Goal: Task Accomplishment & Management: Manage account settings

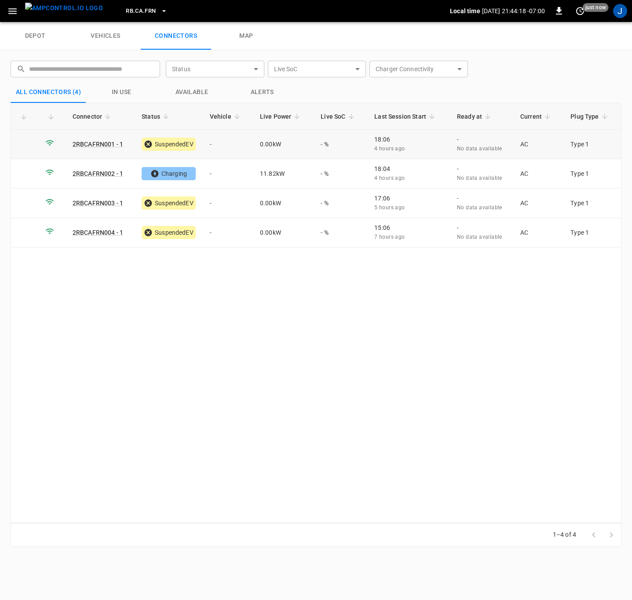
click at [217, 143] on td "-" at bounding box center [228, 144] width 50 height 29
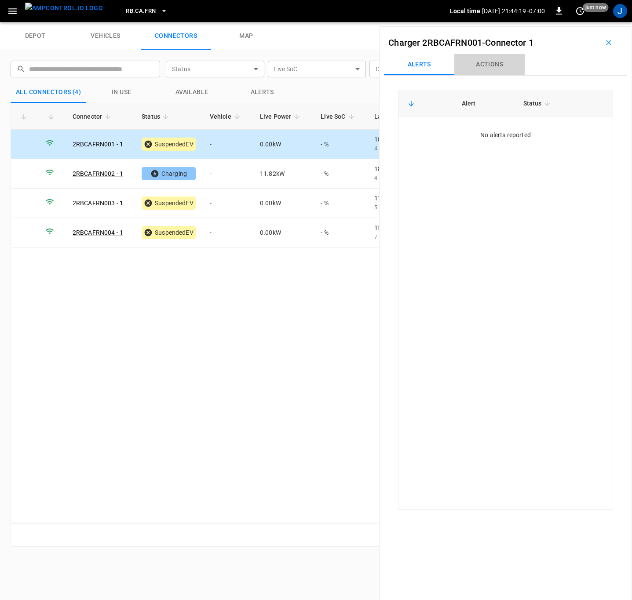
click at [496, 65] on button "Actions" at bounding box center [489, 64] width 70 height 21
click at [528, 134] on div "Vehicle Name Vehicle Name" at bounding box center [552, 130] width 101 height 16
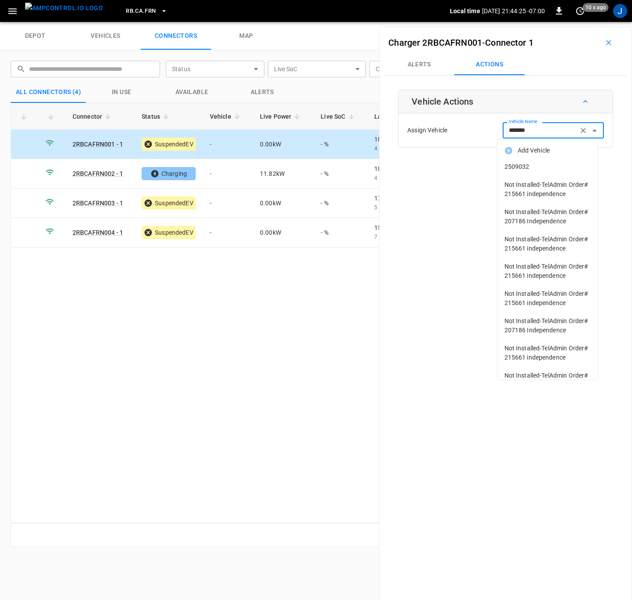
click at [522, 166] on span "2509032" at bounding box center [547, 166] width 86 height 9
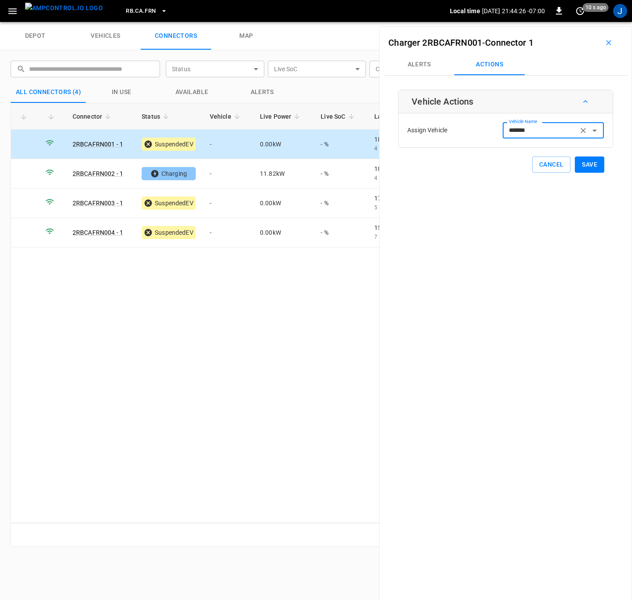
type input "*******"
click at [587, 165] on button "Save" at bounding box center [589, 165] width 29 height 16
click at [218, 206] on td "-" at bounding box center [228, 203] width 50 height 29
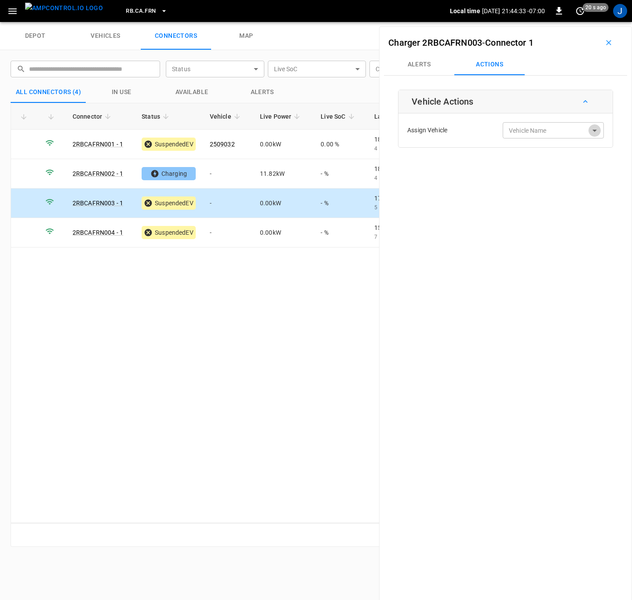
click at [591, 131] on icon "Open" at bounding box center [594, 130] width 11 height 11
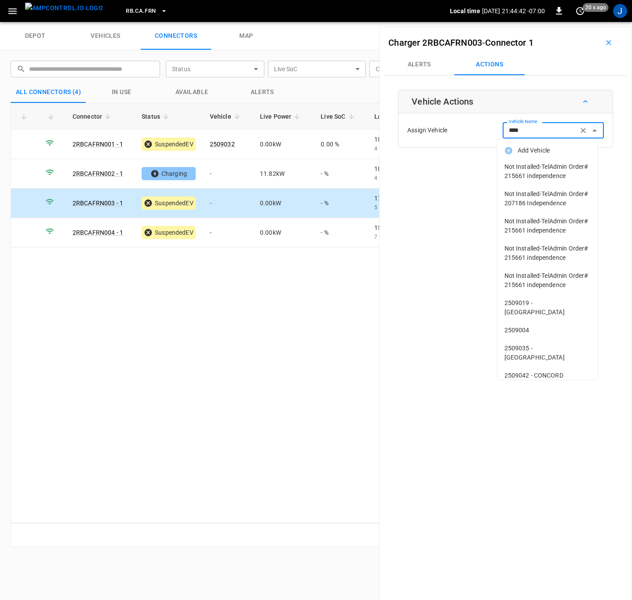
type input "***"
click at [298, 364] on div "Connector Status Vehicle Live Power Live SoC Last Session Start Ready at Curren…" at bounding box center [316, 313] width 611 height 420
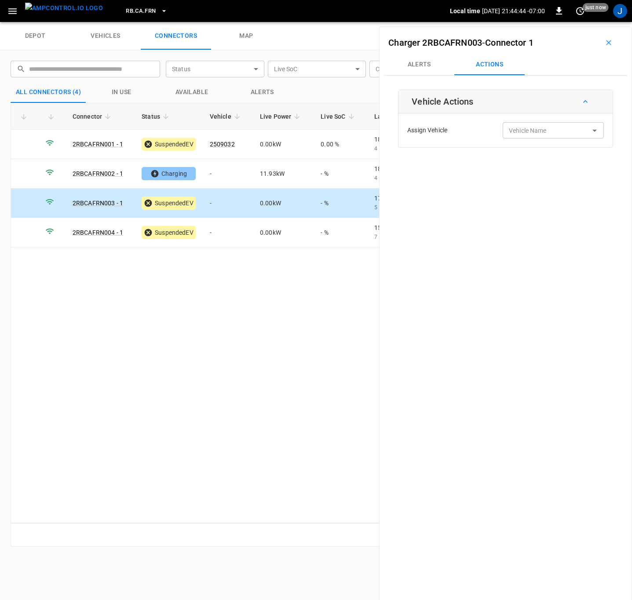
click at [529, 128] on div "Vehicle Name Vehicle Name" at bounding box center [552, 130] width 101 height 16
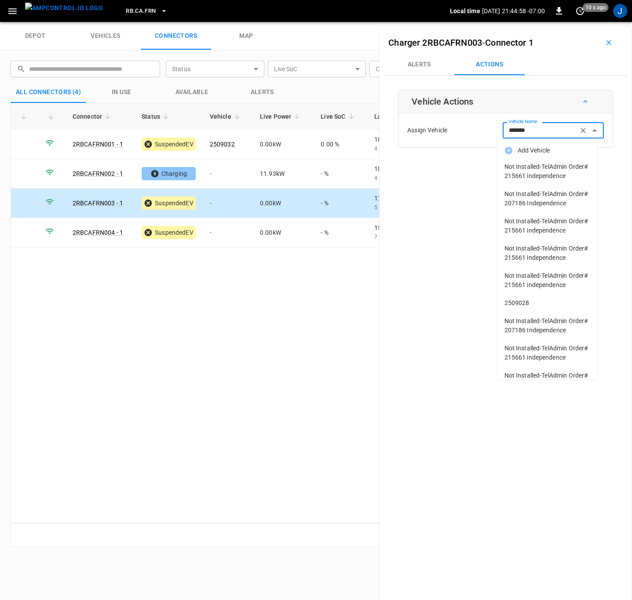
click at [519, 308] on span "2509028" at bounding box center [547, 302] width 86 height 9
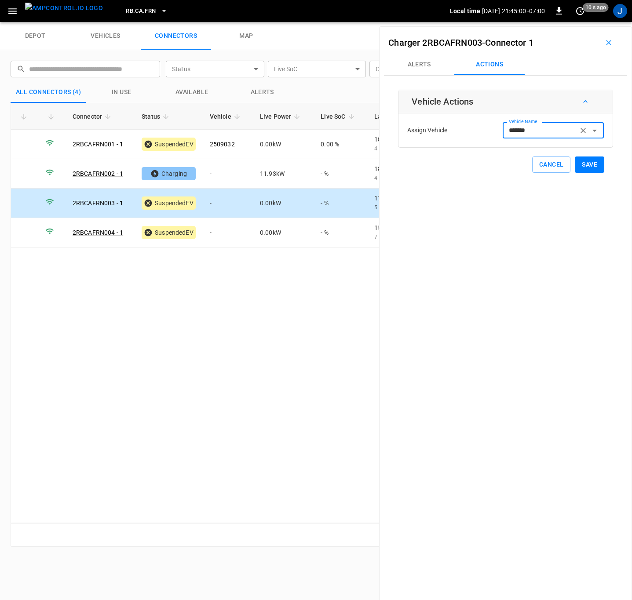
type input "*******"
click at [585, 163] on button "Save" at bounding box center [589, 165] width 29 height 16
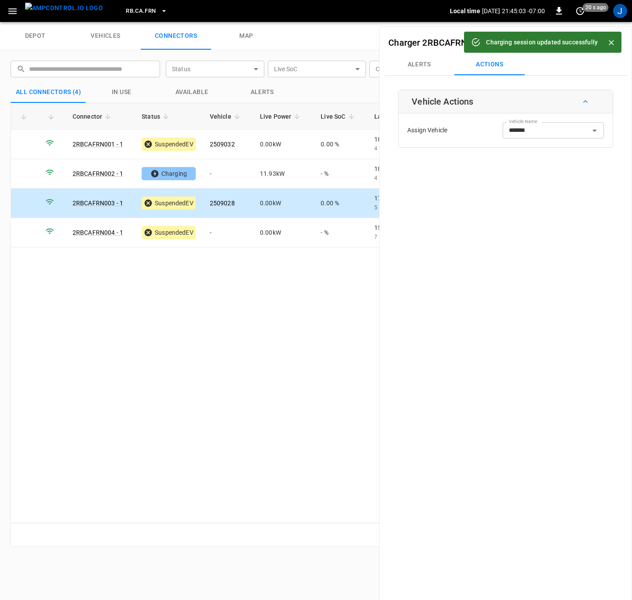
click at [607, 43] on icon "Close" at bounding box center [611, 42] width 9 height 9
click at [603, 49] on button "button" at bounding box center [608, 43] width 28 height 14
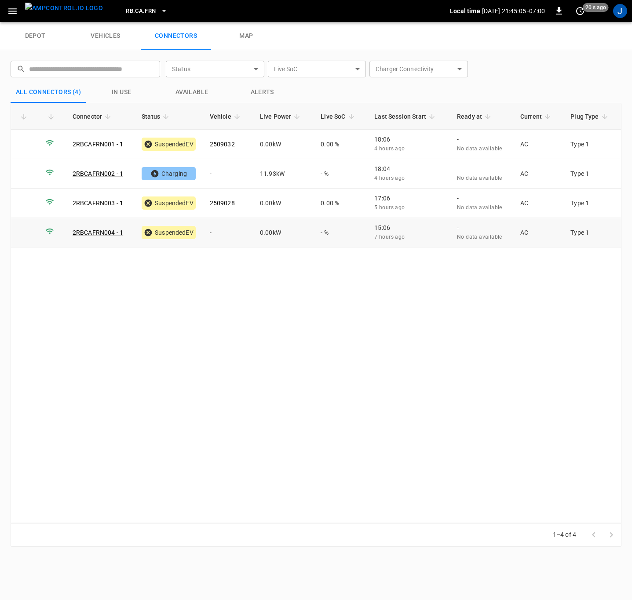
click at [216, 231] on td "-" at bounding box center [228, 232] width 50 height 29
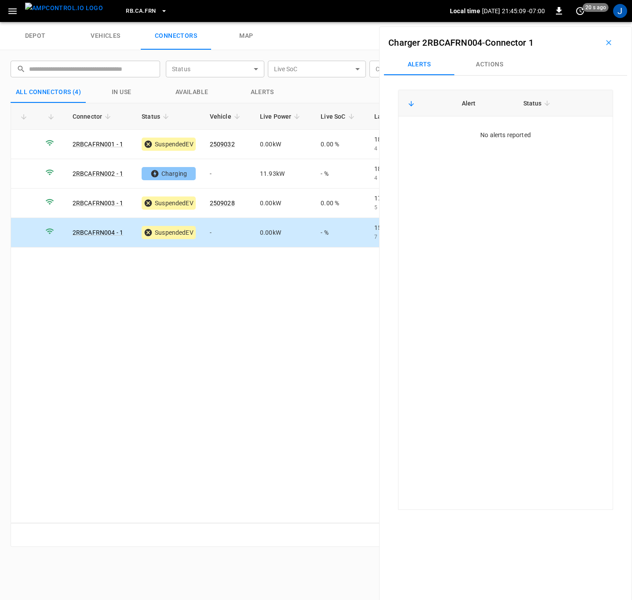
click at [490, 62] on button "Actions" at bounding box center [489, 64] width 70 height 21
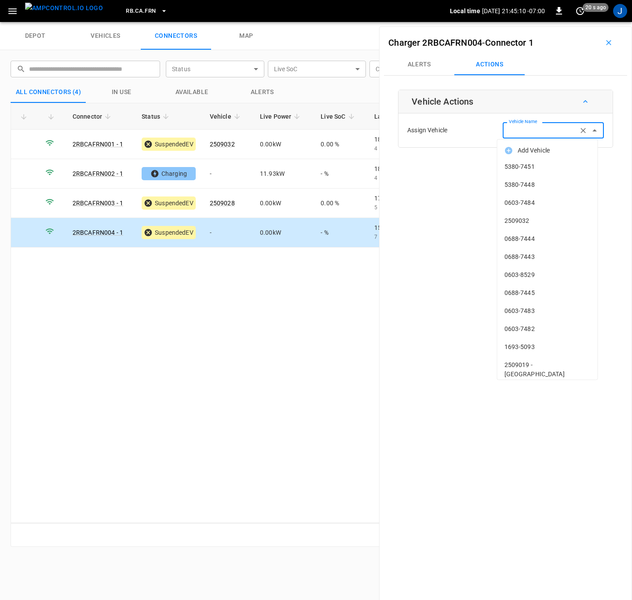
click at [534, 133] on div "Vehicle Name Vehicle Name" at bounding box center [552, 130] width 101 height 16
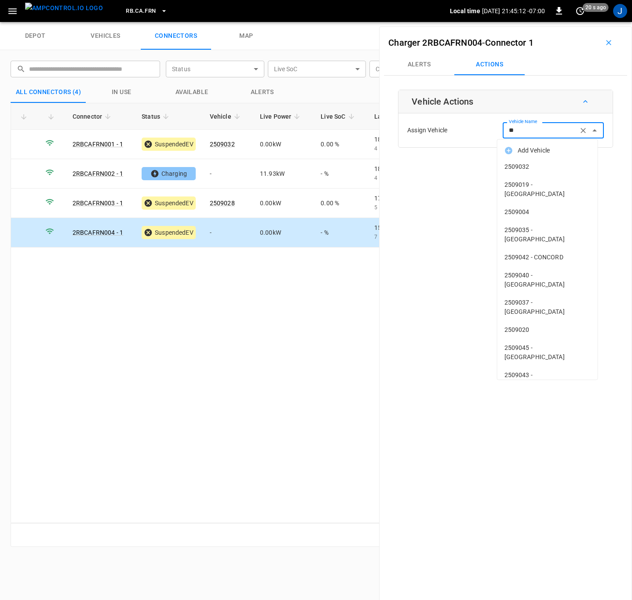
type input "***"
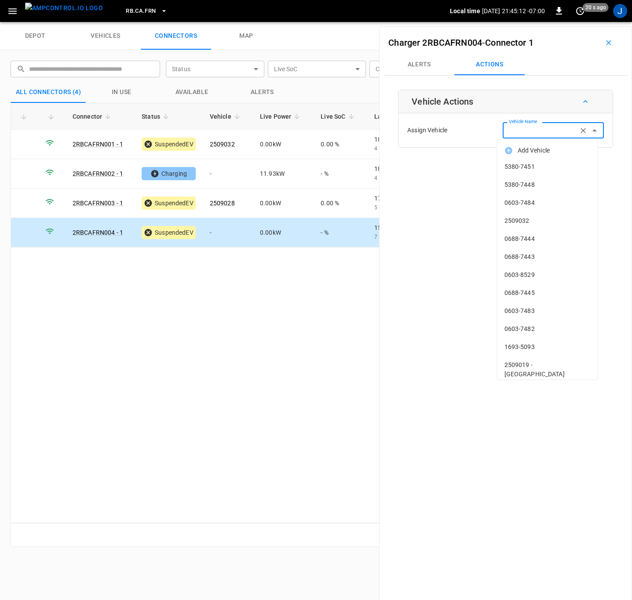
type input "*"
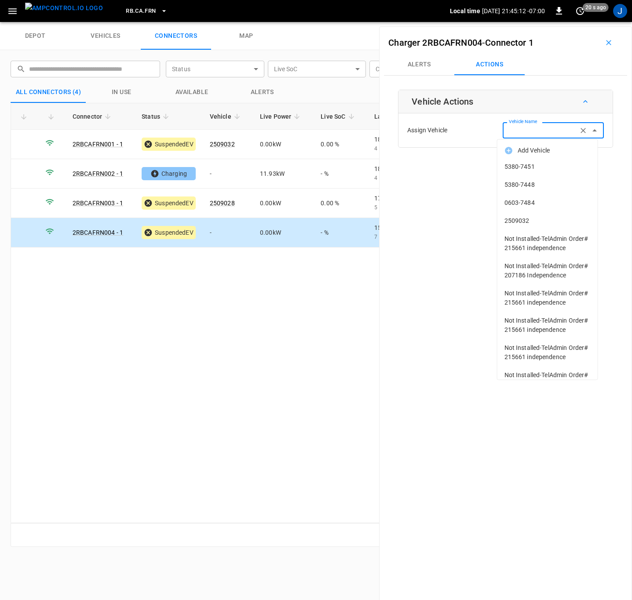
type input "*"
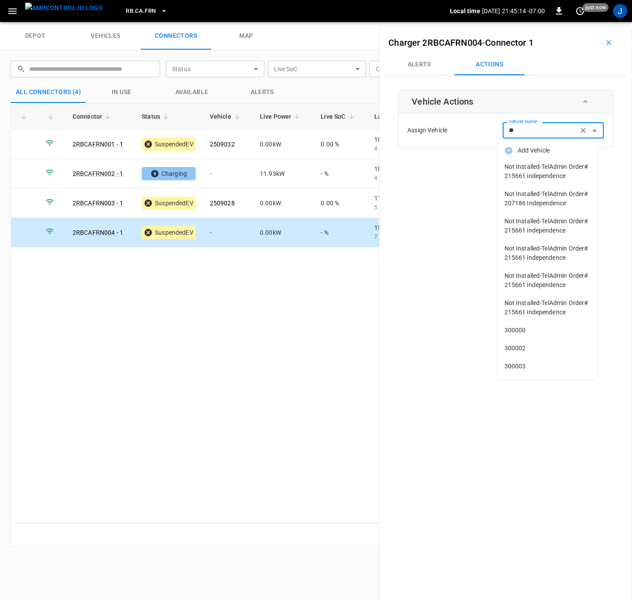
type input "*"
type input "*******"
click at [364, 438] on div "Connector Status Vehicle Live Power Live SoC Last Session Start Ready at Curren…" at bounding box center [316, 313] width 611 height 420
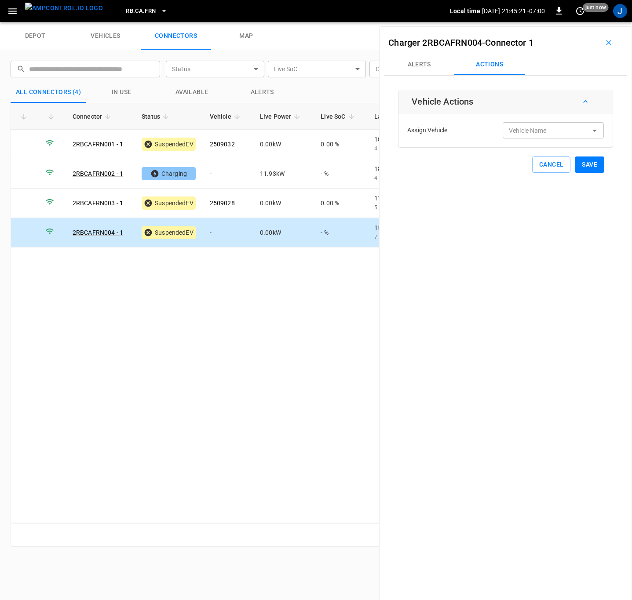
click at [536, 133] on div "Vehicle Name Vehicle Name" at bounding box center [552, 130] width 101 height 16
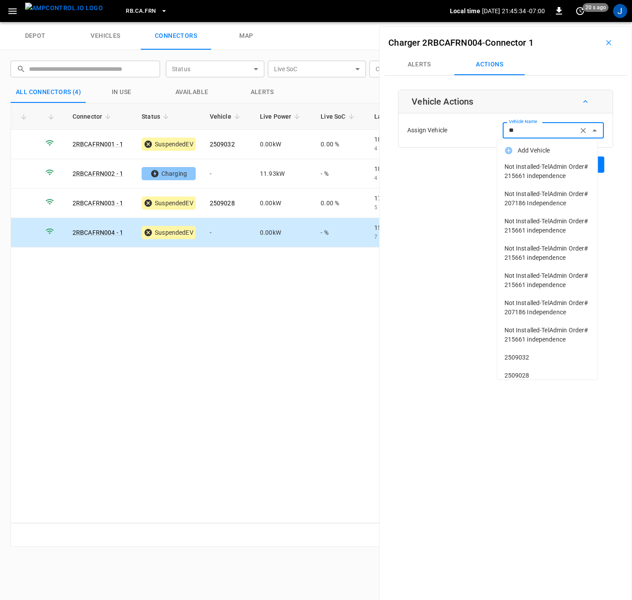
type input "*"
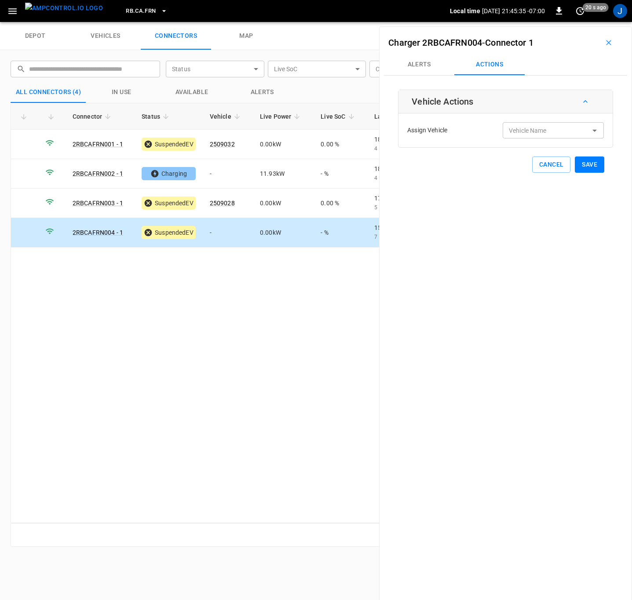
click at [231, 339] on div "Connector Status Vehicle Live Power Live SoC Last Session Start Ready at Curren…" at bounding box center [316, 313] width 611 height 420
click at [525, 132] on div "Vehicle Name Vehicle Name" at bounding box center [552, 130] width 101 height 16
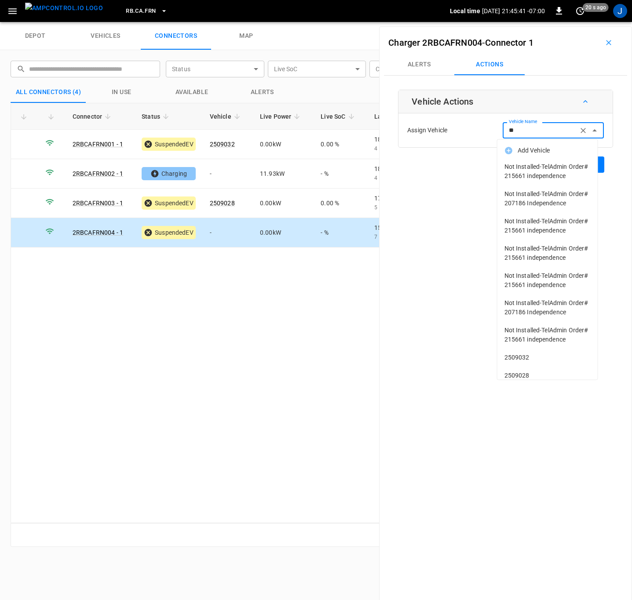
type input "*"
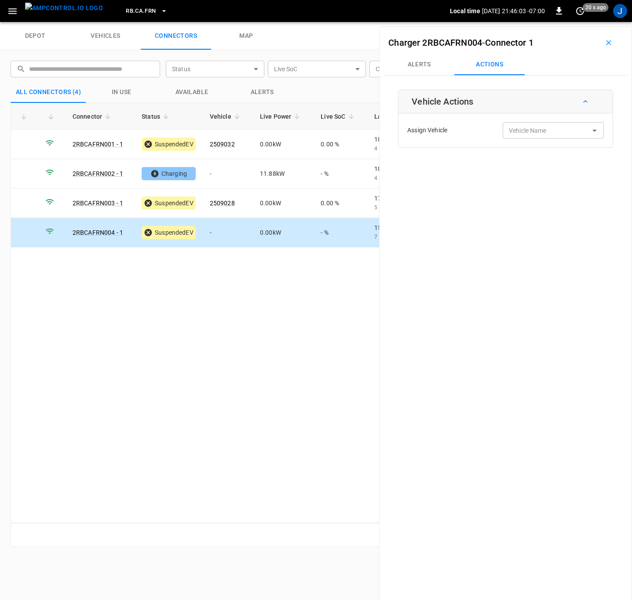
click at [536, 127] on input "Vehicle Name" at bounding box center [540, 130] width 70 height 11
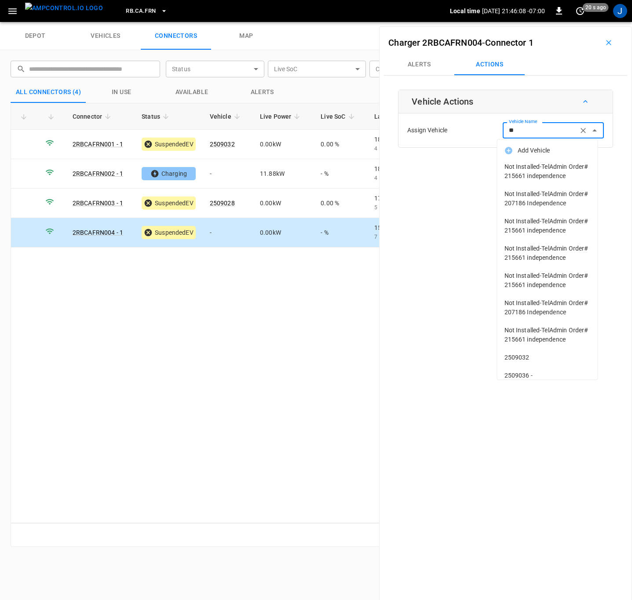
type input "*"
click at [170, 365] on div "Connector Status Vehicle Live Power Live SoC Last Session Start Ready at Curren…" at bounding box center [316, 313] width 611 height 420
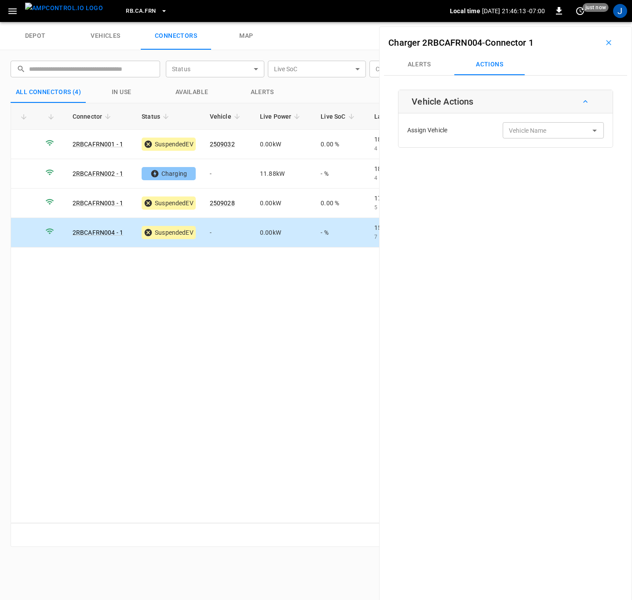
click at [606, 44] on icon "button" at bounding box center [608, 42] width 5 height 5
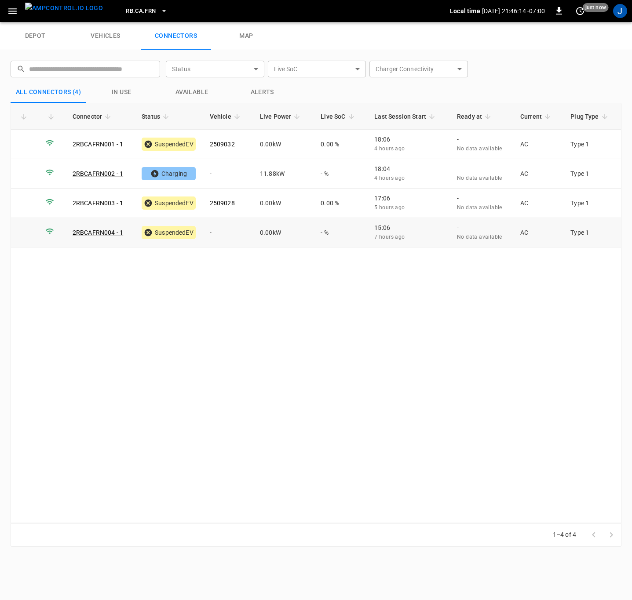
click at [219, 230] on td "-" at bounding box center [228, 232] width 50 height 29
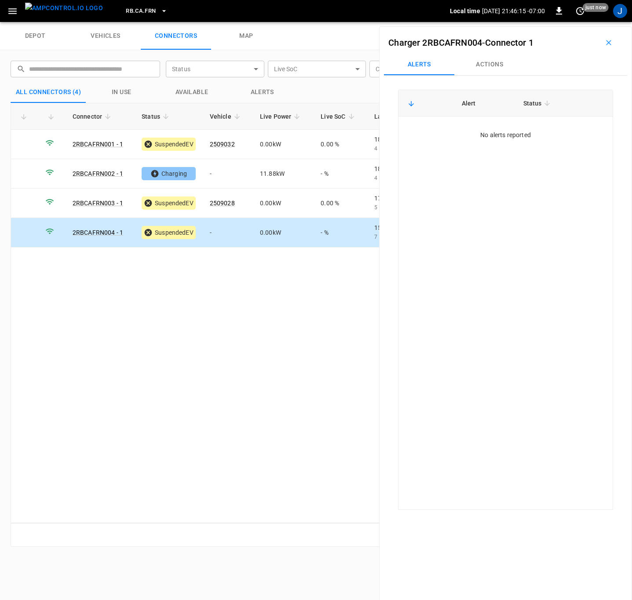
click at [479, 64] on button "Actions" at bounding box center [489, 64] width 70 height 21
click at [512, 129] on div "Vehicle Name Vehicle Name" at bounding box center [552, 130] width 101 height 16
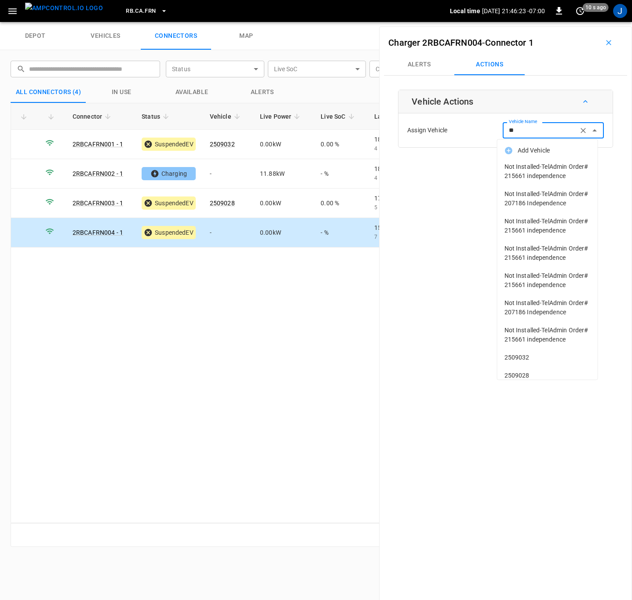
type input "*"
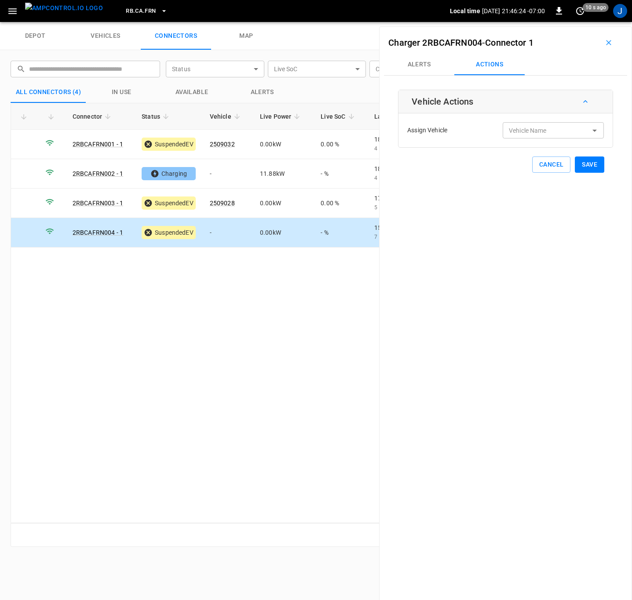
click at [222, 411] on div "Connector Status Vehicle Live Power Live SoC Last Session Start Ready at Curren…" at bounding box center [316, 313] width 611 height 420
click at [542, 129] on input "Vehicle Name" at bounding box center [540, 130] width 70 height 11
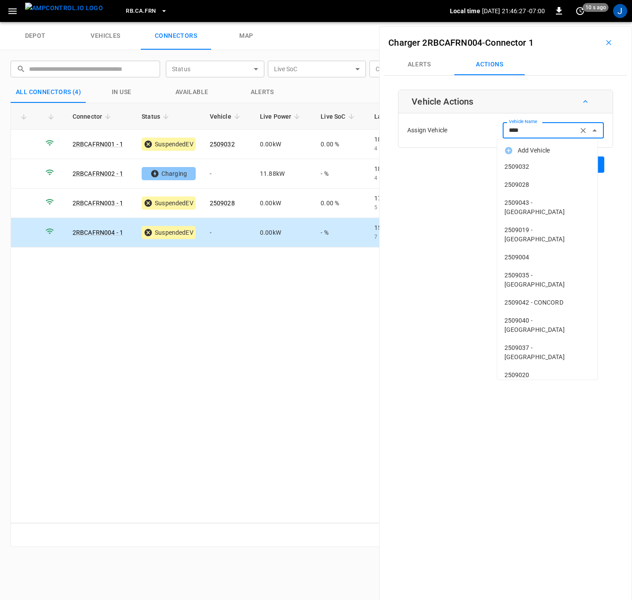
type input "*****"
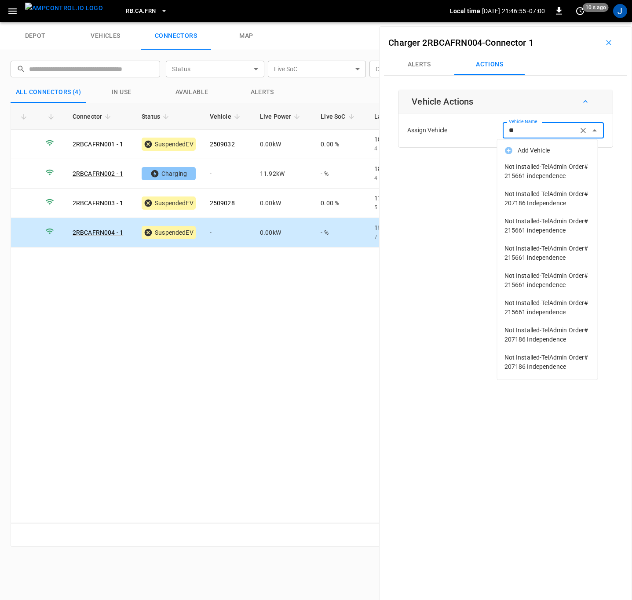
type input "*"
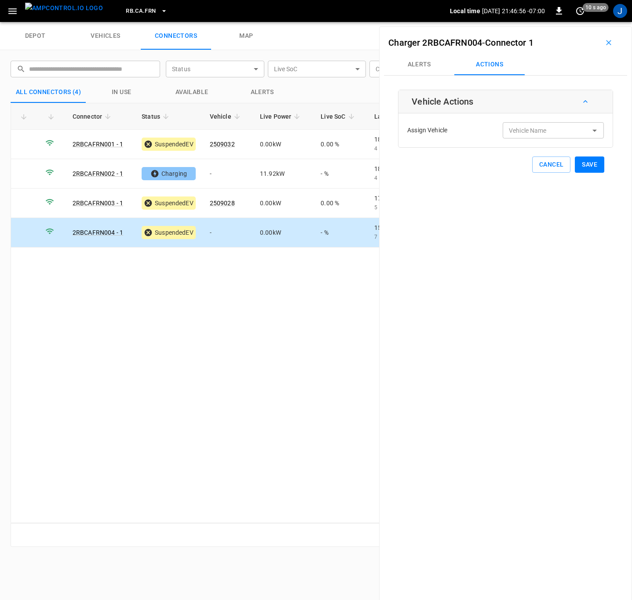
click at [217, 430] on div "Connector Status Vehicle Live Power Live SoC Last Session Start Ready at Curren…" at bounding box center [316, 313] width 611 height 420
click at [604, 43] on icon "button" at bounding box center [608, 42] width 9 height 9
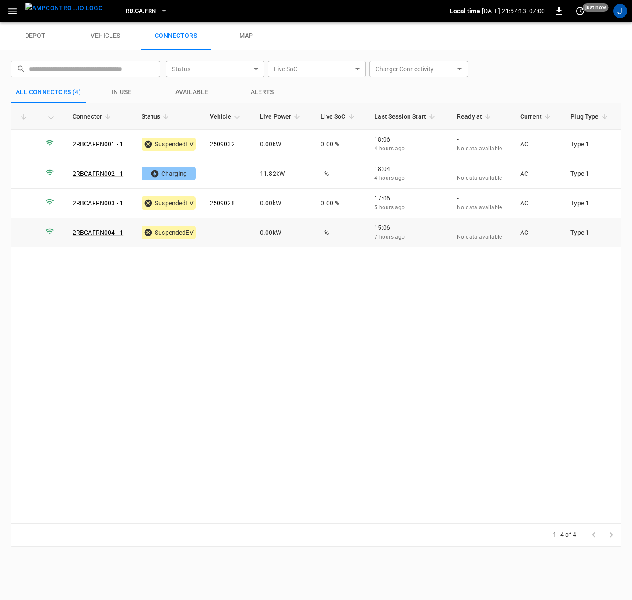
click at [214, 237] on td "-" at bounding box center [228, 232] width 50 height 29
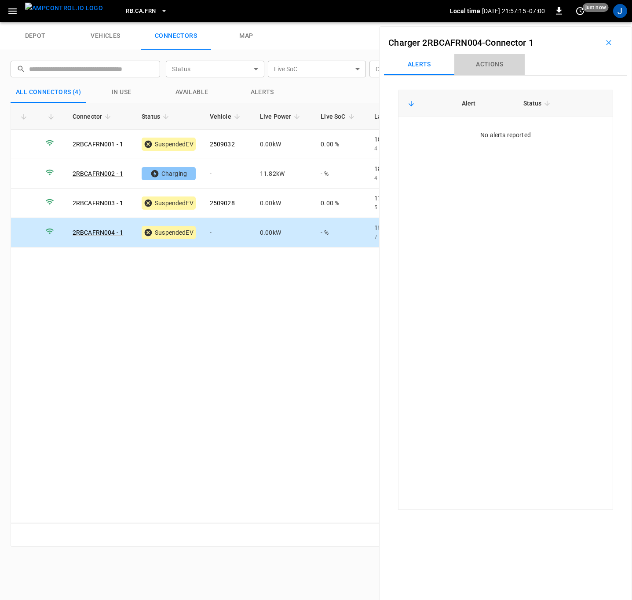
click at [504, 65] on button "Actions" at bounding box center [489, 64] width 70 height 21
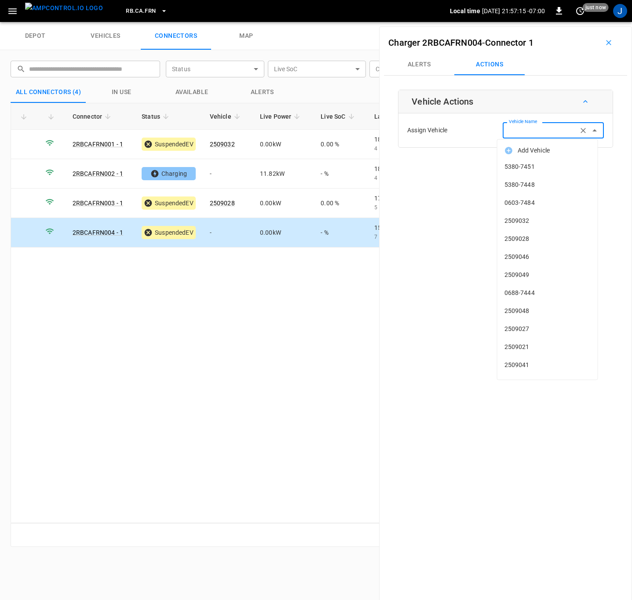
click at [518, 132] on input "Vehicle Name" at bounding box center [540, 130] width 70 height 11
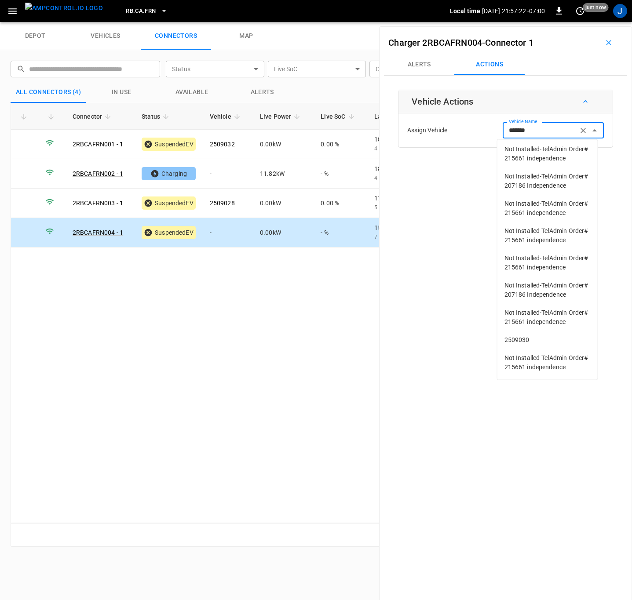
scroll to position [91, 0]
click at [529, 335] on span "2509030" at bounding box center [547, 339] width 86 height 9
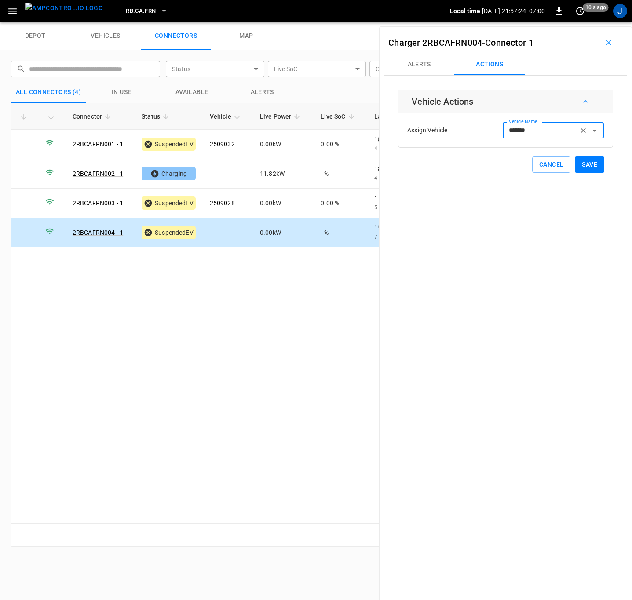
type input "*******"
click at [586, 162] on button "Save" at bounding box center [589, 165] width 29 height 16
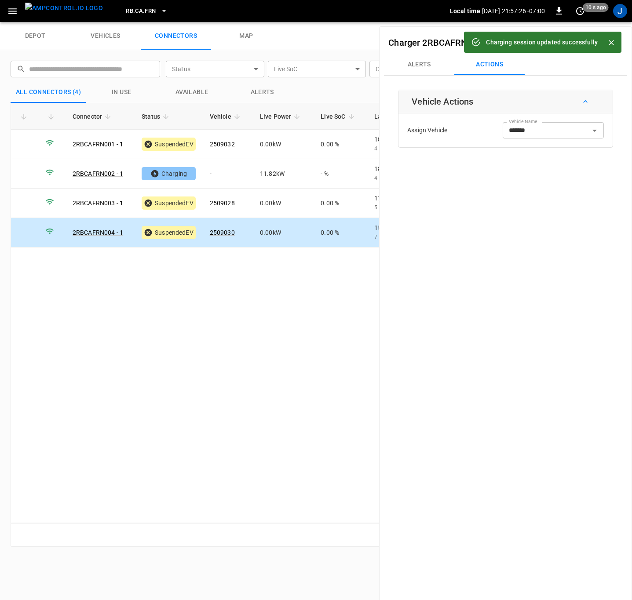
click at [612, 44] on icon "Close" at bounding box center [611, 42] width 9 height 9
click at [607, 44] on icon "button" at bounding box center [608, 42] width 9 height 9
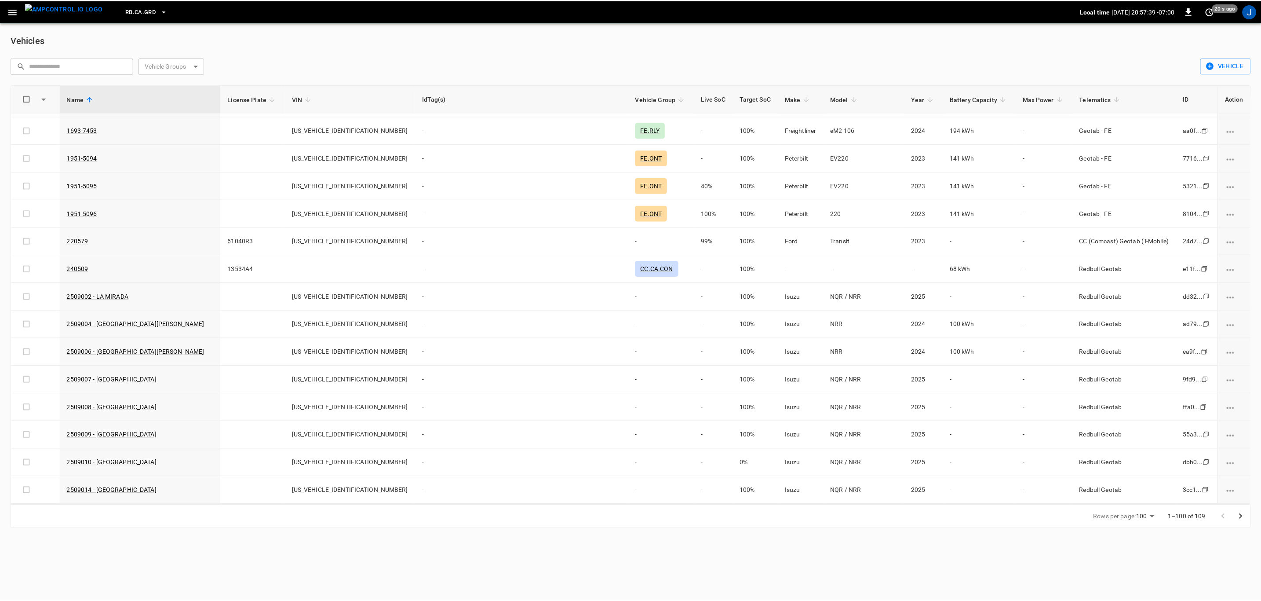
scroll to position [593, 0]
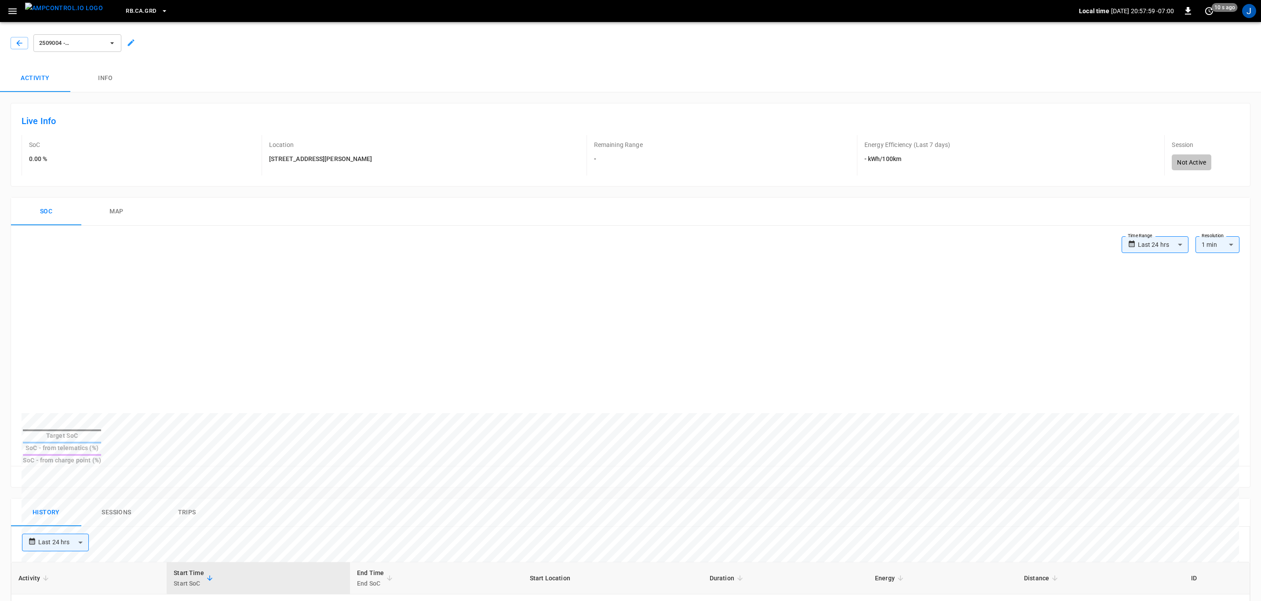
click at [133, 43] on icon at bounding box center [131, 42] width 9 height 9
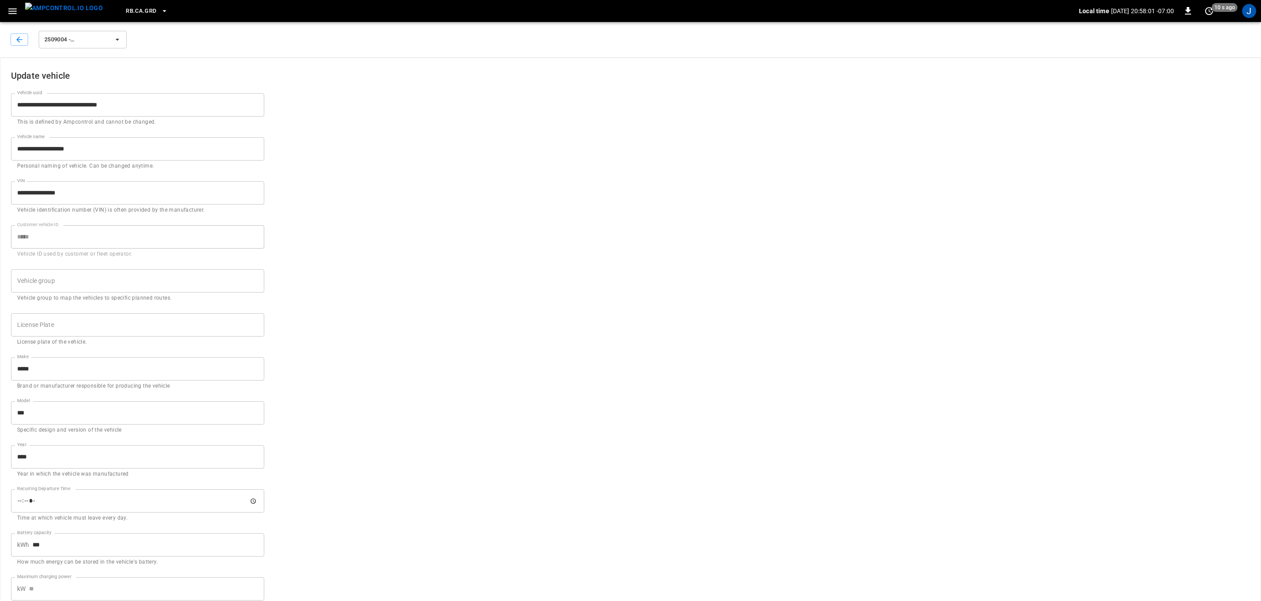
click at [102, 148] on input "**********" at bounding box center [137, 148] width 253 height 23
type input "*******"
click at [123, 283] on input "Vehicle group" at bounding box center [131, 280] width 232 height 15
click at [122, 285] on input "******" at bounding box center [131, 280] width 232 height 15
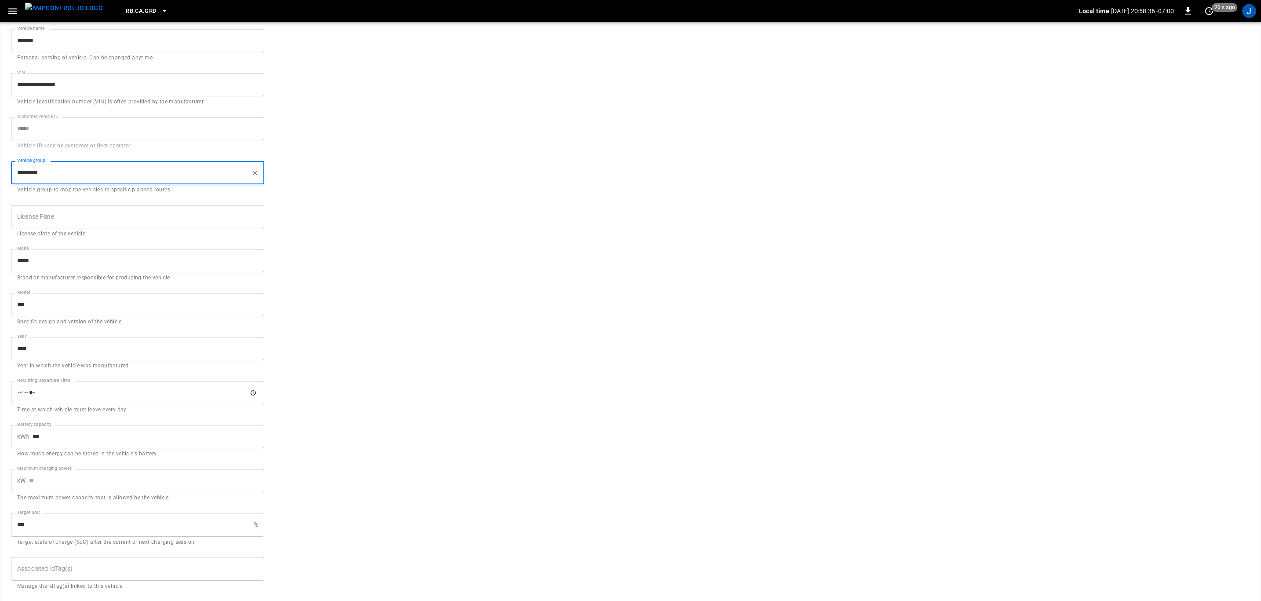
scroll to position [134, 0]
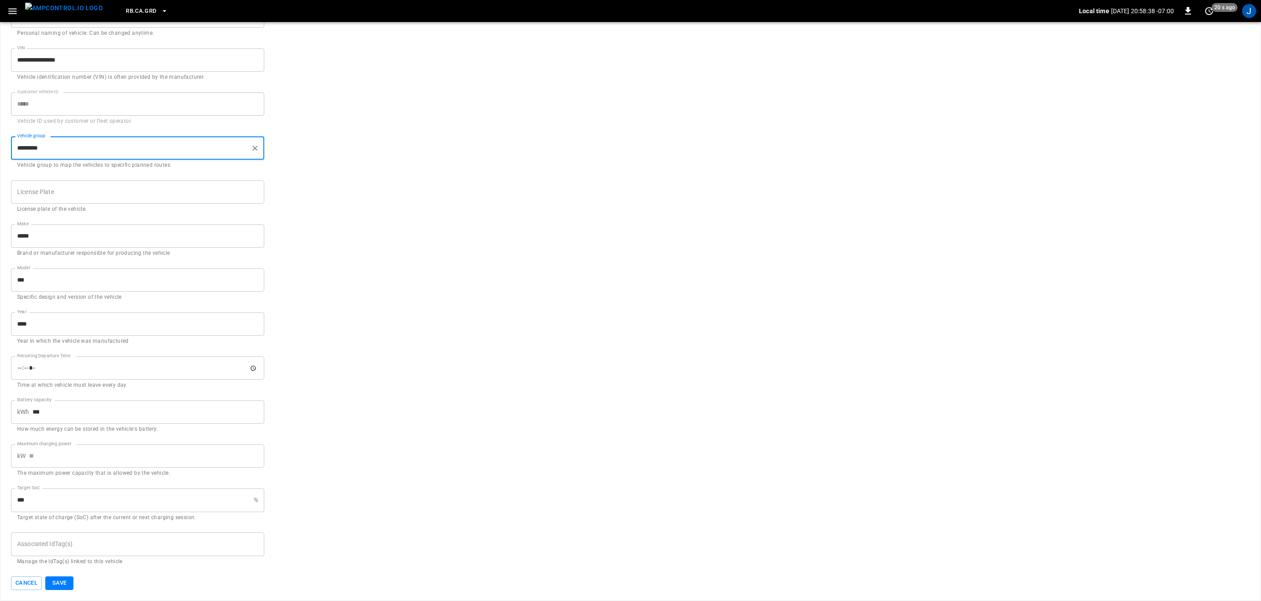
type input "*********"
click at [58, 578] on button "Save" at bounding box center [59, 583] width 28 height 14
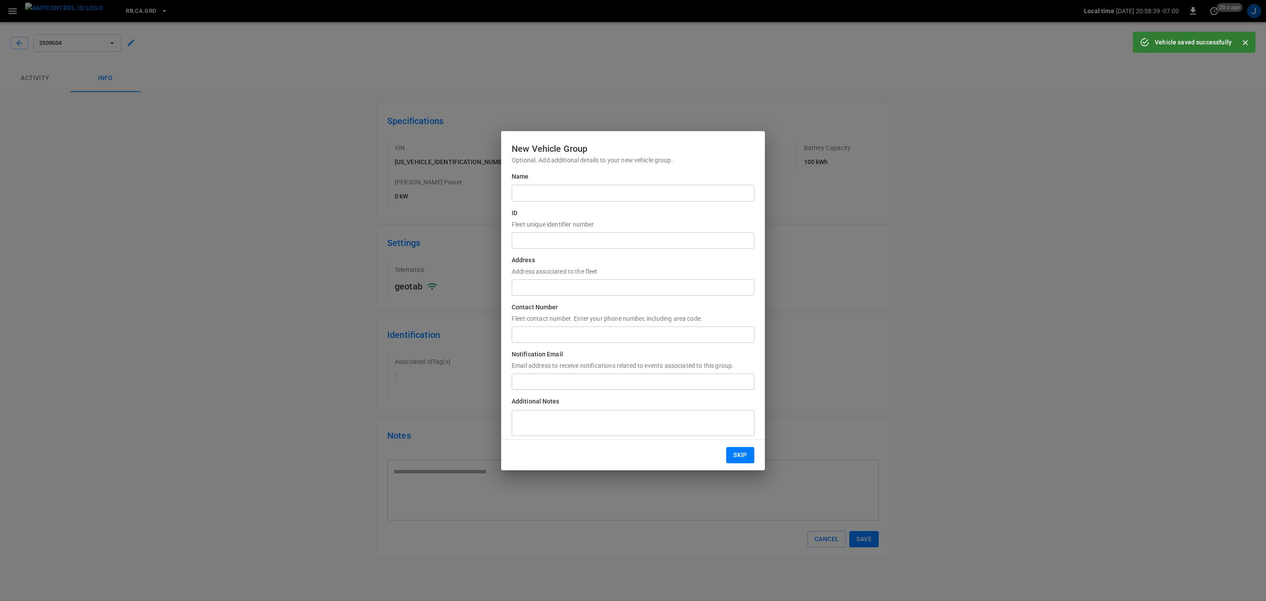
type input "*********"
click at [738, 454] on button "Skip" at bounding box center [740, 455] width 28 height 16
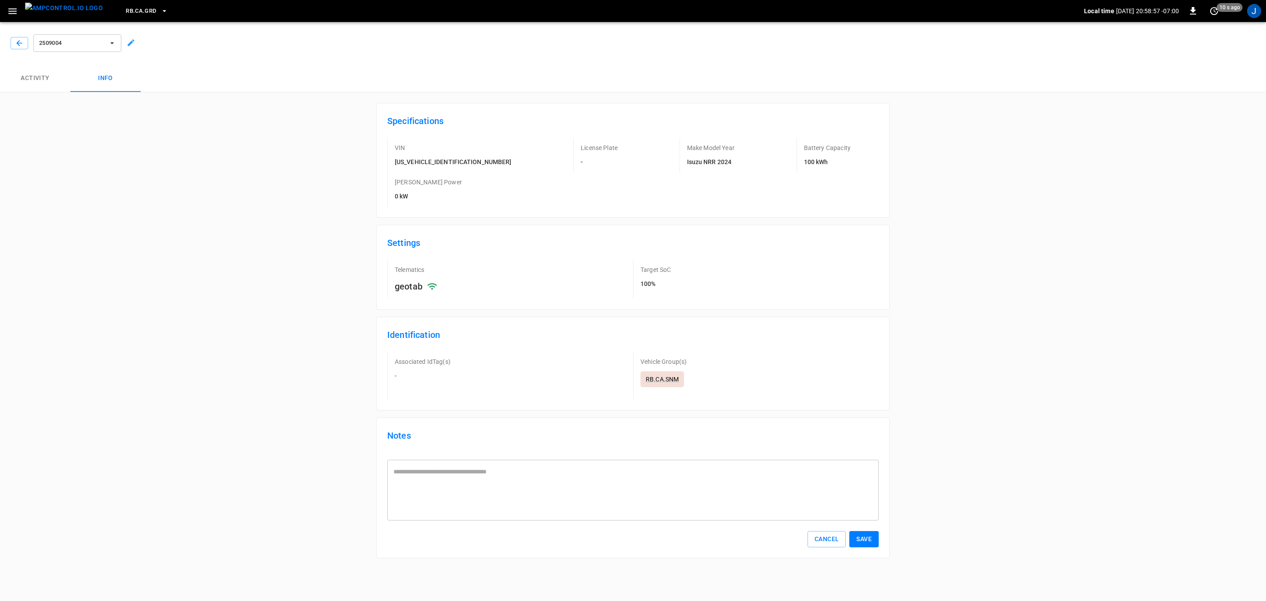
click at [860, 531] on button "Save" at bounding box center [863, 539] width 29 height 16
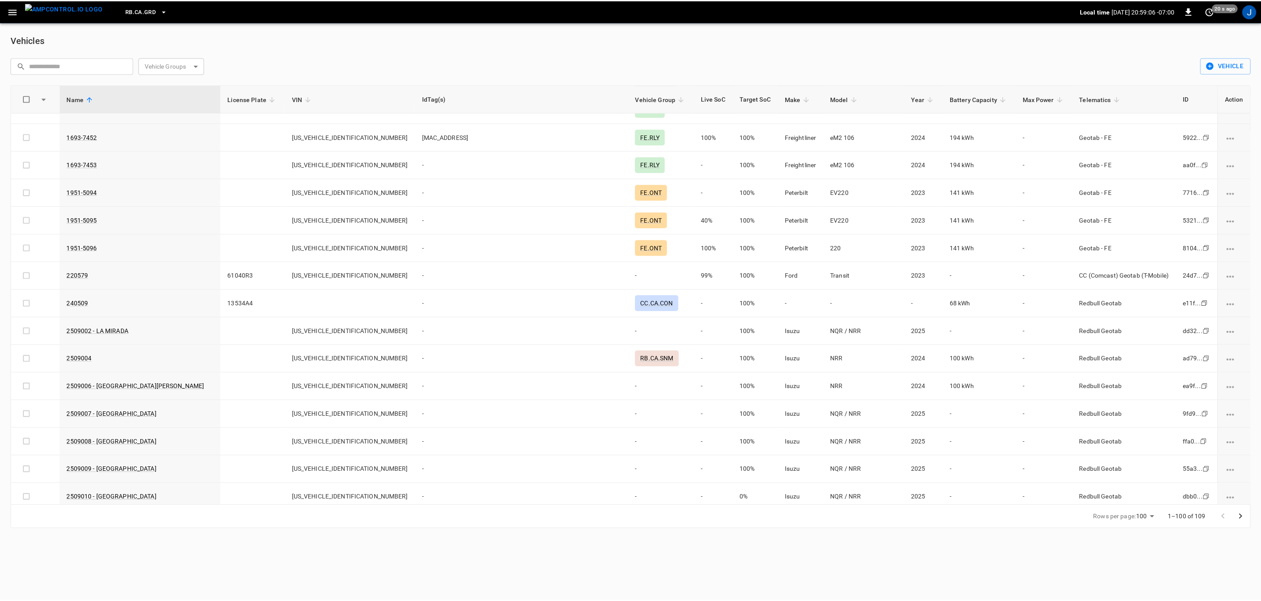
scroll to position [528, 0]
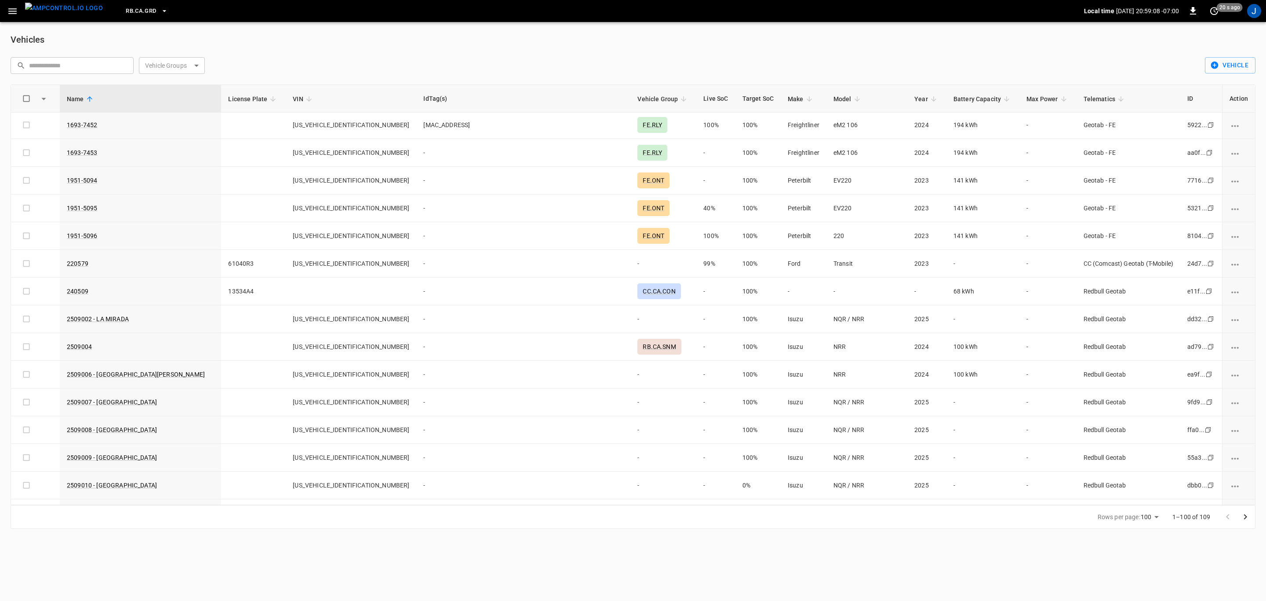
click at [127, 378] on link "2509006 - SANTA MARIA" at bounding box center [136, 374] width 138 height 7
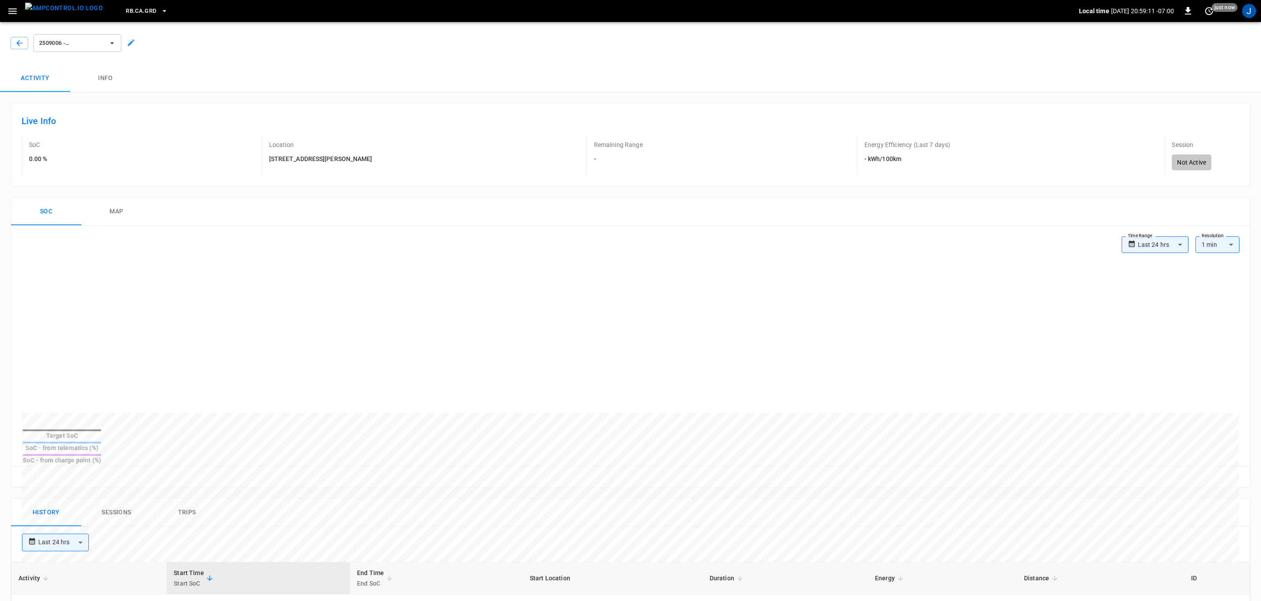
click at [131, 41] on icon at bounding box center [131, 42] width 9 height 9
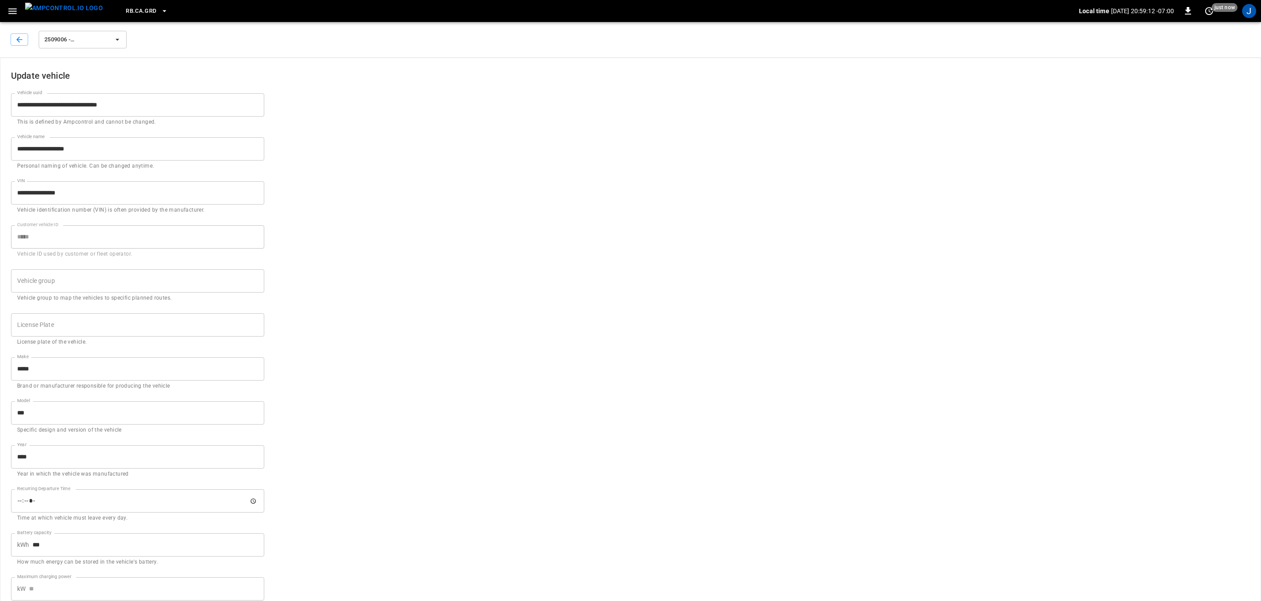
click at [113, 154] on input "**********" at bounding box center [137, 148] width 253 height 23
type input "*******"
click at [100, 285] on input "Vehicle group" at bounding box center [131, 280] width 232 height 15
click at [91, 304] on p "RB.CA.SNM" at bounding box center [138, 304] width 252 height 15
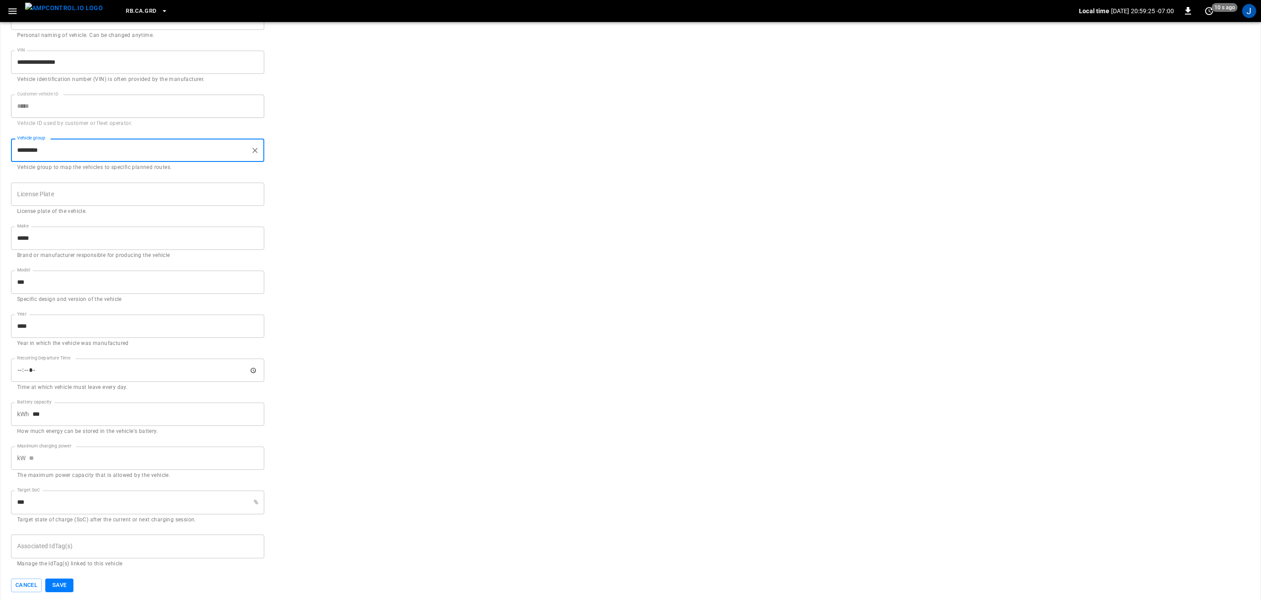
scroll to position [134, 0]
type input "*********"
click at [61, 582] on button "Save" at bounding box center [59, 583] width 28 height 14
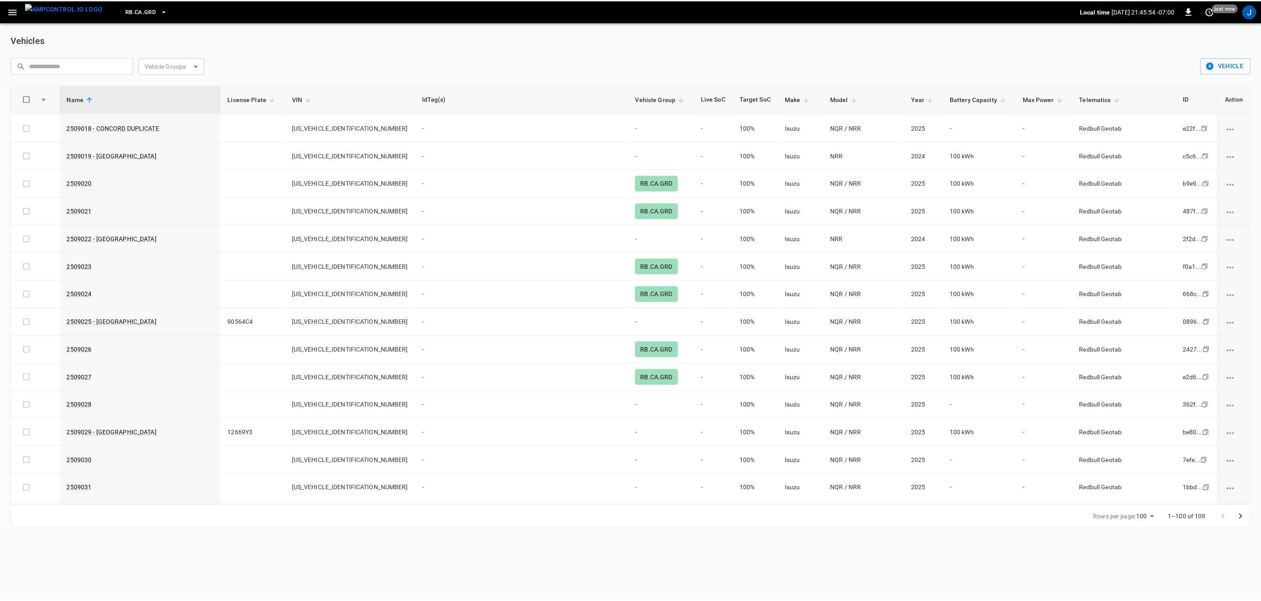
scroll to position [1055, 0]
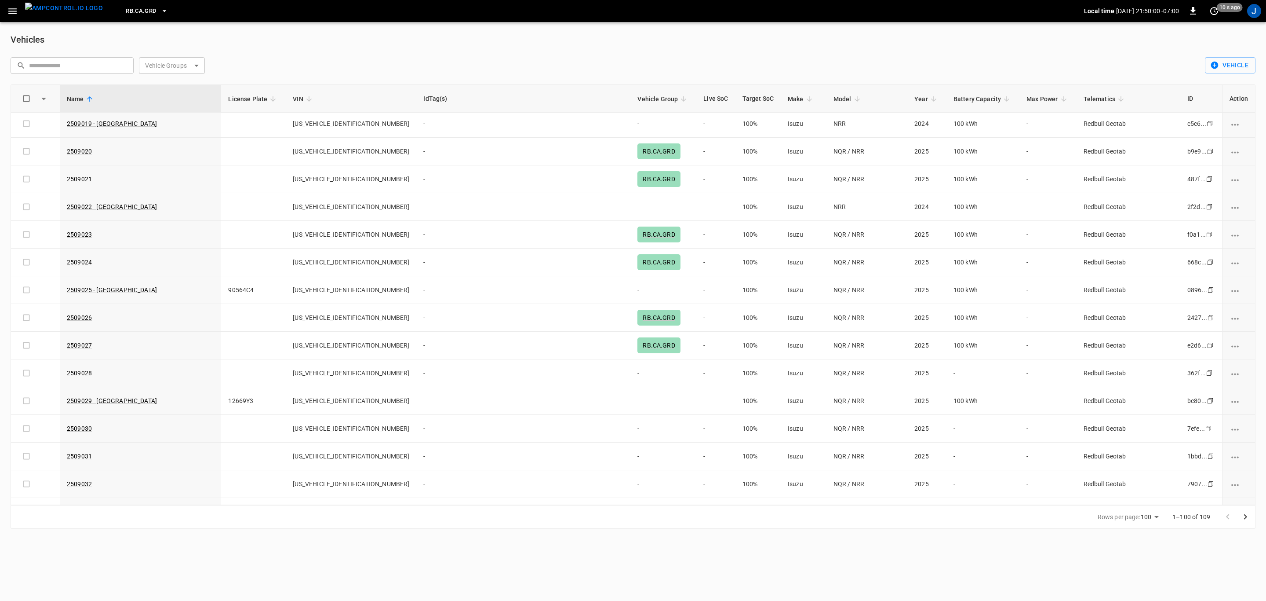
click at [86, 351] on td "2509027" at bounding box center [140, 345] width 161 height 28
click at [84, 349] on link "2509027" at bounding box center [79, 345] width 25 height 7
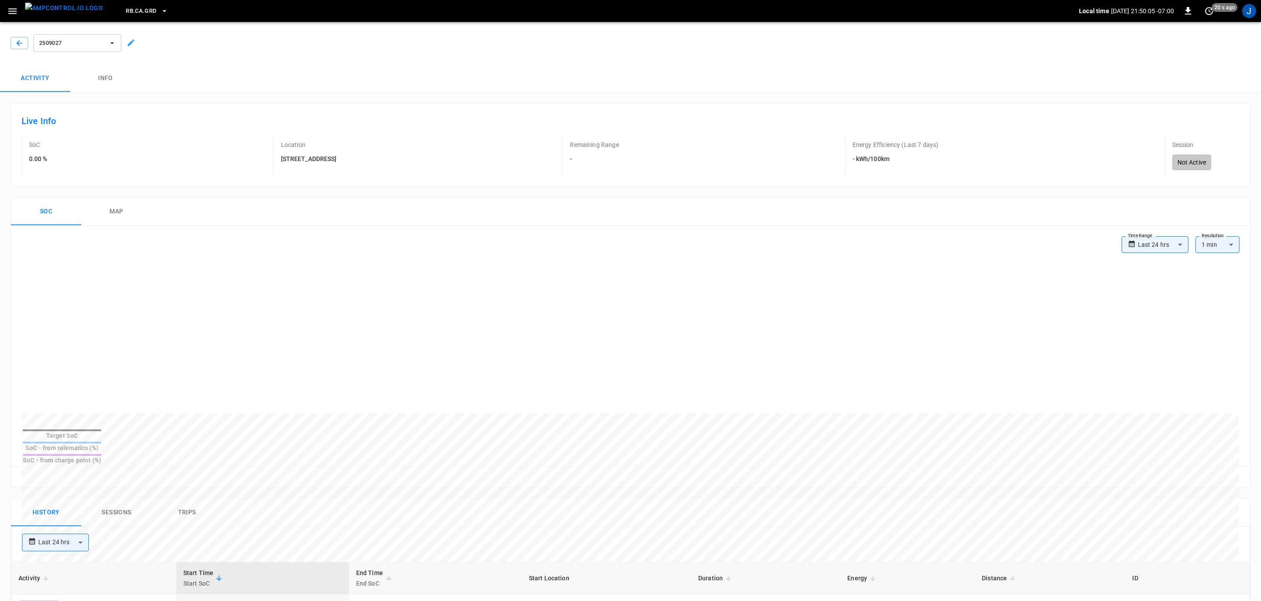
click at [131, 41] on icon at bounding box center [131, 42] width 9 height 9
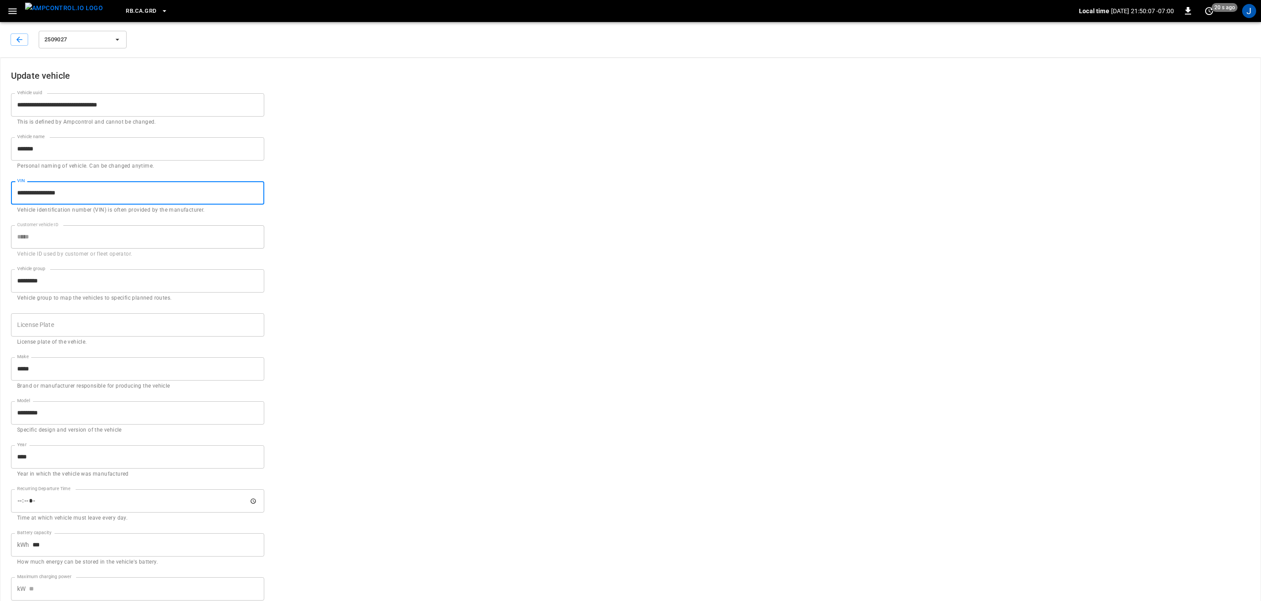
drag, startPoint x: 106, startPoint y: 193, endPoint x: 9, endPoint y: 183, distance: 97.2
click at [9, 183] on div "**********" at bounding box center [132, 193] width 264 height 44
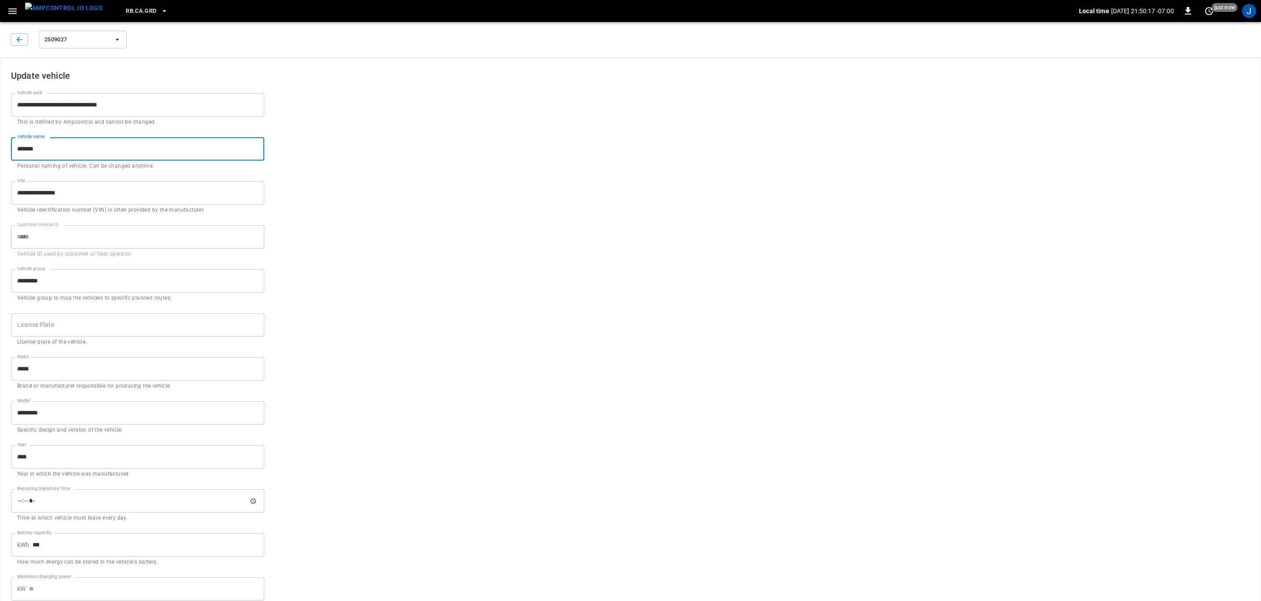
drag, startPoint x: 47, startPoint y: 149, endPoint x: -29, endPoint y: 138, distance: 75.9
click at [0, 138] on html "**********" at bounding box center [630, 366] width 1261 height 733
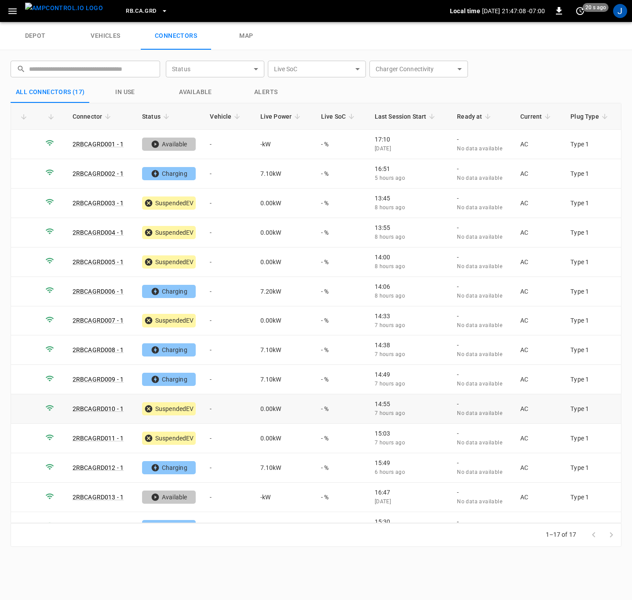
click at [211, 411] on td "-" at bounding box center [228, 408] width 50 height 29
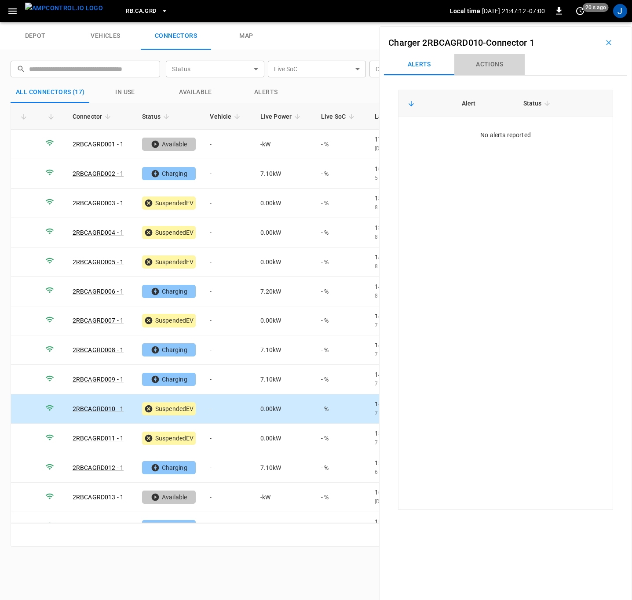
click at [496, 69] on button "Actions" at bounding box center [489, 64] width 70 height 21
click at [535, 133] on input "Vehicle Name" at bounding box center [540, 130] width 70 height 11
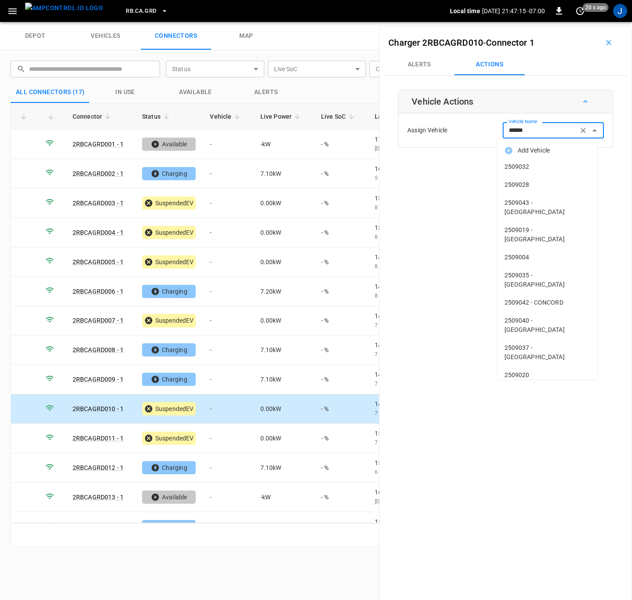
type input "*******"
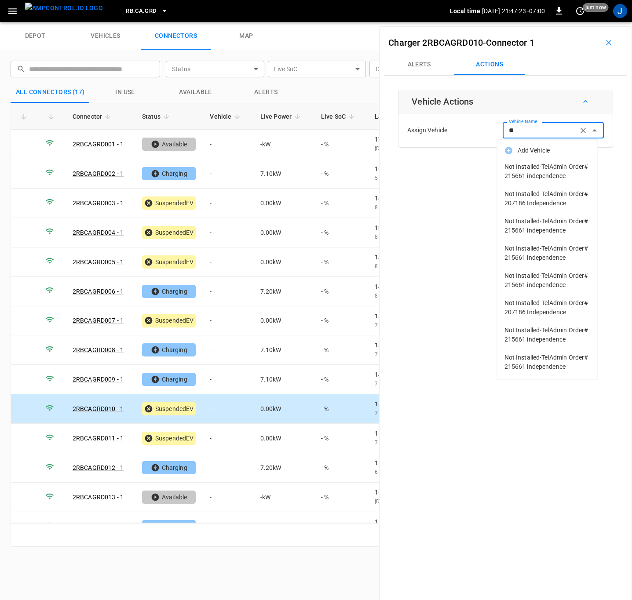
type input "*"
click at [470, 258] on div "Charger 2RBCAGRD010 - Connector 1 Alerts Actions Vehicle Actions Assign Vehicle…" at bounding box center [505, 326] width 253 height 600
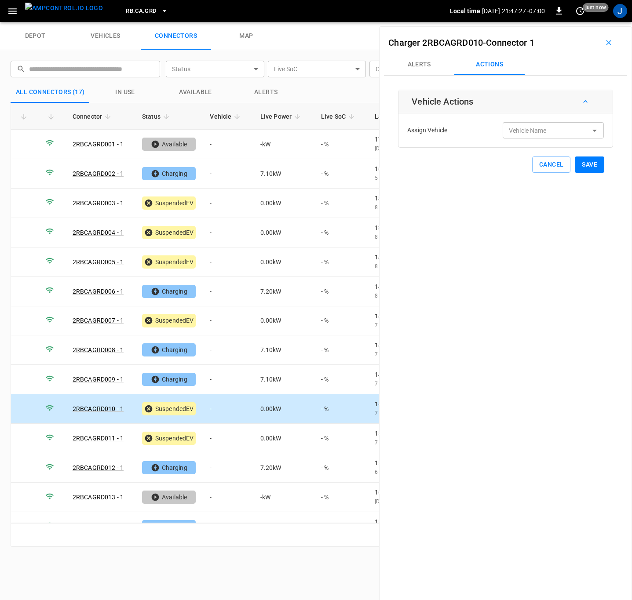
click at [604, 36] on button "button" at bounding box center [608, 43] width 28 height 14
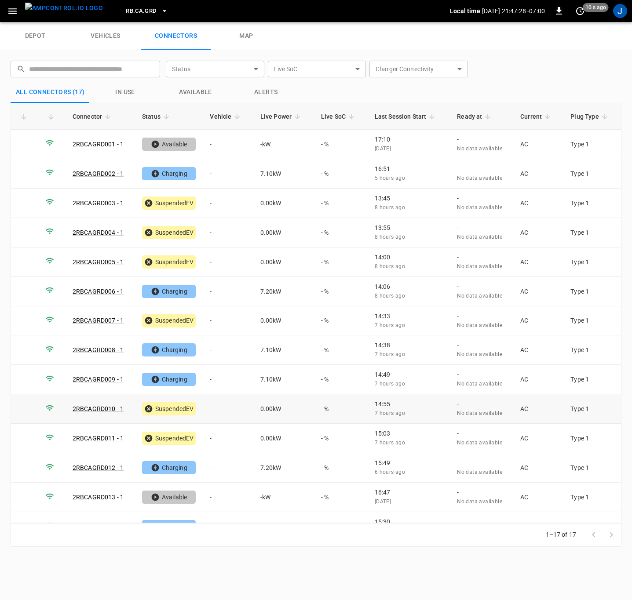
click at [103, 409] on link "2RBCAGRD010 - 1" at bounding box center [98, 408] width 51 height 7
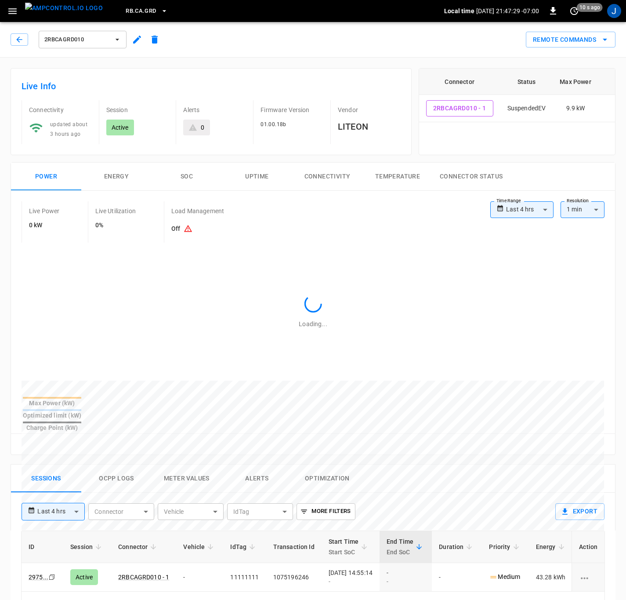
type input "**********"
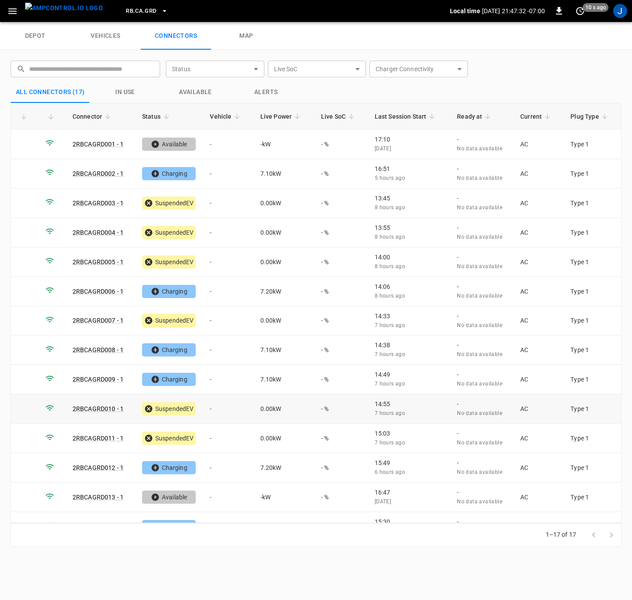
click at [212, 409] on td "-" at bounding box center [228, 408] width 50 height 29
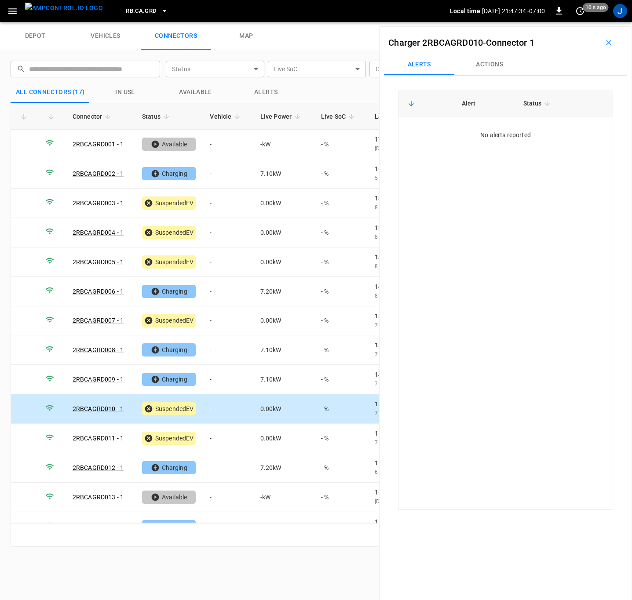
click at [487, 63] on button "Actions" at bounding box center [489, 64] width 70 height 21
click at [548, 134] on input "Vehicle Name" at bounding box center [540, 130] width 70 height 11
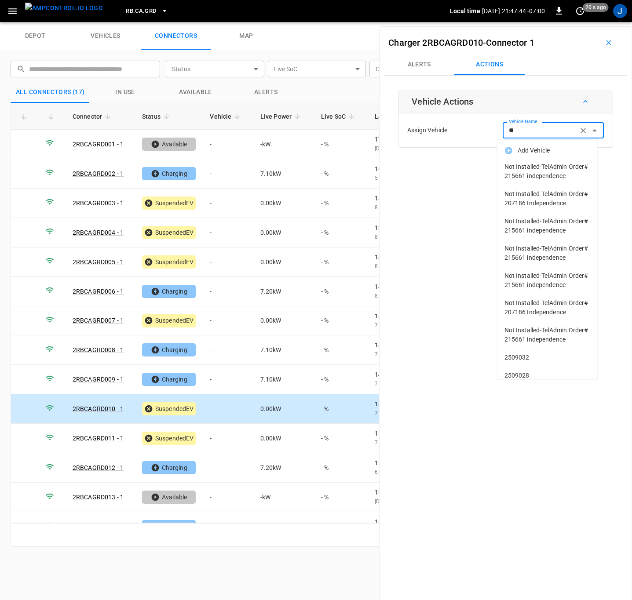
type input "*"
click at [436, 301] on div "Charger 2RBCAGRD010 - Connector 1 Alerts Actions Vehicle Actions Assign Vehicle…" at bounding box center [505, 326] width 253 height 600
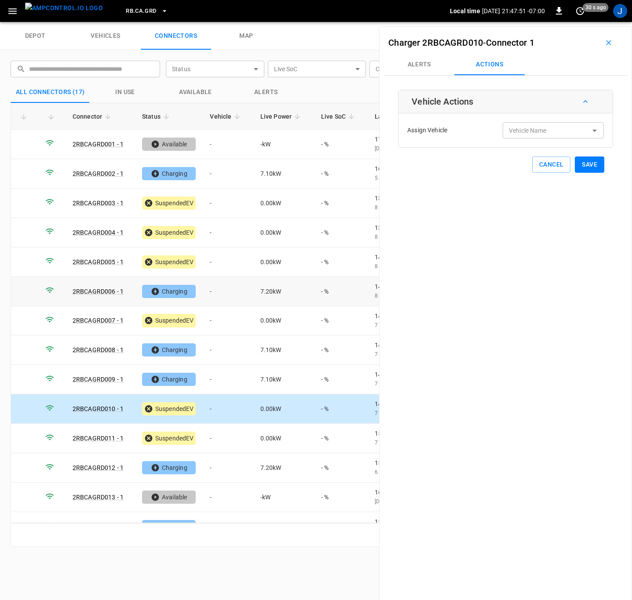
click at [215, 292] on td "-" at bounding box center [228, 291] width 50 height 29
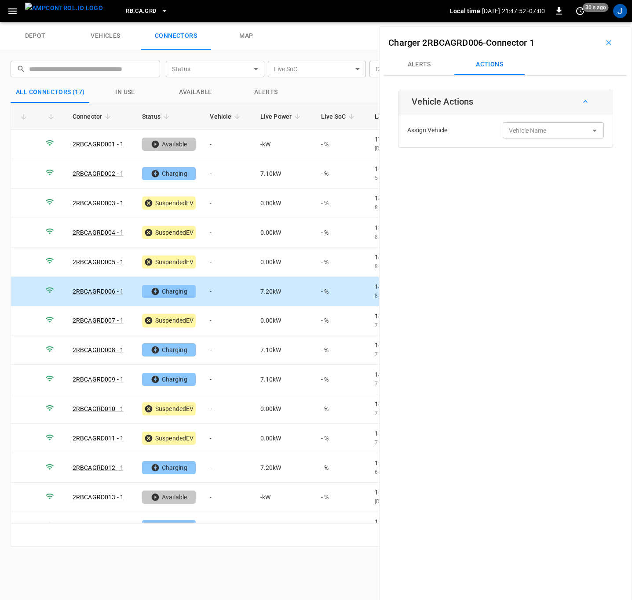
click at [545, 130] on input "Vehicle Name" at bounding box center [540, 130] width 70 height 11
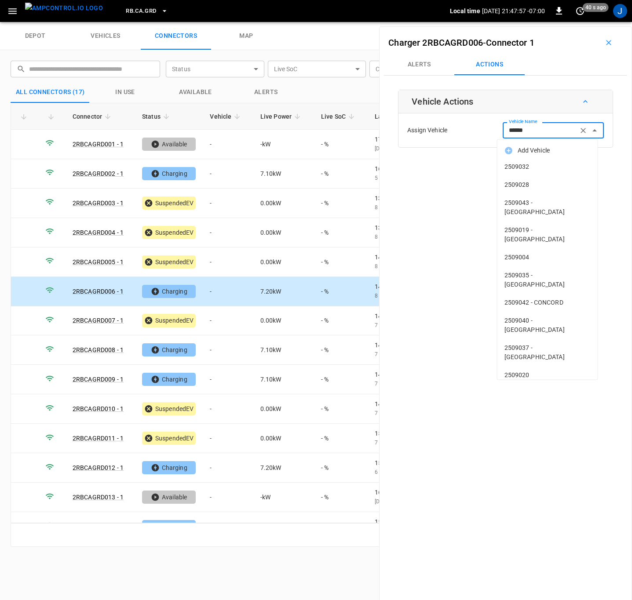
type input "*******"
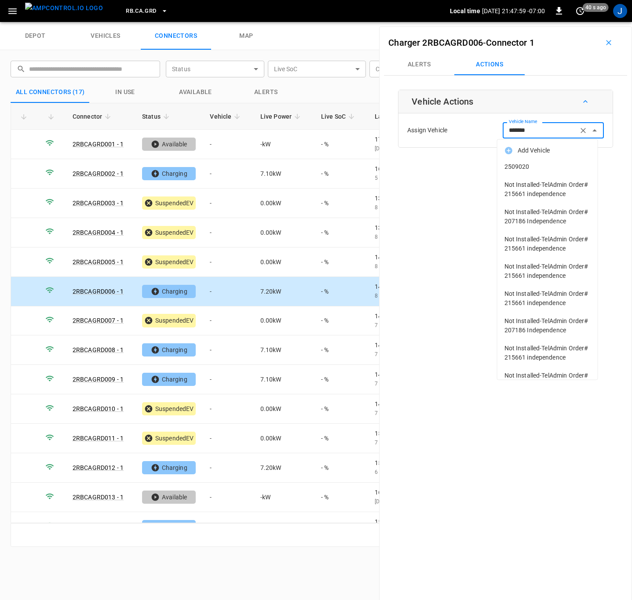
click at [511, 162] on span "2509020" at bounding box center [547, 166] width 86 height 9
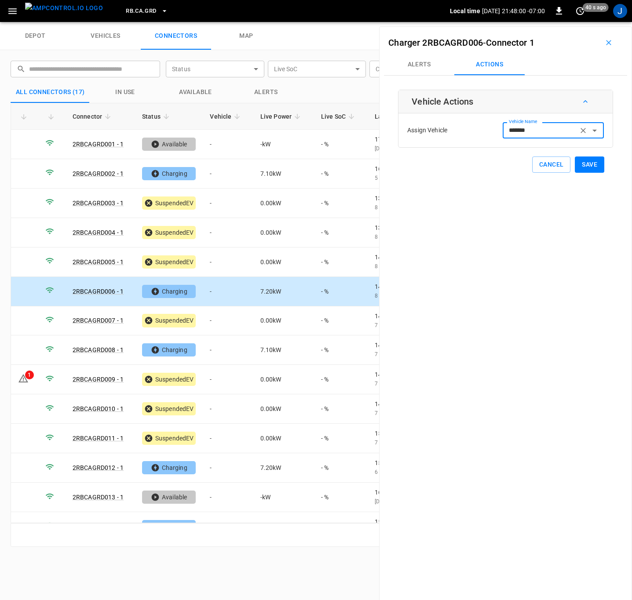
type input "*******"
click at [583, 168] on button "Save" at bounding box center [589, 165] width 29 height 16
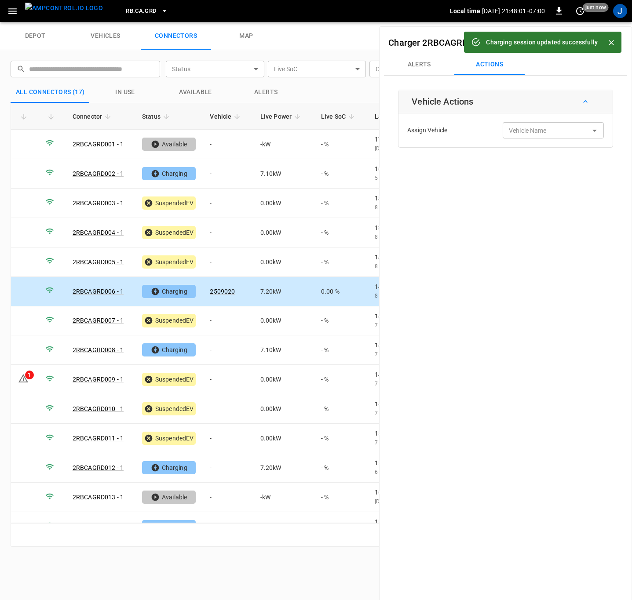
type input "*******"
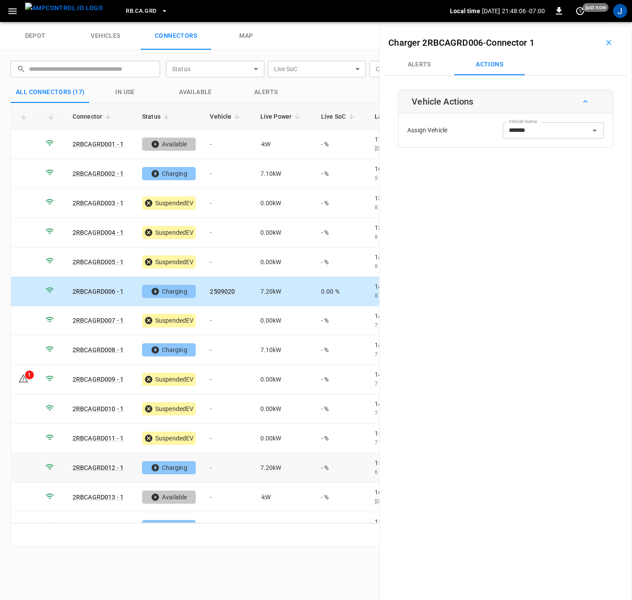
scroll to position [107, 0]
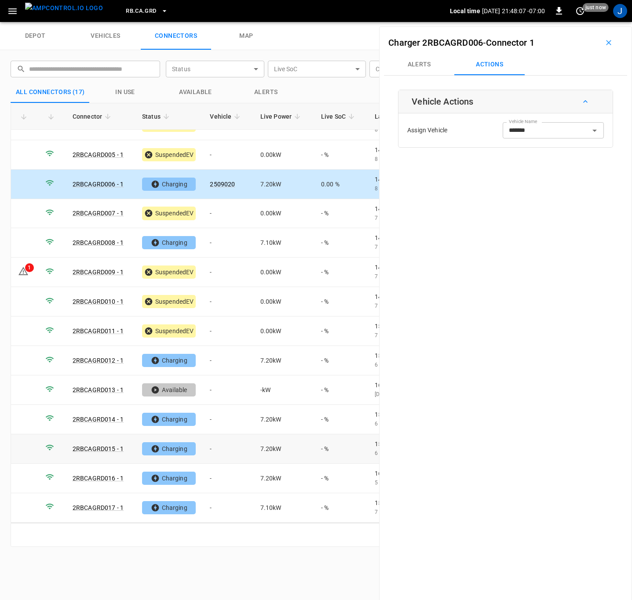
click at [218, 447] on td "-" at bounding box center [228, 448] width 50 height 29
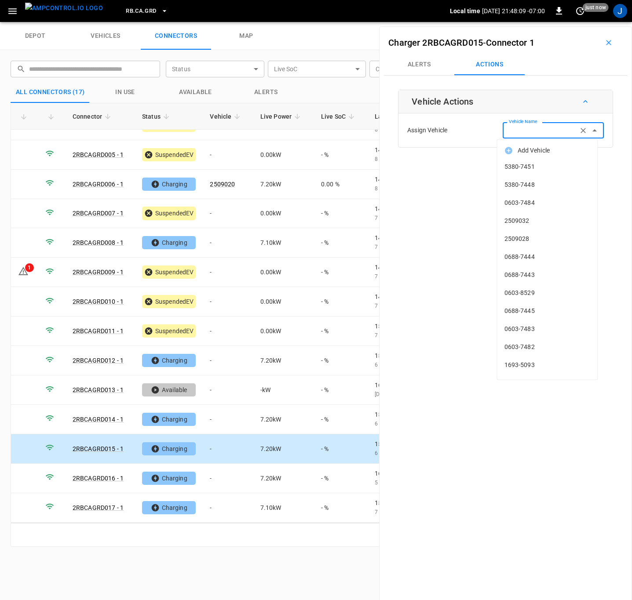
click at [549, 133] on input "Vehicle Name" at bounding box center [540, 130] width 70 height 11
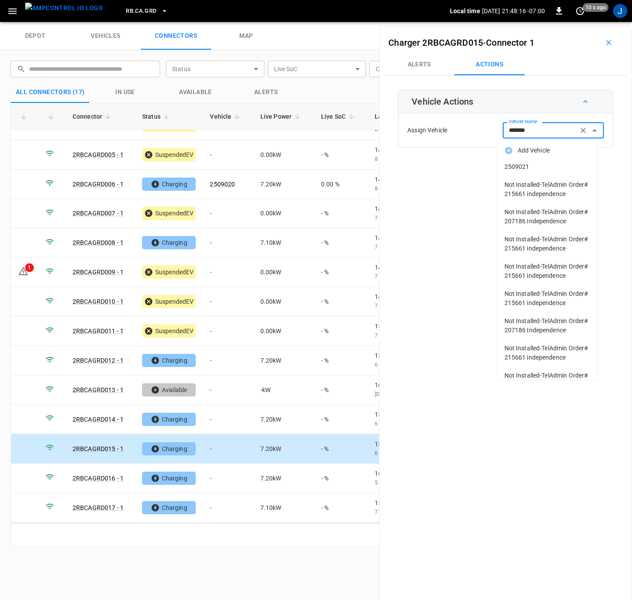
click at [528, 165] on span "2509021" at bounding box center [547, 166] width 86 height 9
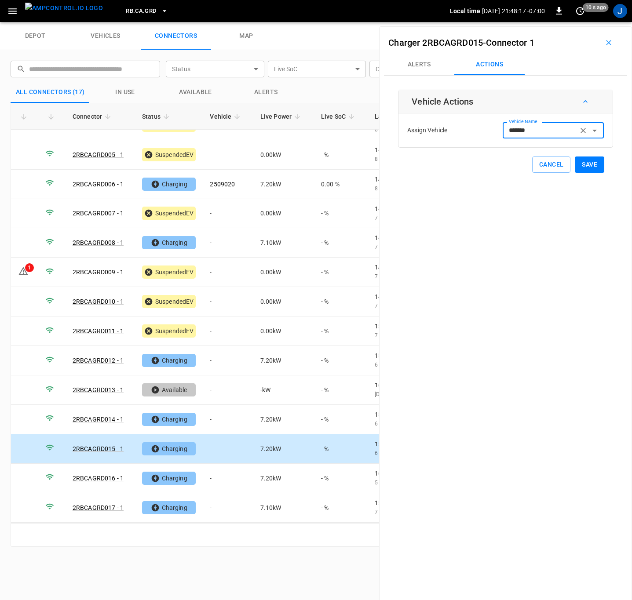
type input "*******"
click at [586, 168] on button "Save" at bounding box center [589, 165] width 29 height 16
click at [209, 246] on td "-" at bounding box center [228, 242] width 50 height 29
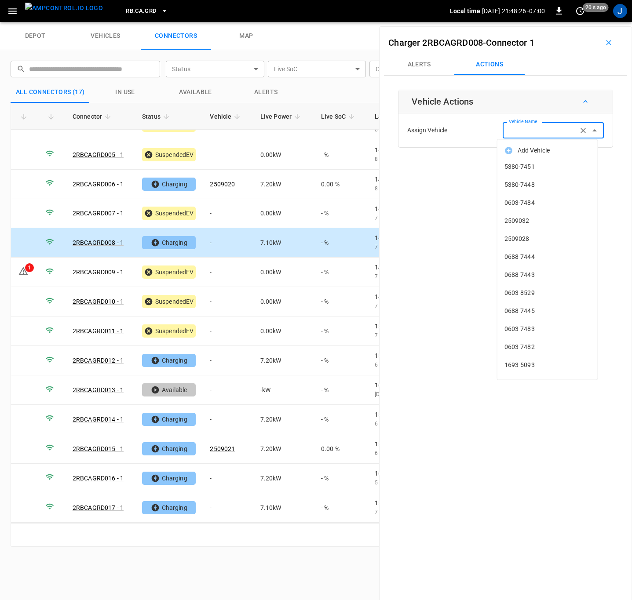
click at [543, 128] on input "Vehicle Name" at bounding box center [540, 130] width 70 height 11
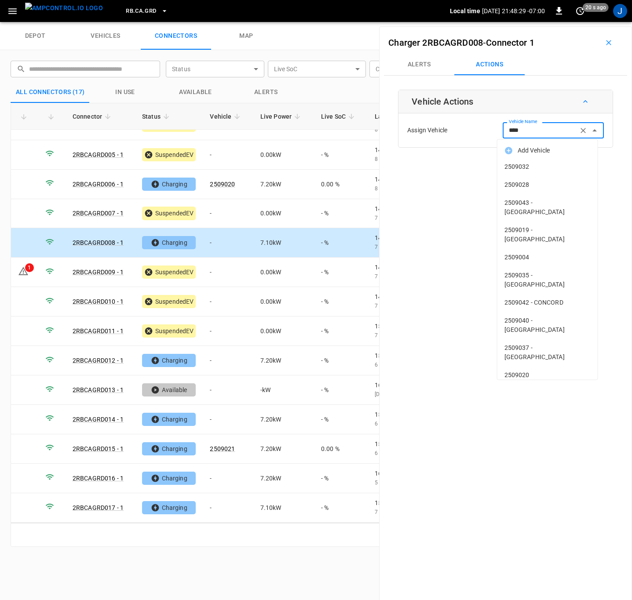
type input "*****"
type input "*"
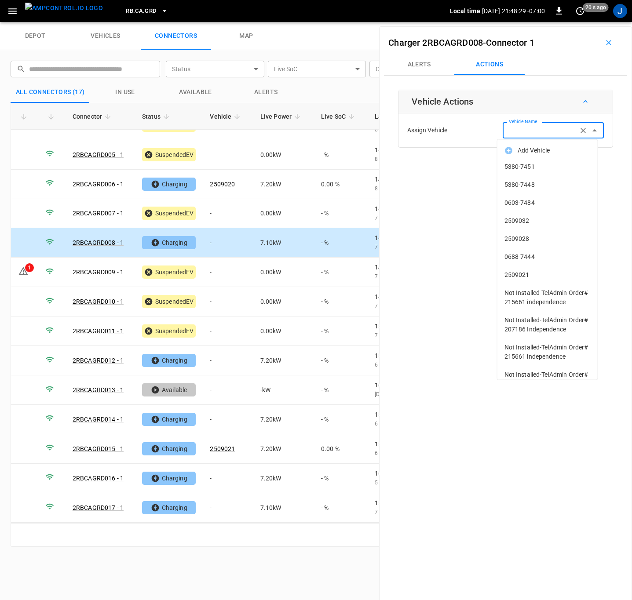
type input "*"
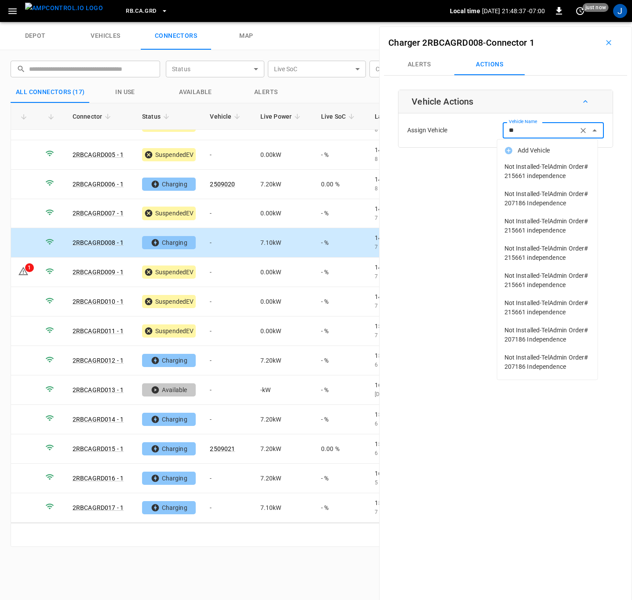
type input "*"
click at [424, 255] on div "Charger 2RBCAGRD008 - Connector 1 Alerts Actions Vehicle Actions Assign Vehicle…" at bounding box center [505, 326] width 253 height 600
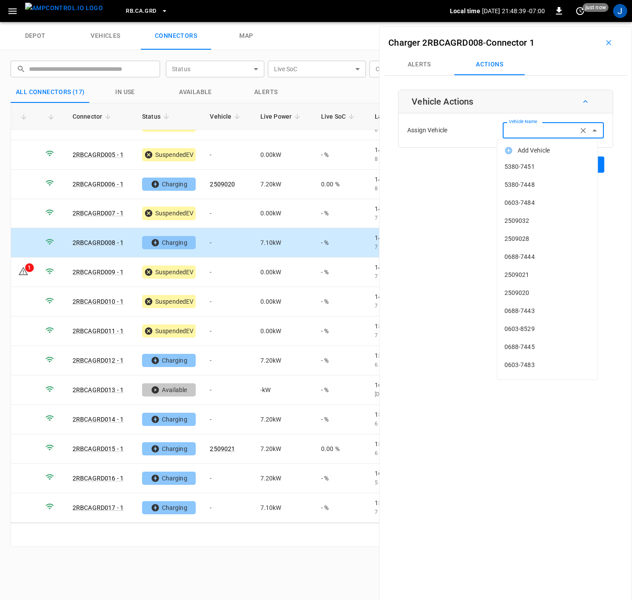
click at [528, 132] on input "Vehicle Name" at bounding box center [540, 130] width 70 height 11
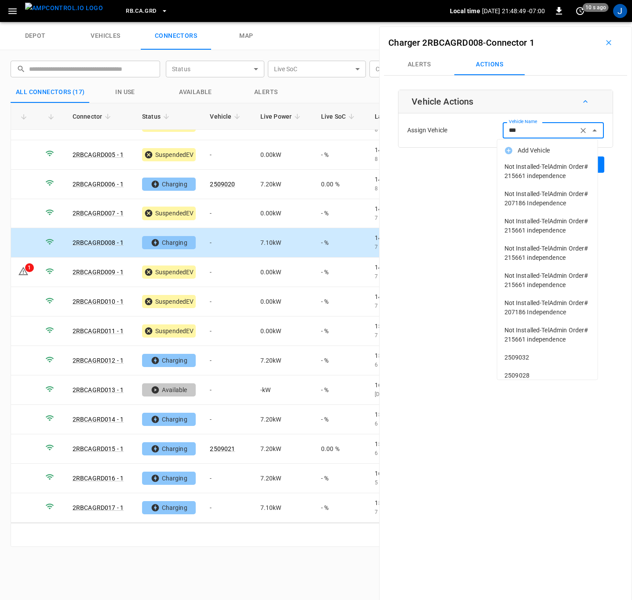
type input "***"
click at [604, 40] on icon "button" at bounding box center [608, 42] width 9 height 9
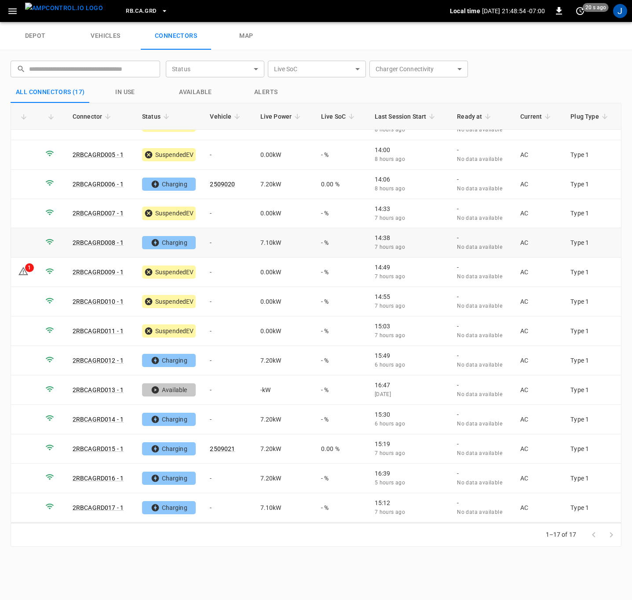
click at [218, 240] on td "-" at bounding box center [228, 242] width 50 height 29
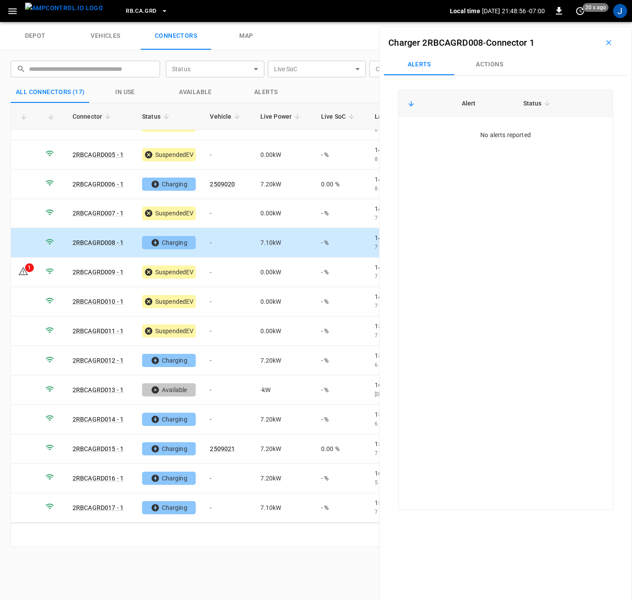
click at [495, 65] on button "Actions" at bounding box center [489, 64] width 70 height 21
click at [522, 135] on input "Vehicle Name" at bounding box center [540, 130] width 70 height 11
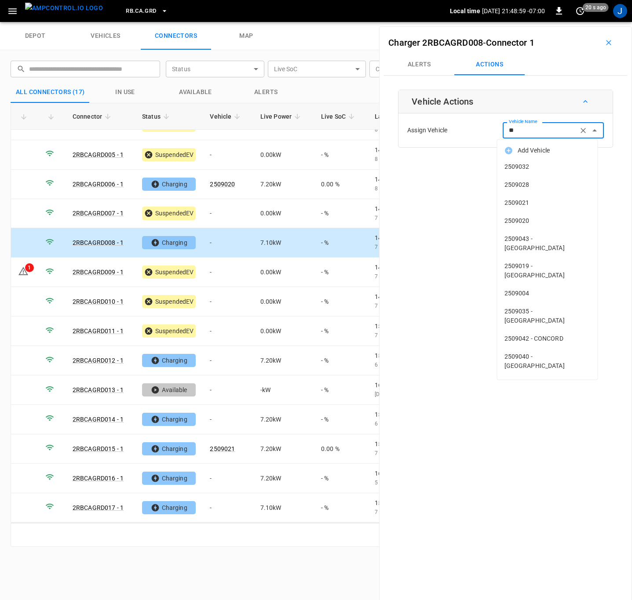
type input "***"
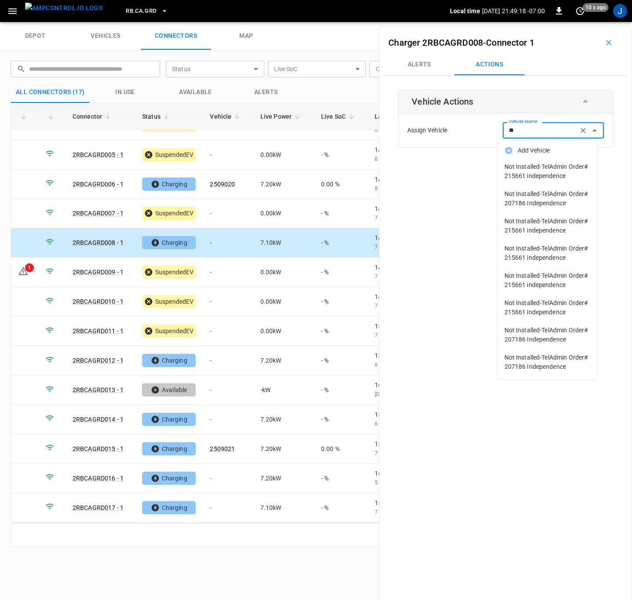
type input "*"
click at [607, 38] on icon "button" at bounding box center [608, 42] width 9 height 9
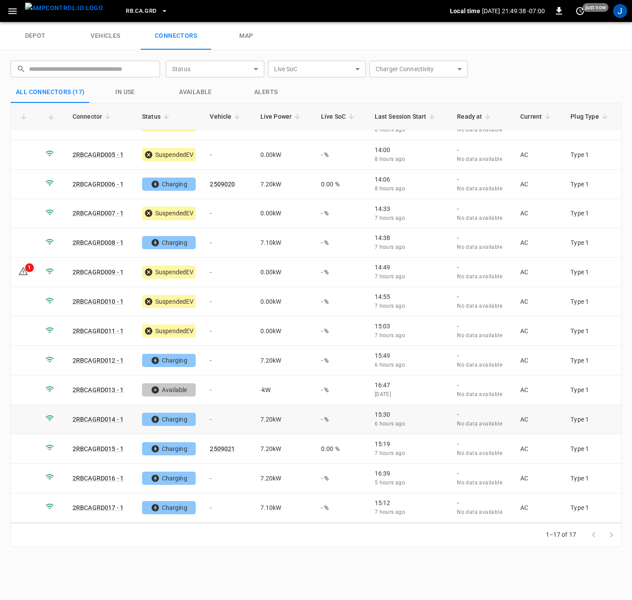
click at [215, 417] on td "-" at bounding box center [228, 419] width 50 height 29
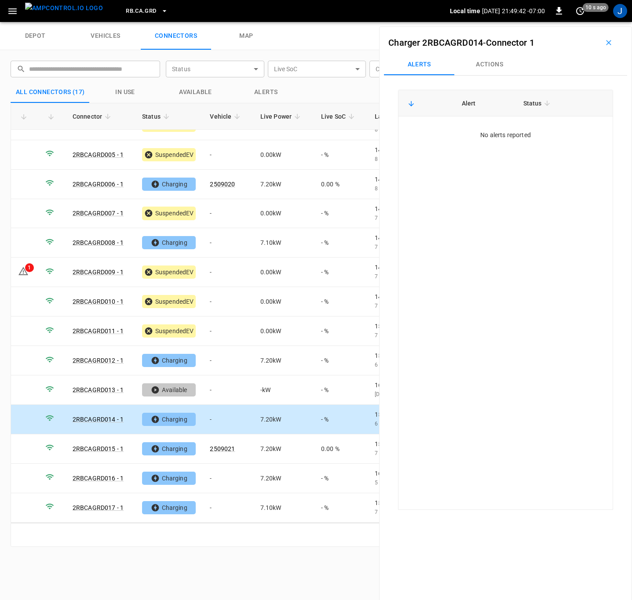
click at [483, 61] on button "Actions" at bounding box center [489, 64] width 70 height 21
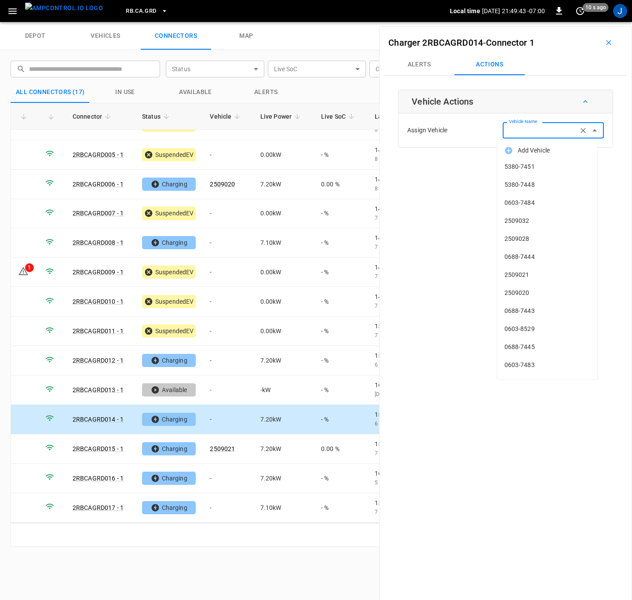
click at [529, 132] on div "Vehicle Name Vehicle Name" at bounding box center [552, 130] width 101 height 16
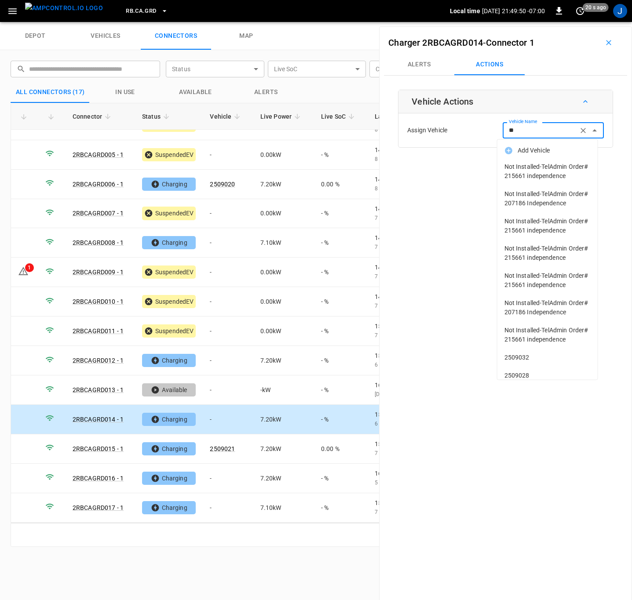
type input "*"
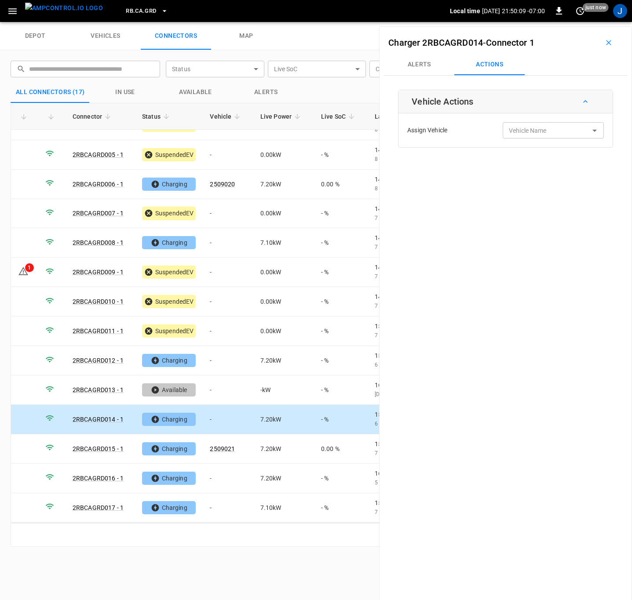
click at [518, 134] on label "Vehicle Name" at bounding box center [528, 130] width 38 height 9
click at [518, 134] on input "Vehicle Name" at bounding box center [540, 130] width 70 height 11
paste input "**********"
type input "*"
click at [510, 127] on label "Vehicle Name" at bounding box center [528, 130] width 38 height 9
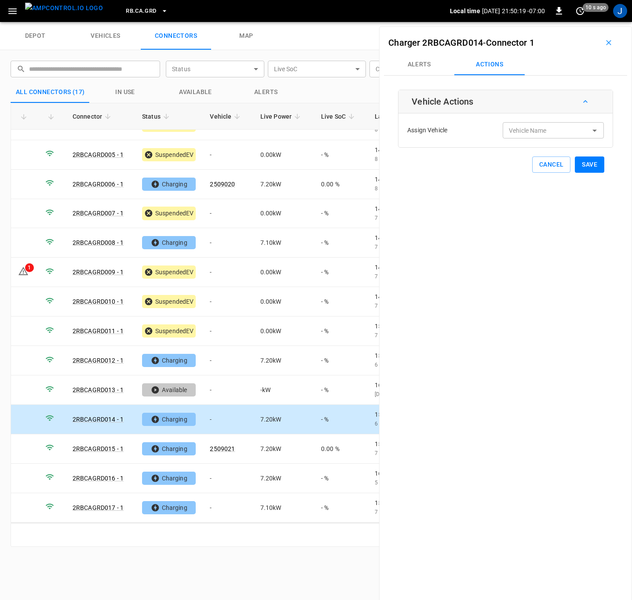
click at [510, 127] on input "Vehicle Name" at bounding box center [540, 130] width 70 height 11
click at [532, 131] on input "Vehicle Name" at bounding box center [540, 130] width 70 height 11
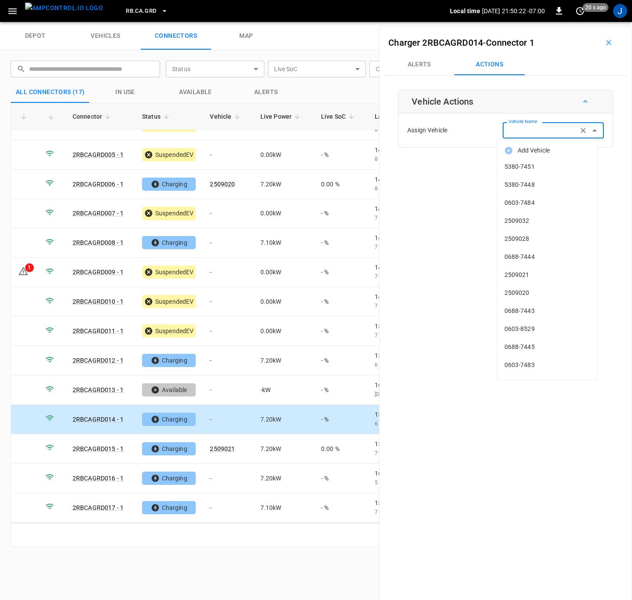
paste input "*******"
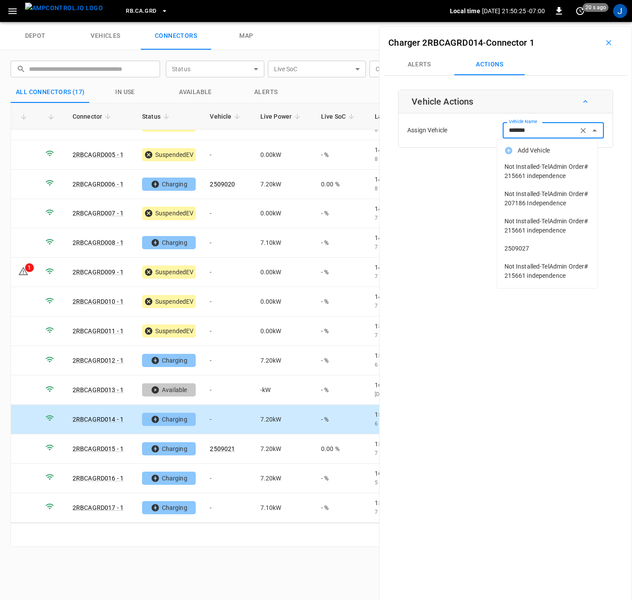
click at [516, 249] on span "2509027" at bounding box center [547, 248] width 86 height 9
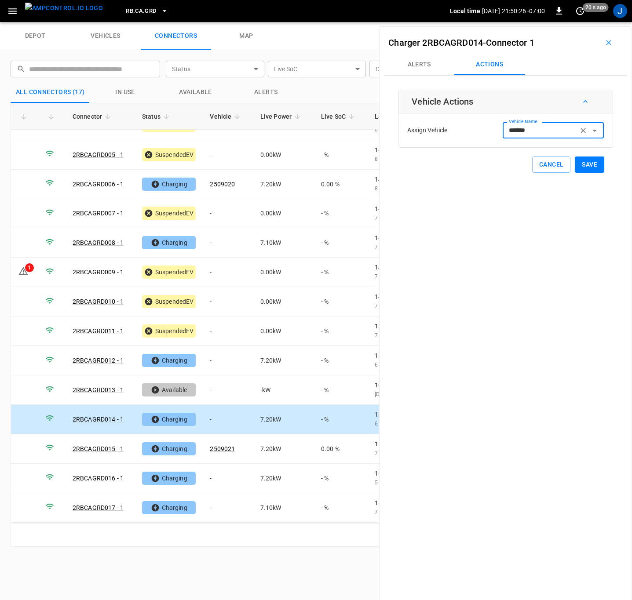
type input "*******"
click at [586, 164] on button "Save" at bounding box center [589, 165] width 29 height 16
click at [210, 245] on td "-" at bounding box center [228, 242] width 50 height 29
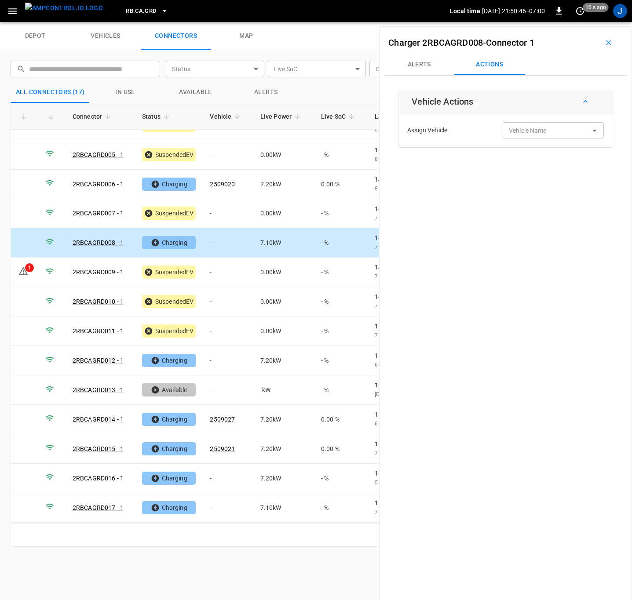
click at [542, 134] on input "Vehicle Name" at bounding box center [540, 130] width 70 height 11
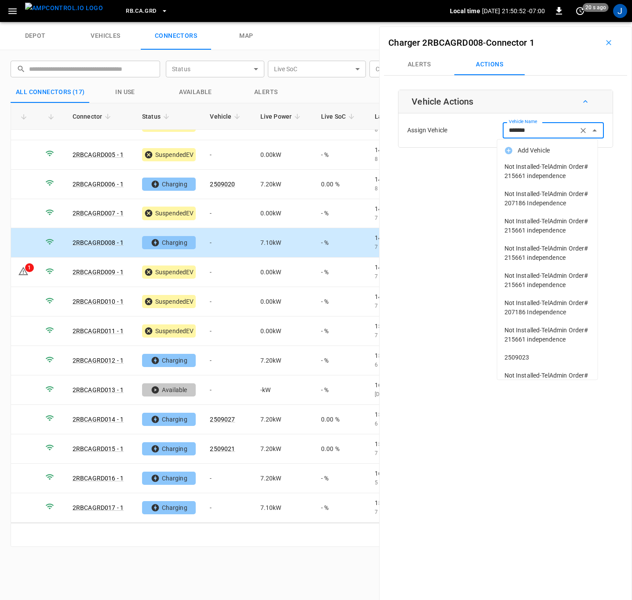
scroll to position [91, 0]
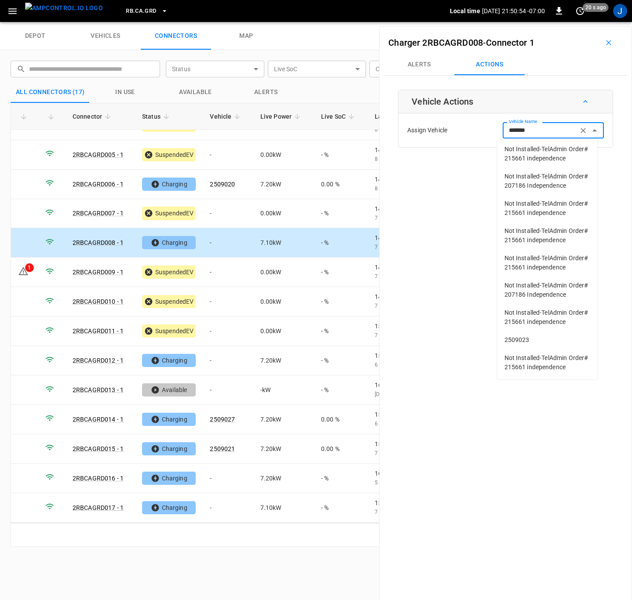
click at [530, 335] on span "2509023" at bounding box center [547, 339] width 86 height 9
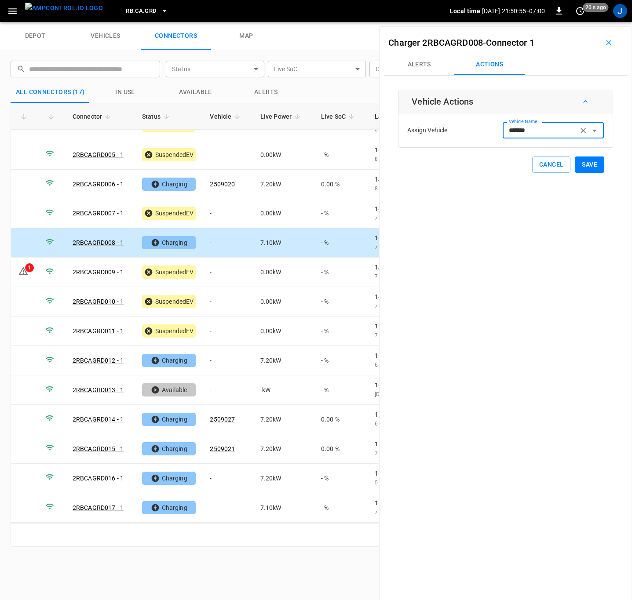
type input "*******"
click at [587, 165] on button "Save" at bounding box center [589, 165] width 29 height 16
click at [212, 151] on td "-" at bounding box center [228, 154] width 50 height 29
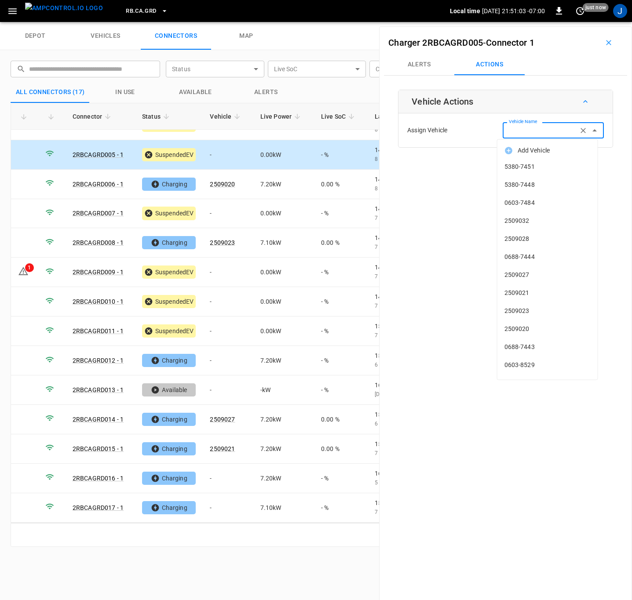
click at [543, 132] on input "Vehicle Name" at bounding box center [540, 130] width 70 height 11
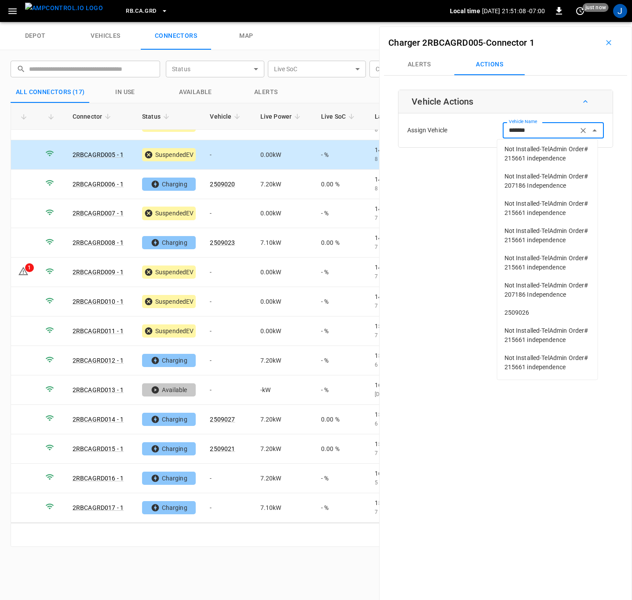
scroll to position [87, 0]
click at [544, 308] on span "2509026" at bounding box center [547, 312] width 86 height 9
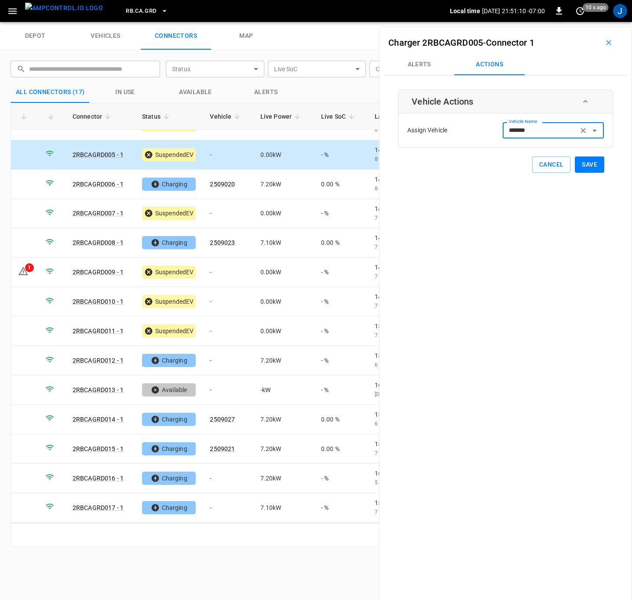
type input "*******"
click at [585, 165] on button "Save" at bounding box center [589, 165] width 29 height 16
click at [218, 212] on td "-" at bounding box center [228, 213] width 50 height 29
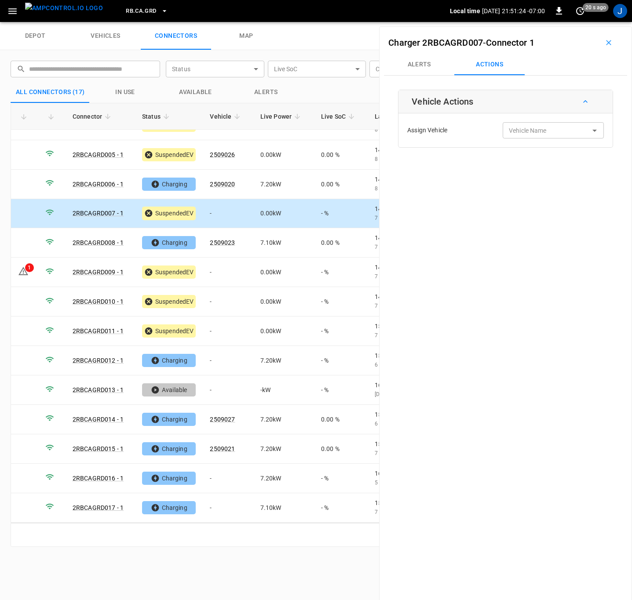
click at [530, 127] on div "Vehicle Name Vehicle Name" at bounding box center [552, 130] width 101 height 16
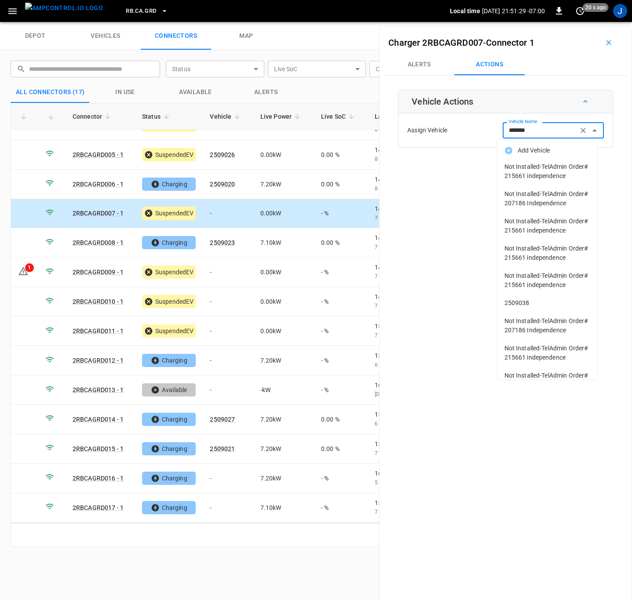
click at [512, 308] on span "2509038" at bounding box center [547, 302] width 86 height 9
type input "*******"
click at [512, 349] on div "Charger 2RBCAGRD007 - Connector 1 Alerts Actions Vehicle Actions Assign Vehicle…" at bounding box center [505, 326] width 253 height 600
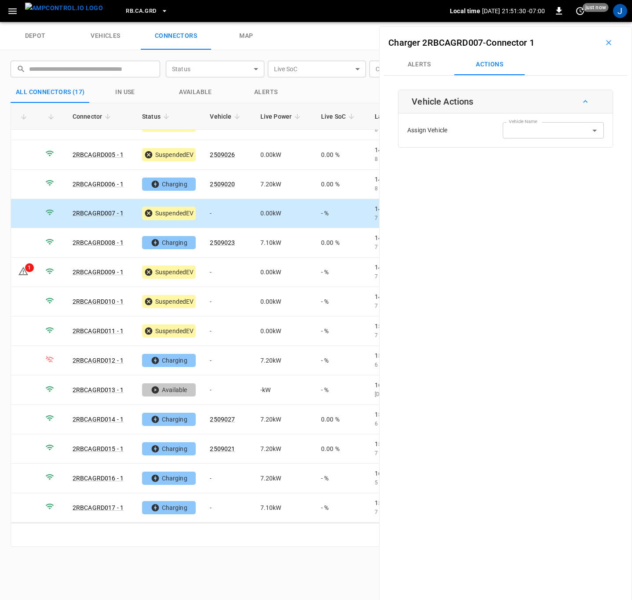
click at [586, 160] on div "Charger 2RBCAGRD007 - Connector 1 Alerts Actions Vehicle Actions Assign Vehicle…" at bounding box center [505, 326] width 253 height 600
click at [522, 131] on div "Vehicle Name Vehicle Name" at bounding box center [552, 130] width 101 height 16
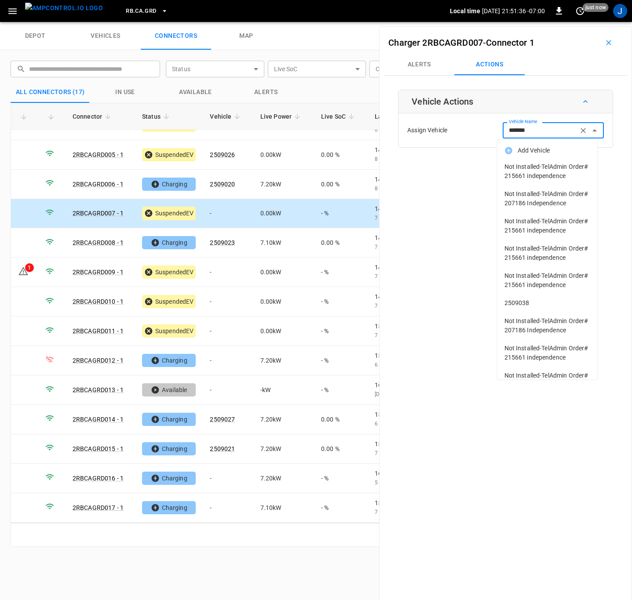
click at [516, 308] on span "2509038" at bounding box center [547, 302] width 86 height 9
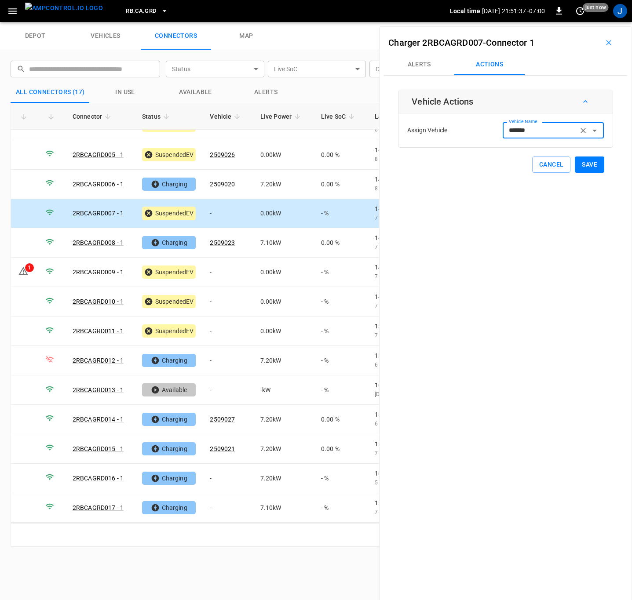
type input "*******"
click at [582, 165] on button "Save" at bounding box center [589, 165] width 29 height 16
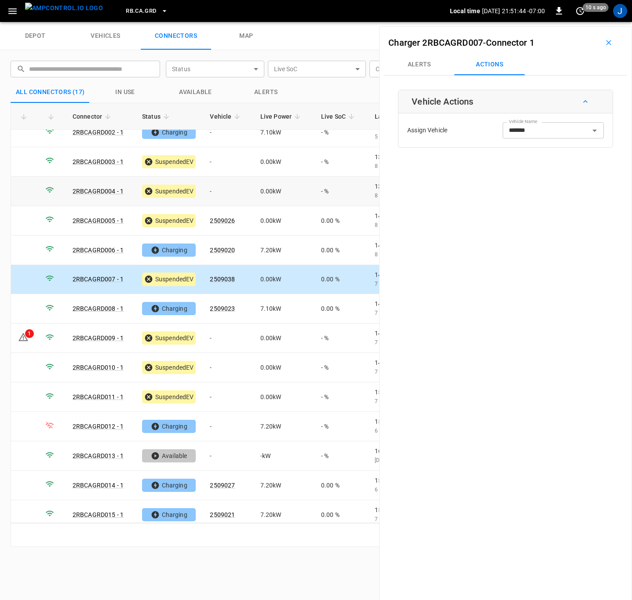
click at [210, 189] on td "-" at bounding box center [228, 191] width 50 height 29
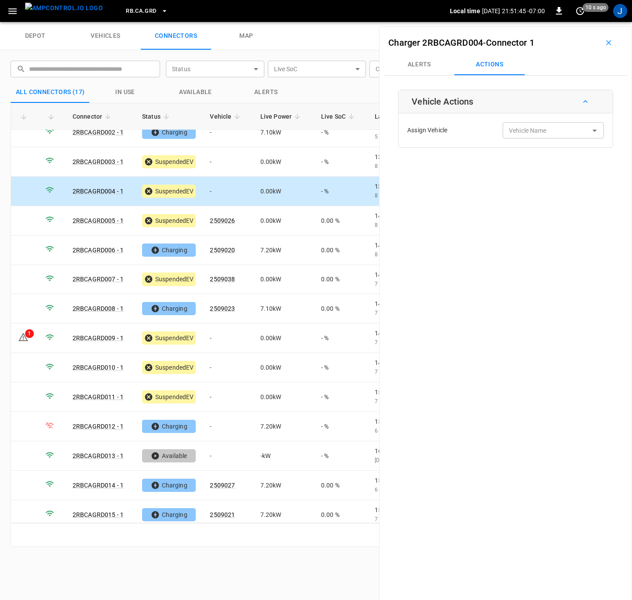
click at [535, 127] on div "Vehicle Name Vehicle Name" at bounding box center [552, 130] width 101 height 16
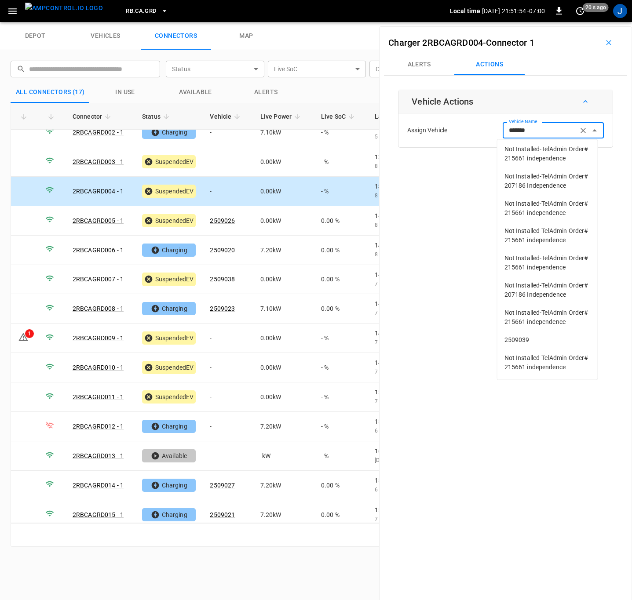
scroll to position [77, 0]
click at [523, 344] on span "2509039" at bounding box center [547, 339] width 86 height 9
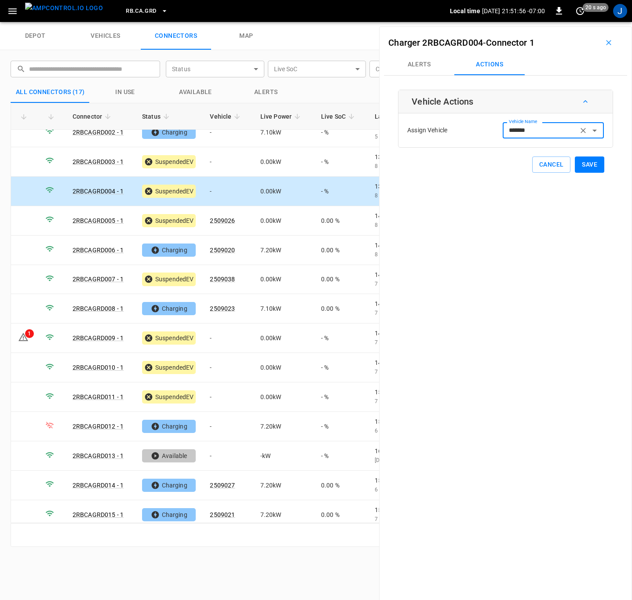
type input "*******"
click at [579, 165] on button "Save" at bounding box center [589, 165] width 29 height 16
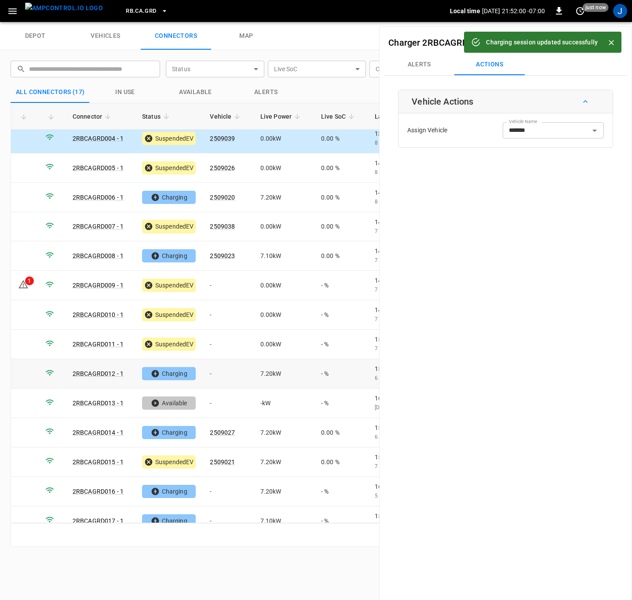
scroll to position [107, 0]
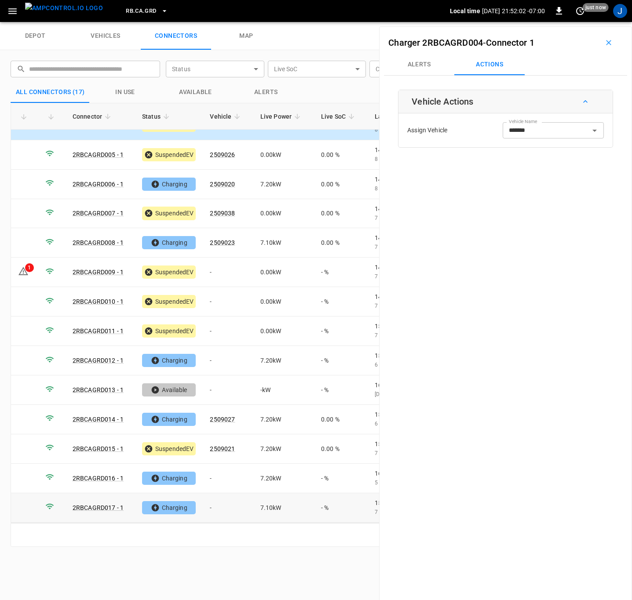
click at [218, 510] on td "-" at bounding box center [228, 507] width 50 height 29
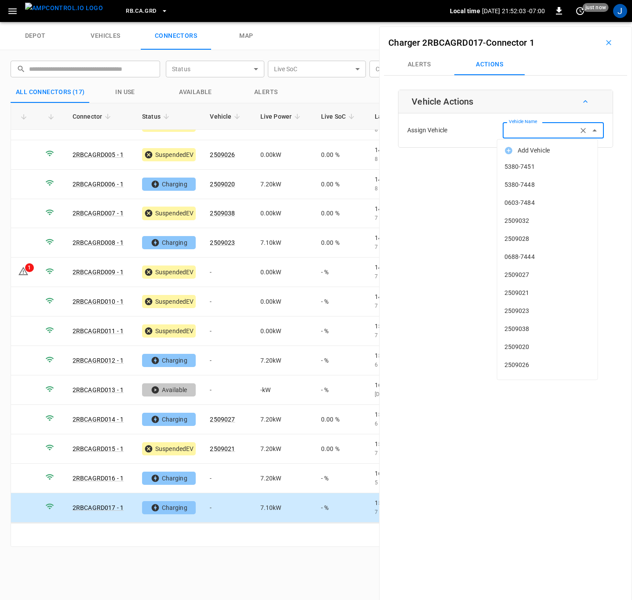
click at [521, 131] on div "Vehicle Name Vehicle Name" at bounding box center [552, 130] width 101 height 16
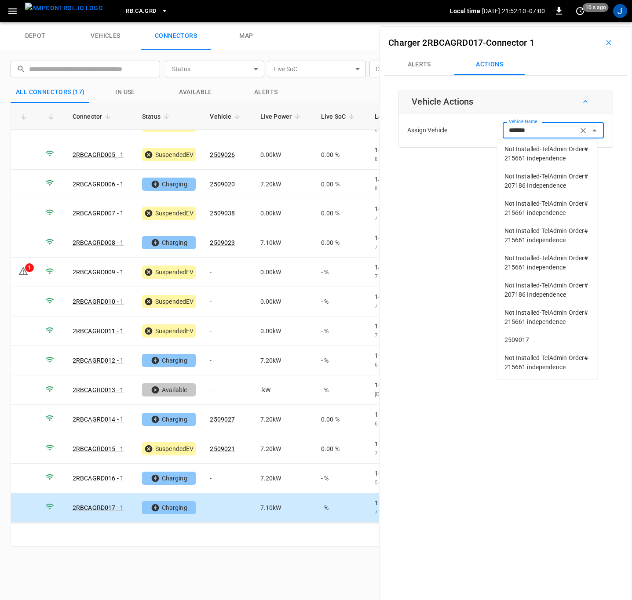
scroll to position [91, 0]
click at [529, 335] on span "2509017" at bounding box center [547, 339] width 86 height 9
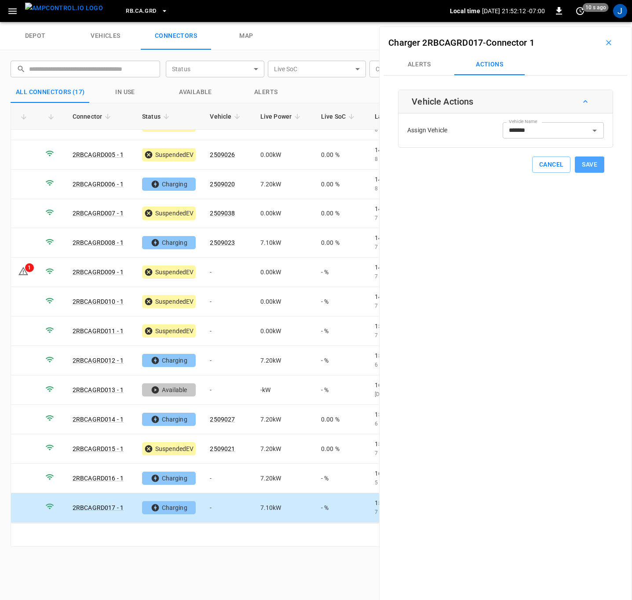
click at [586, 161] on button "Save" at bounding box center [589, 165] width 29 height 16
click at [541, 131] on input "*******" at bounding box center [540, 130] width 70 height 11
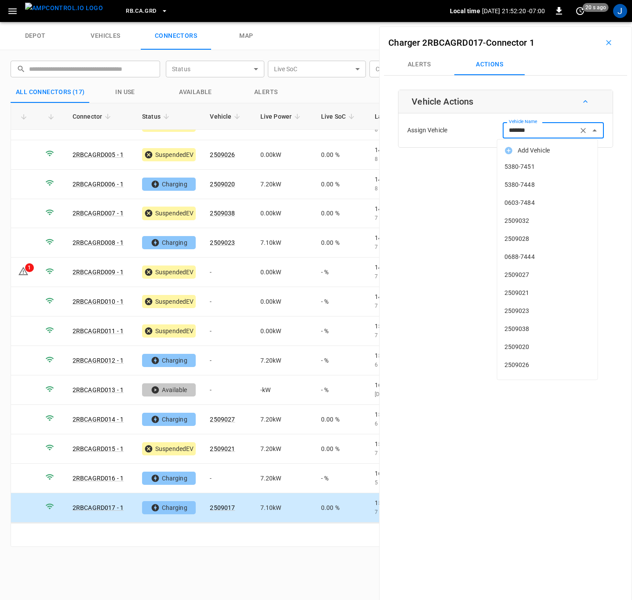
scroll to position [1284, 0]
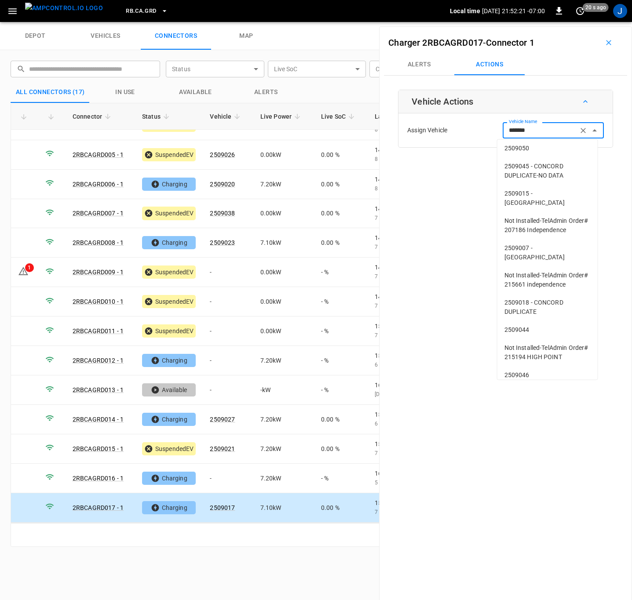
click at [541, 131] on input "*******" at bounding box center [540, 130] width 70 height 11
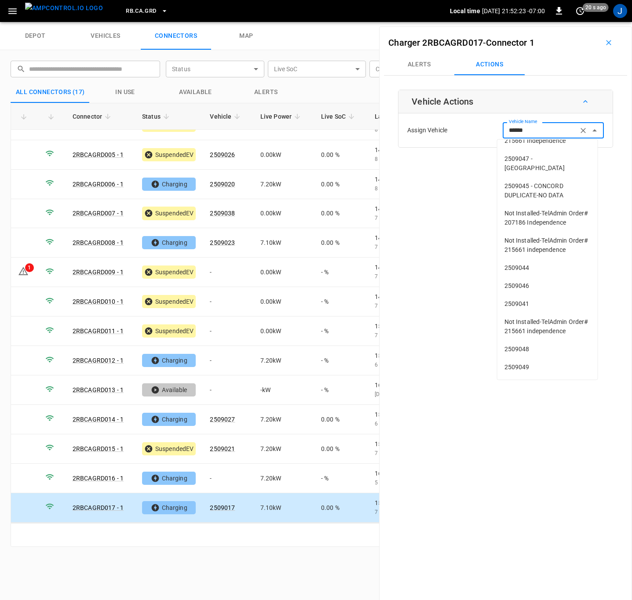
scroll to position [0, 0]
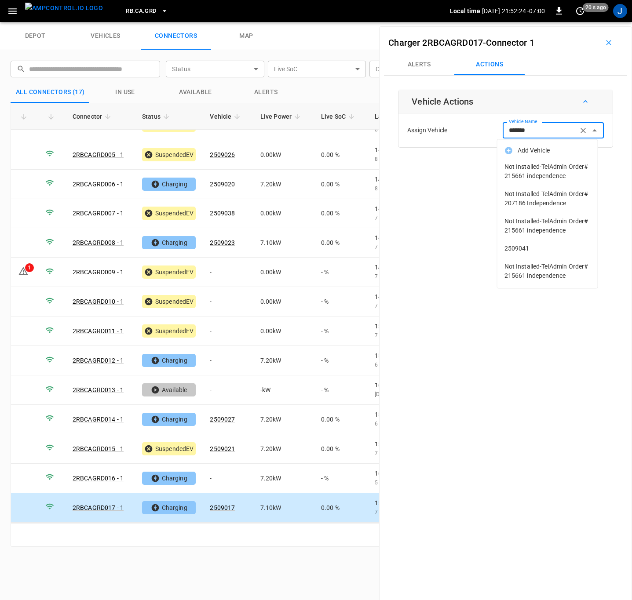
click at [537, 248] on span "2509041" at bounding box center [547, 248] width 86 height 9
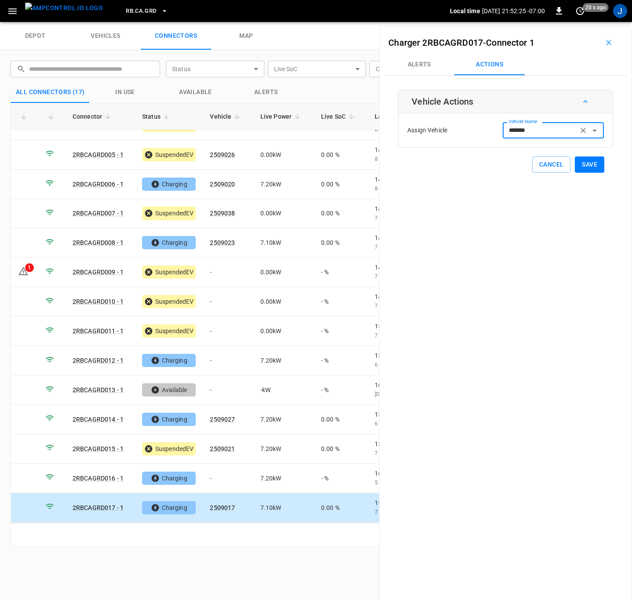
type input "*******"
click at [589, 165] on button "Save" at bounding box center [589, 165] width 29 height 16
click at [222, 276] on td "-" at bounding box center [228, 272] width 50 height 29
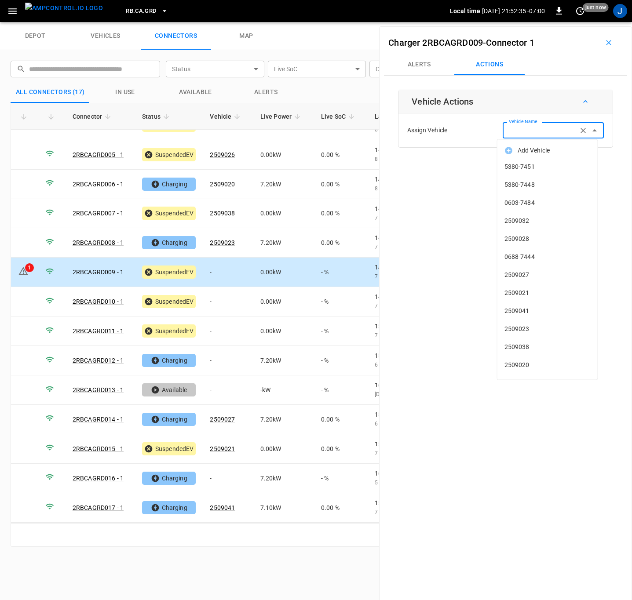
click at [545, 133] on input "Vehicle Name" at bounding box center [540, 130] width 70 height 11
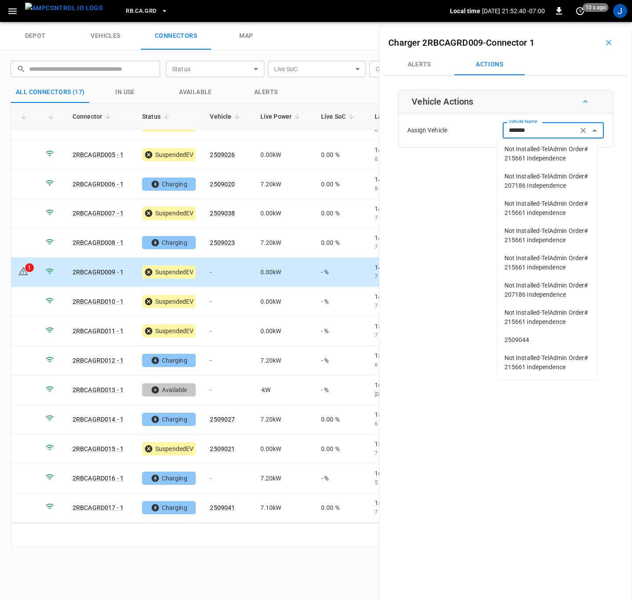
scroll to position [91, 0]
click at [533, 335] on span "2509044" at bounding box center [547, 339] width 86 height 9
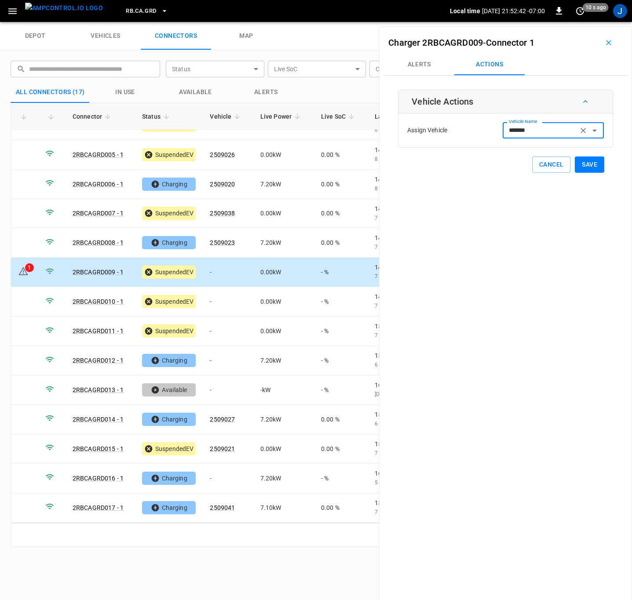
type input "*******"
click at [587, 163] on button "Save" at bounding box center [589, 165] width 29 height 16
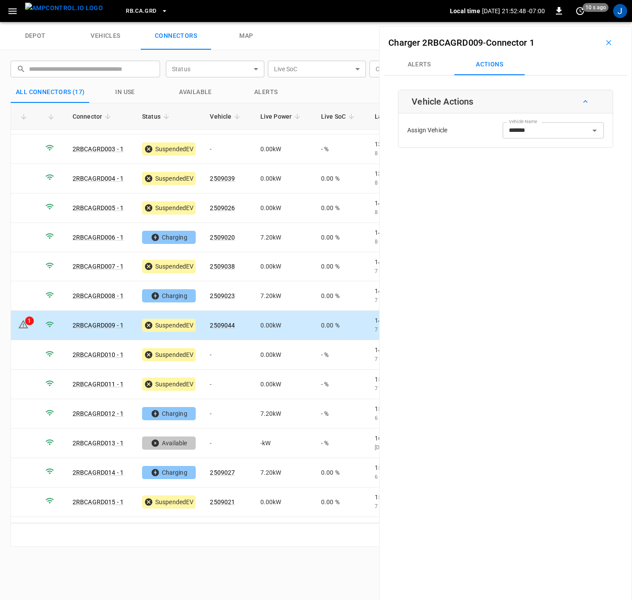
scroll to position [0, 0]
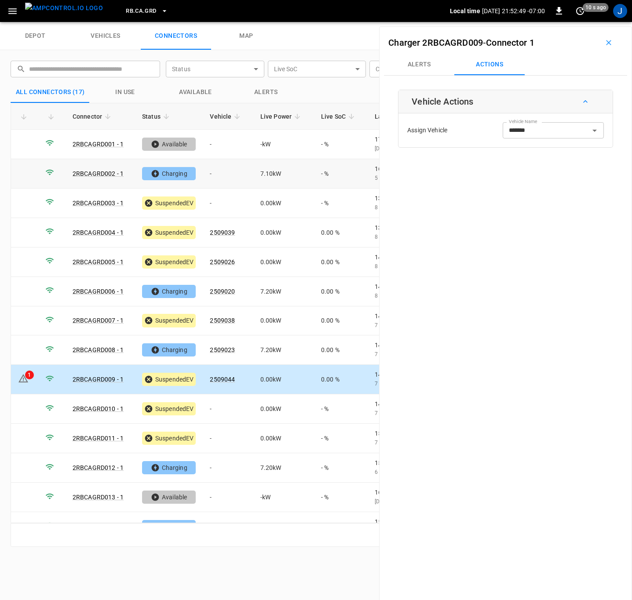
click at [220, 178] on td "-" at bounding box center [228, 173] width 50 height 29
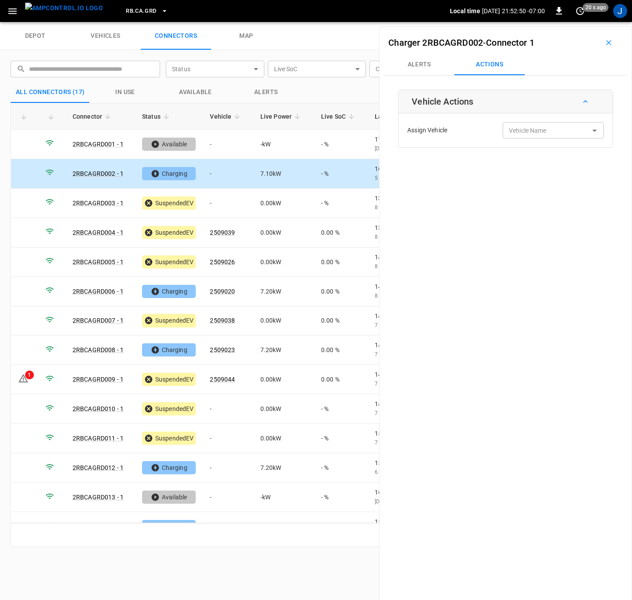
click at [551, 129] on input "Vehicle Name" at bounding box center [540, 130] width 70 height 11
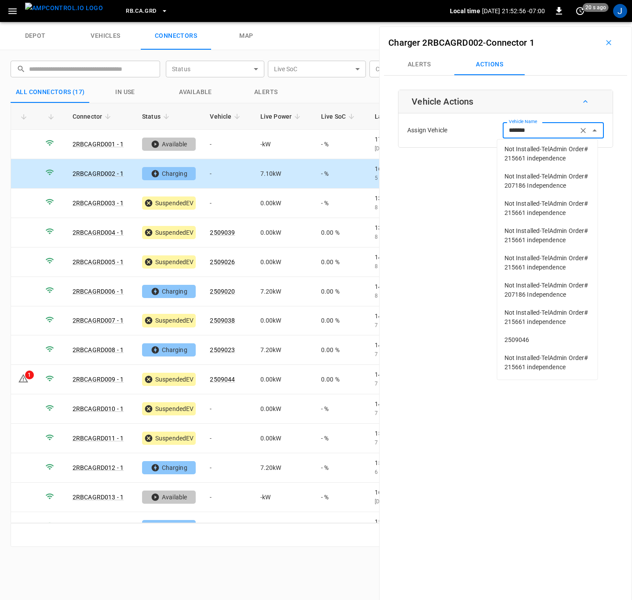
scroll to position [91, 0]
click at [517, 335] on span "2509046" at bounding box center [547, 339] width 86 height 9
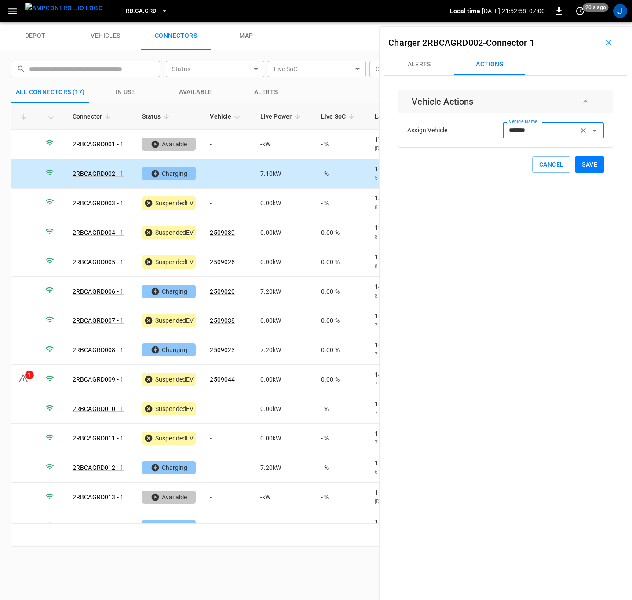
type input "*******"
click at [583, 163] on button "Save" at bounding box center [589, 165] width 29 height 16
click at [215, 470] on td "-" at bounding box center [228, 467] width 50 height 29
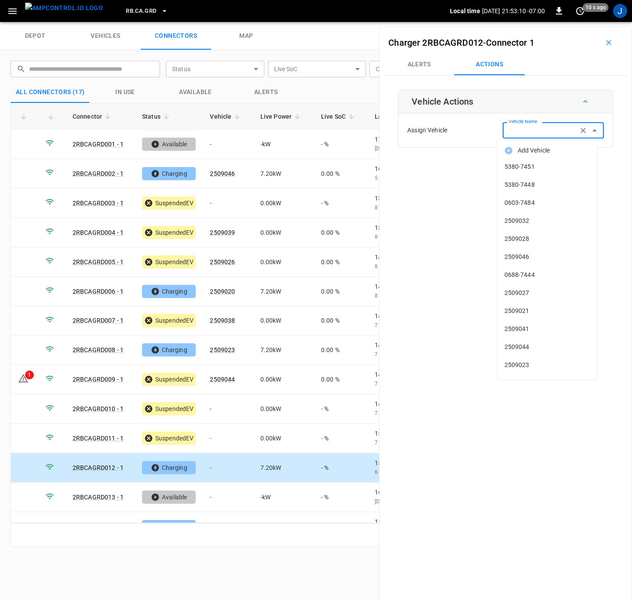
click at [549, 131] on input "Vehicle Name" at bounding box center [540, 130] width 70 height 11
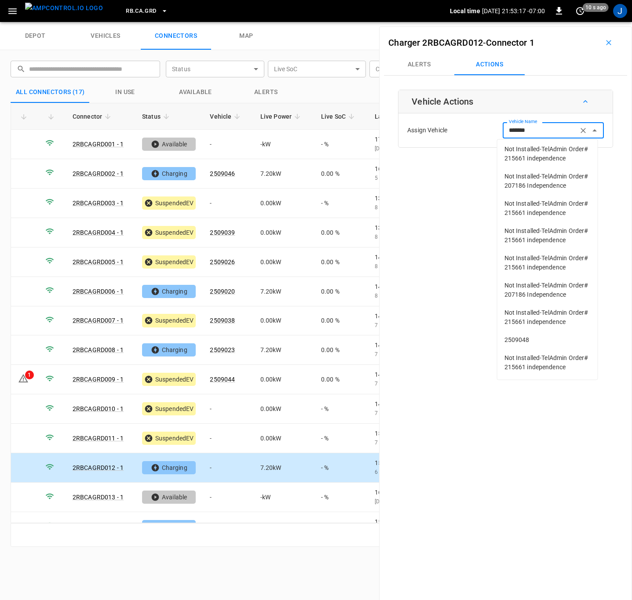
click at [523, 335] on span "2509048" at bounding box center [547, 339] width 86 height 9
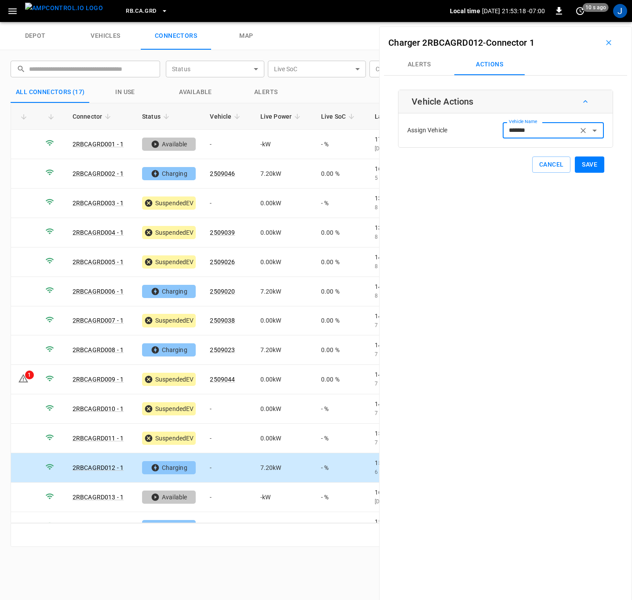
type input "*******"
click at [586, 164] on button "Save" at bounding box center [589, 165] width 29 height 16
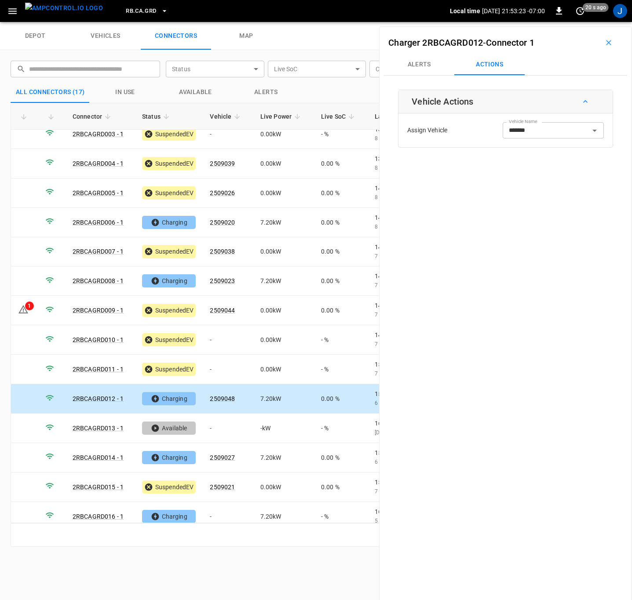
scroll to position [107, 0]
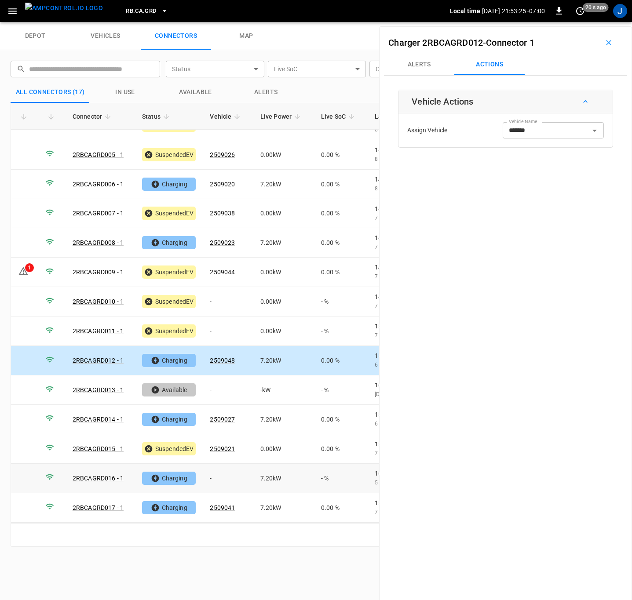
click at [218, 479] on td "-" at bounding box center [228, 478] width 50 height 29
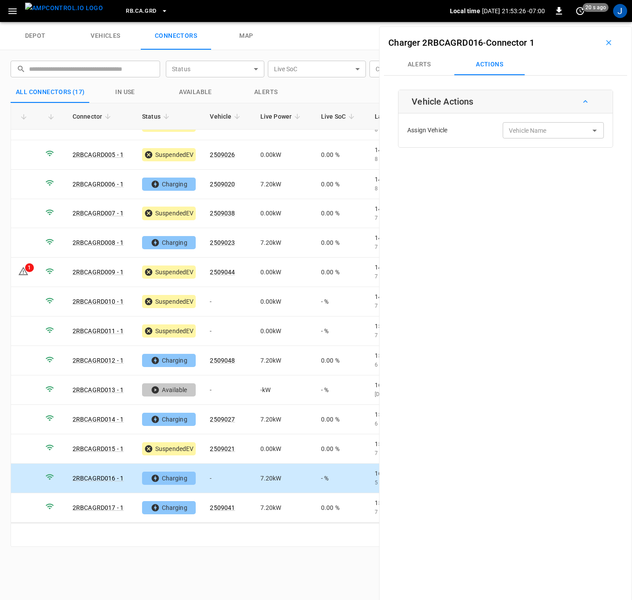
click at [529, 134] on input "Vehicle Name" at bounding box center [540, 130] width 70 height 11
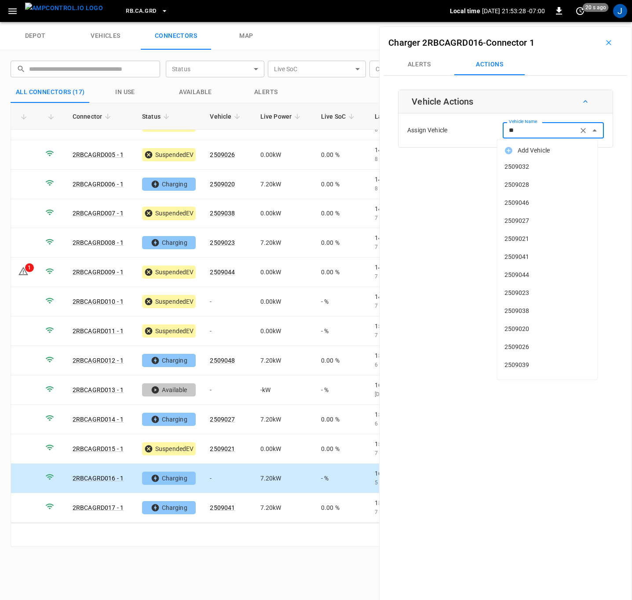
type input "***"
type input "*"
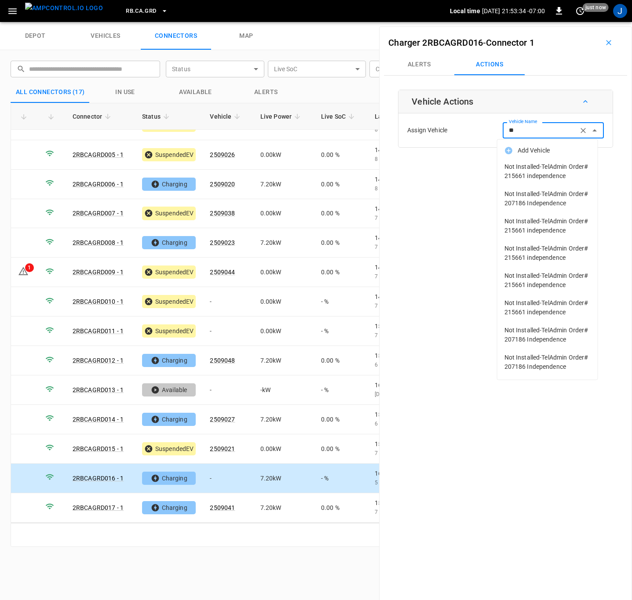
type input "*"
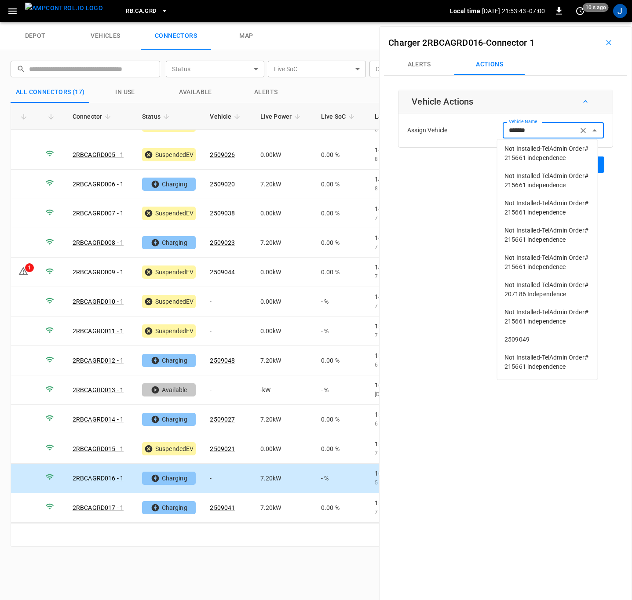
scroll to position [893, 0]
click at [515, 335] on span "2509049" at bounding box center [547, 339] width 86 height 9
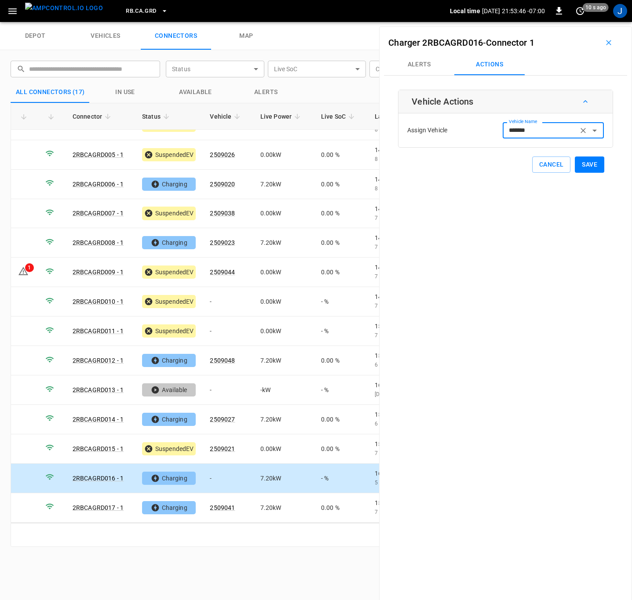
type input "*******"
click at [585, 160] on button "Save" at bounding box center [589, 165] width 29 height 16
click at [215, 329] on td "-" at bounding box center [228, 331] width 50 height 29
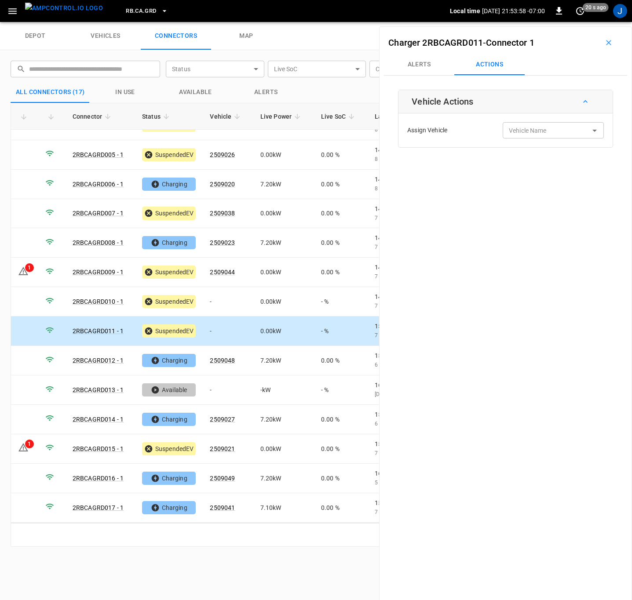
click at [518, 128] on div "Vehicle Name Vehicle Name" at bounding box center [552, 130] width 101 height 16
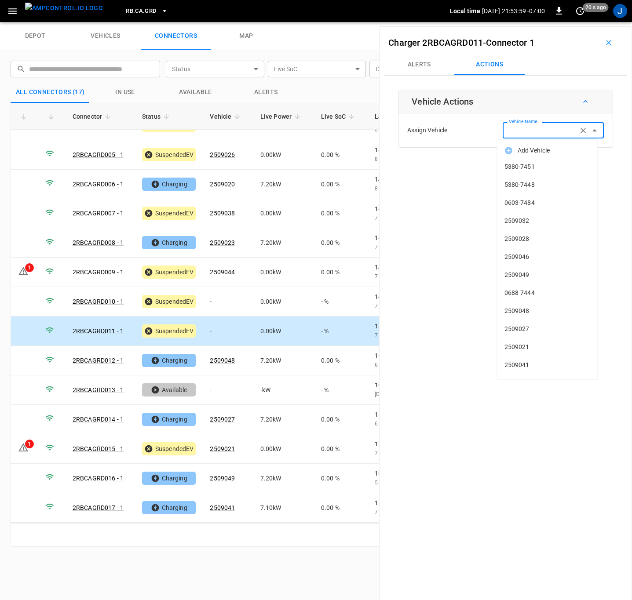
type input "*"
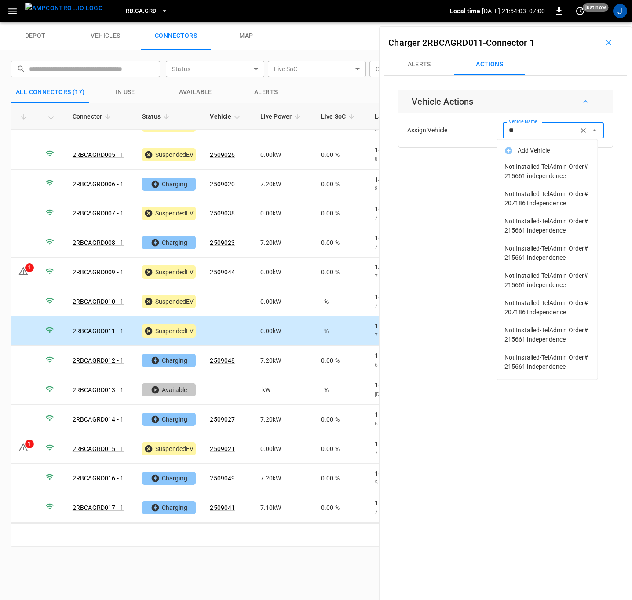
type input "*"
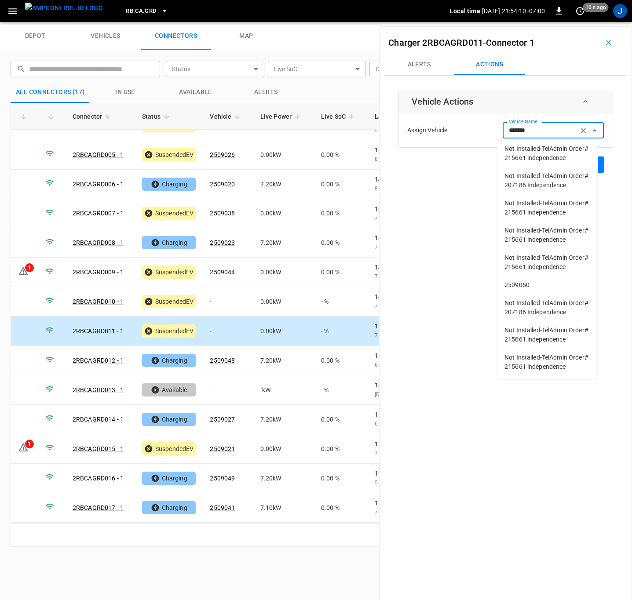
scroll to position [965, 0]
click at [510, 281] on span "2509050" at bounding box center [547, 285] width 86 height 9
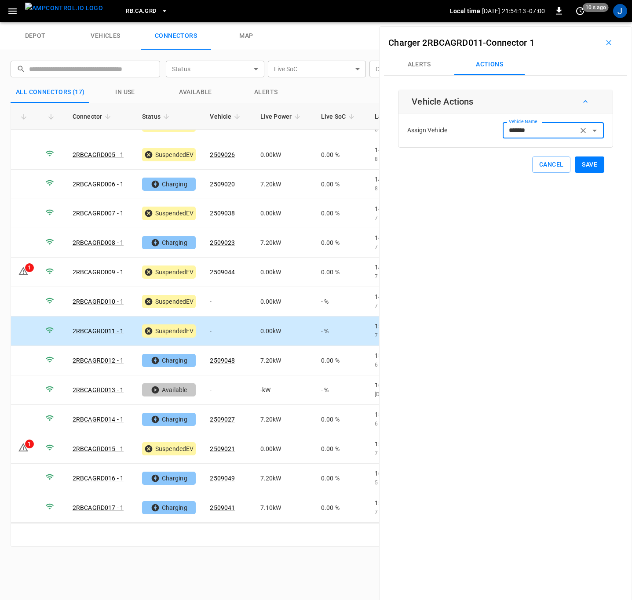
type input "*******"
click at [583, 164] on button "Save" at bounding box center [589, 165] width 29 height 16
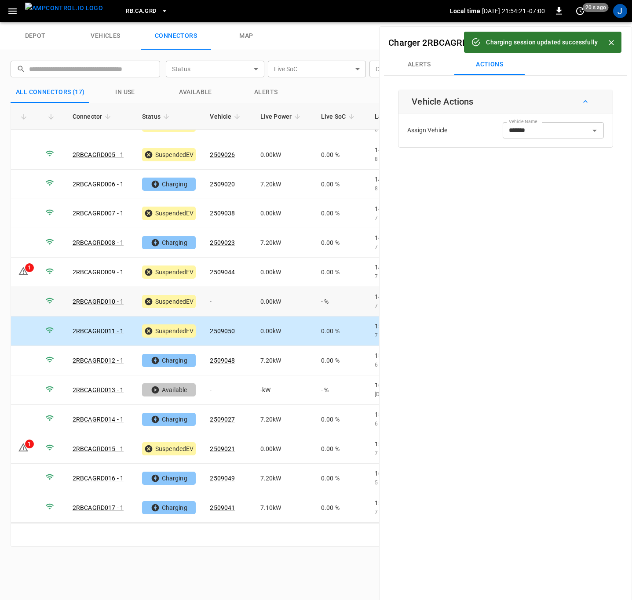
click at [221, 304] on td "-" at bounding box center [228, 301] width 50 height 29
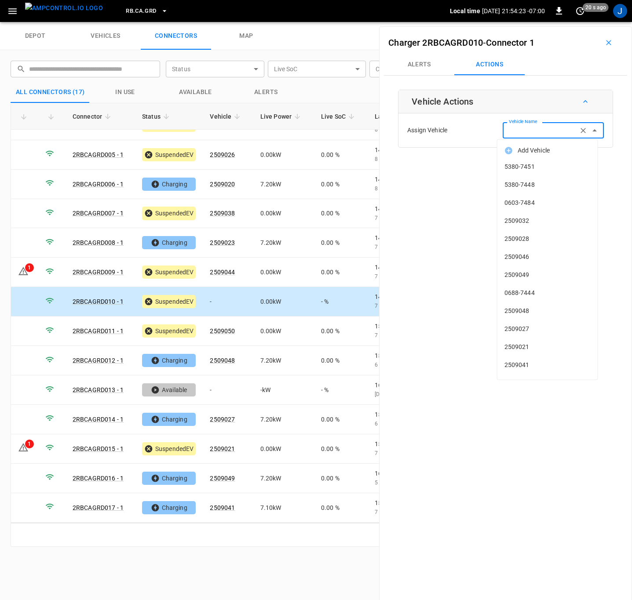
click at [539, 132] on input "Vehicle Name" at bounding box center [540, 130] width 70 height 11
type input "*******"
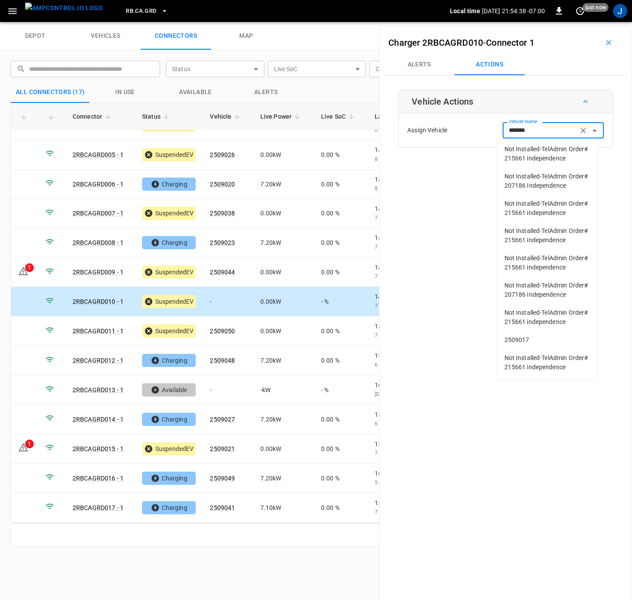
scroll to position [674, 0]
click at [520, 335] on span "2509017" at bounding box center [547, 339] width 86 height 9
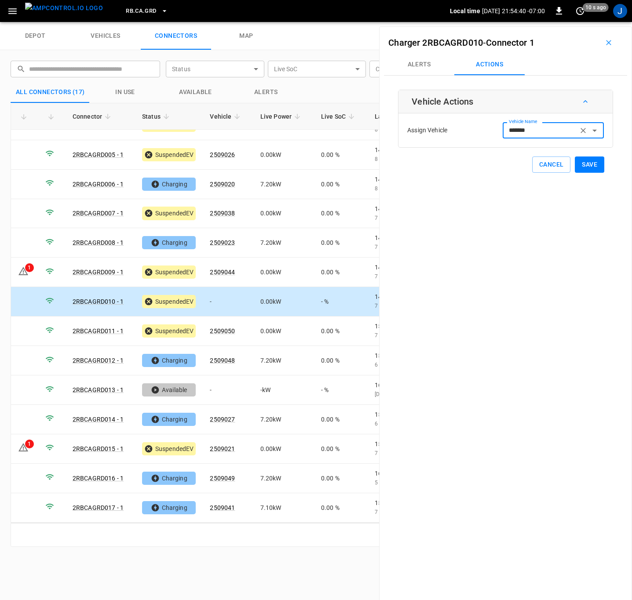
type input "*******"
click at [587, 161] on button "Save" at bounding box center [589, 165] width 29 height 16
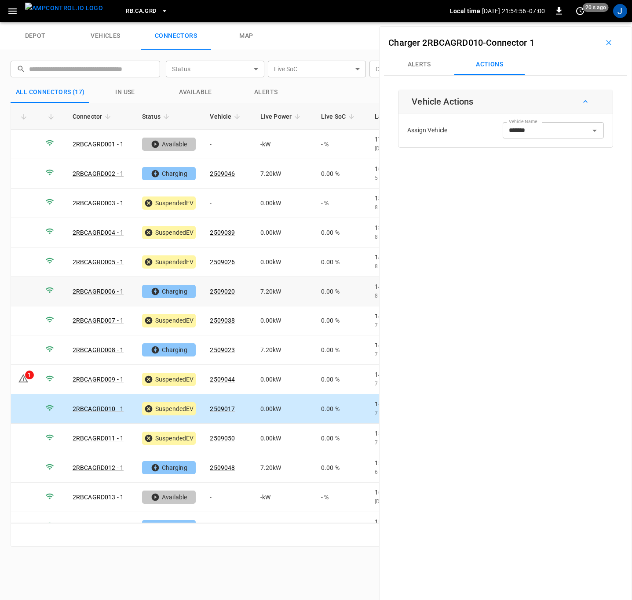
scroll to position [107, 0]
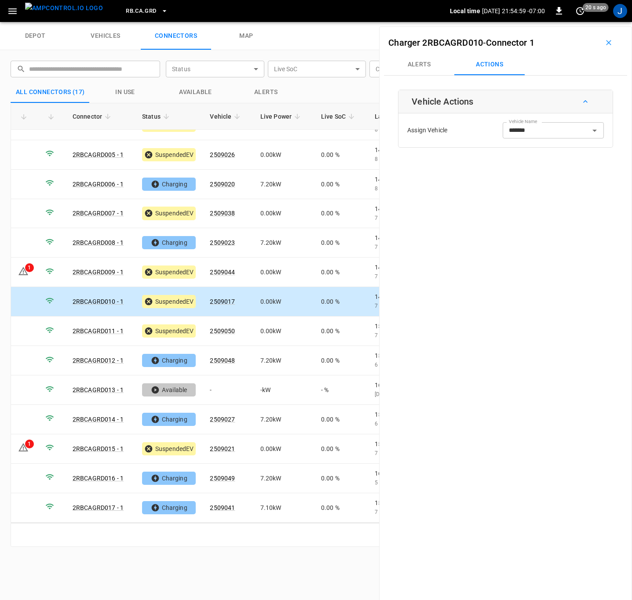
click at [604, 43] on icon "button" at bounding box center [608, 42] width 9 height 9
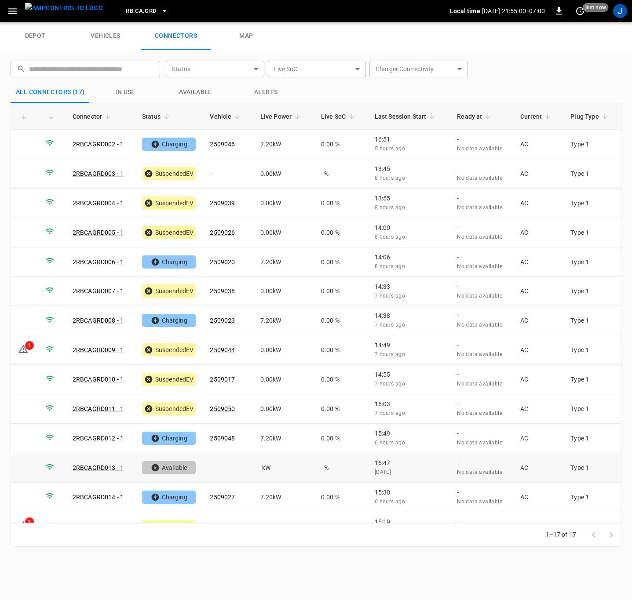
scroll to position [0, 0]
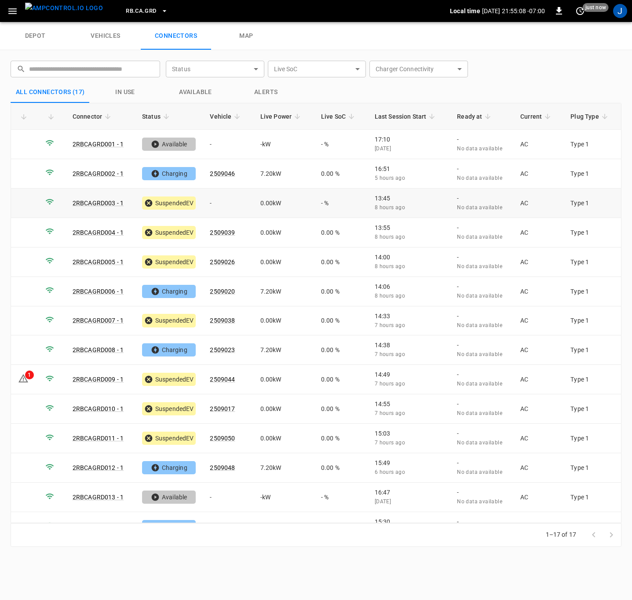
click at [233, 200] on td "-" at bounding box center [228, 203] width 50 height 29
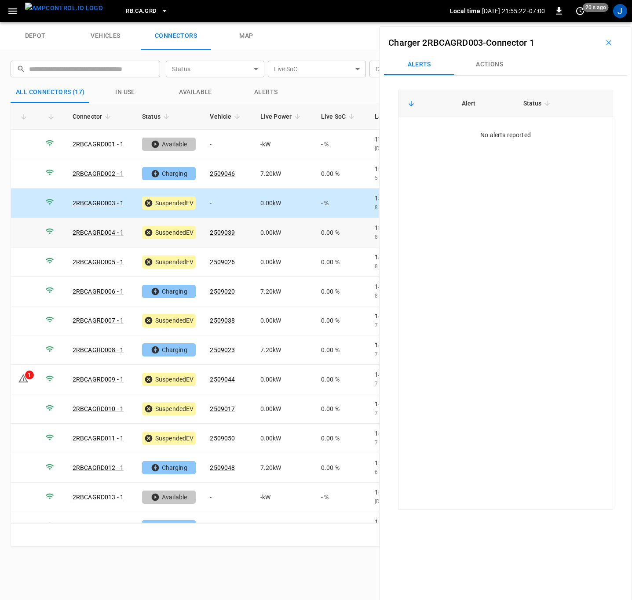
click at [237, 233] on td "2509039" at bounding box center [228, 232] width 50 height 29
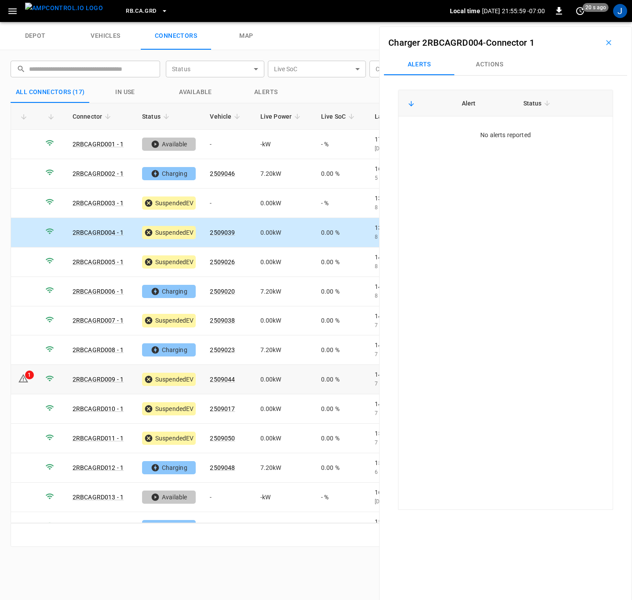
click at [36, 380] on td "1" at bounding box center [24, 379] width 27 height 29
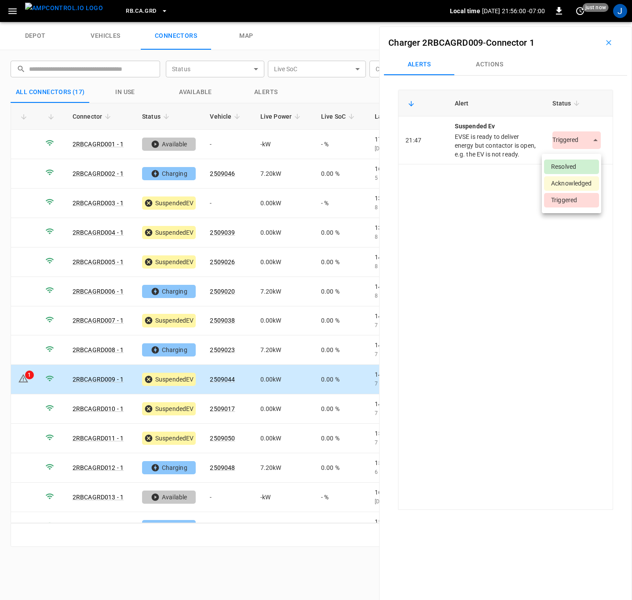
click at [587, 22] on body "RB.CA.GRD Local time 2025-10-01 21:56:00 -07:00 0 just now J depot vehicles con…" at bounding box center [316, 11] width 632 height 22
click at [587, 164] on li "Resolved" at bounding box center [571, 167] width 55 height 15
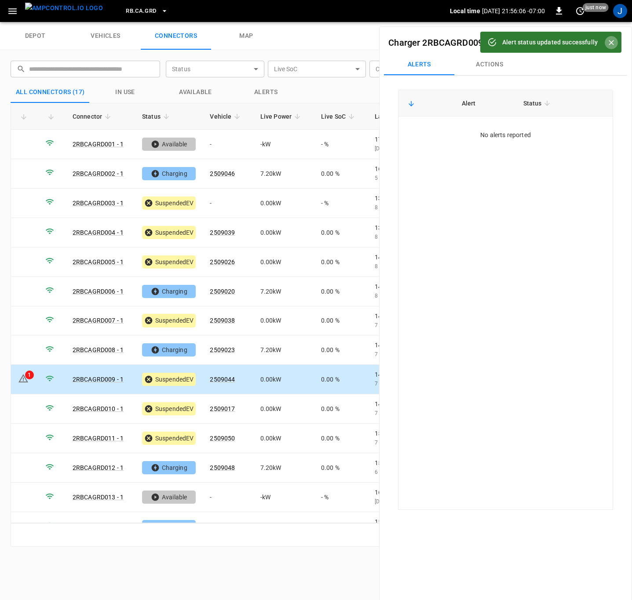
click at [612, 38] on icon "Close" at bounding box center [611, 42] width 9 height 9
click at [29, 407] on td at bounding box center [24, 408] width 27 height 29
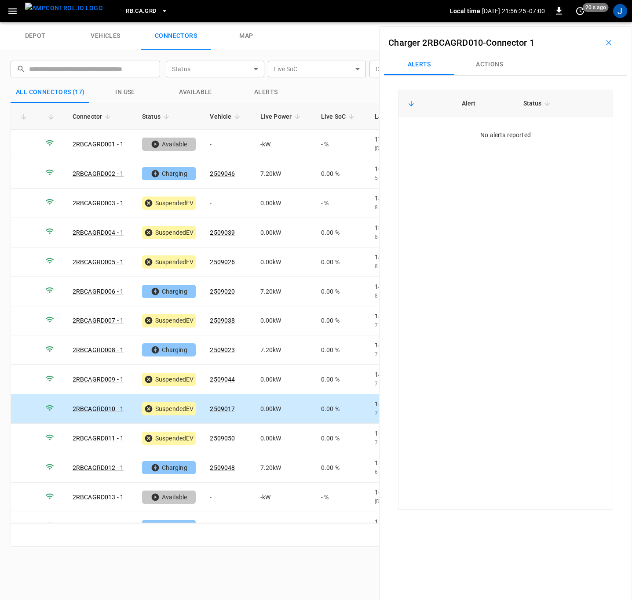
scroll to position [107, 0]
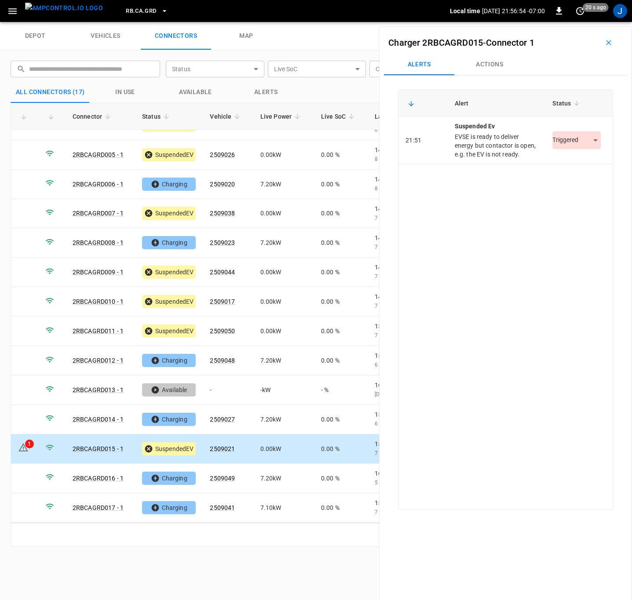
click at [590, 22] on body "RB.CA.GRD Local time 2025-10-01 21:56:54 -07:00 0 20 s ago J depot vehicles con…" at bounding box center [316, 11] width 632 height 22
click at [581, 169] on li "Resolved" at bounding box center [571, 167] width 55 height 15
click at [604, 47] on icon "button" at bounding box center [608, 42] width 9 height 9
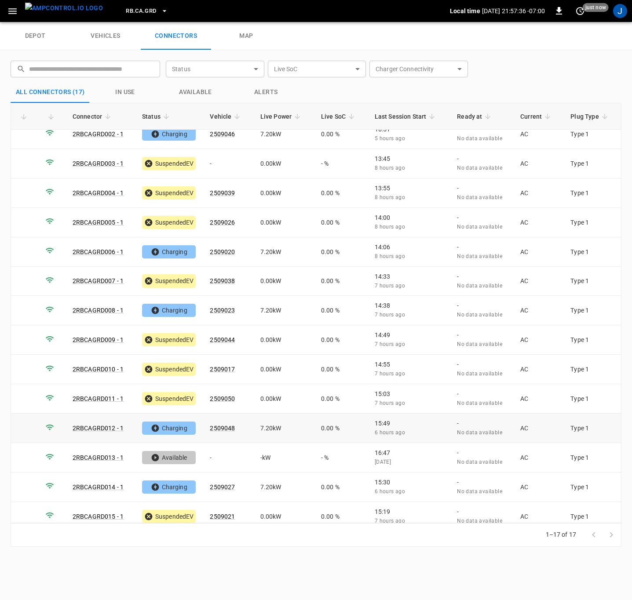
scroll to position [0, 0]
